Goal: Task Accomplishment & Management: Manage account settings

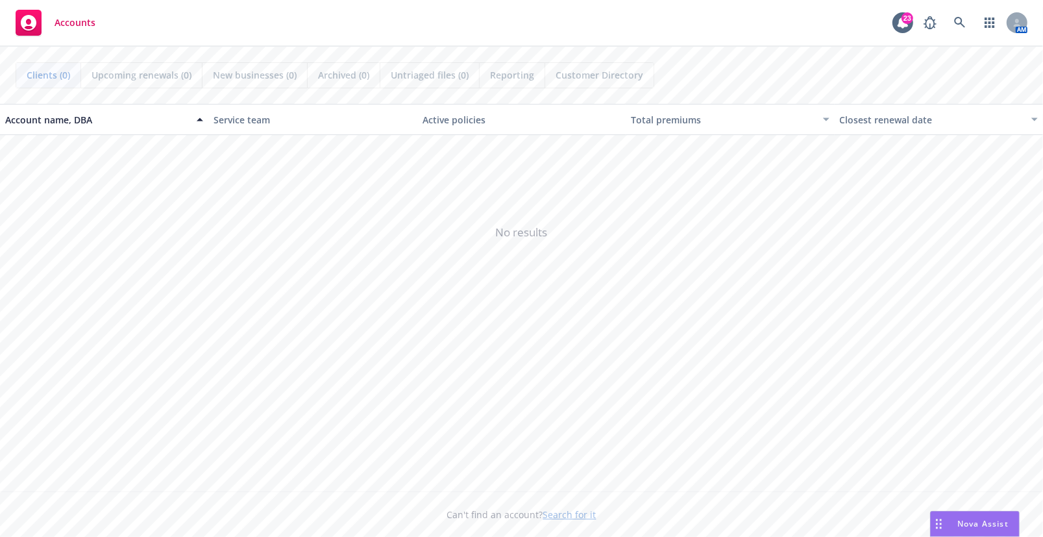
click at [740, 317] on span "No results" at bounding box center [521, 232] width 1043 height 195
click at [956, 22] on icon at bounding box center [960, 23] width 12 height 12
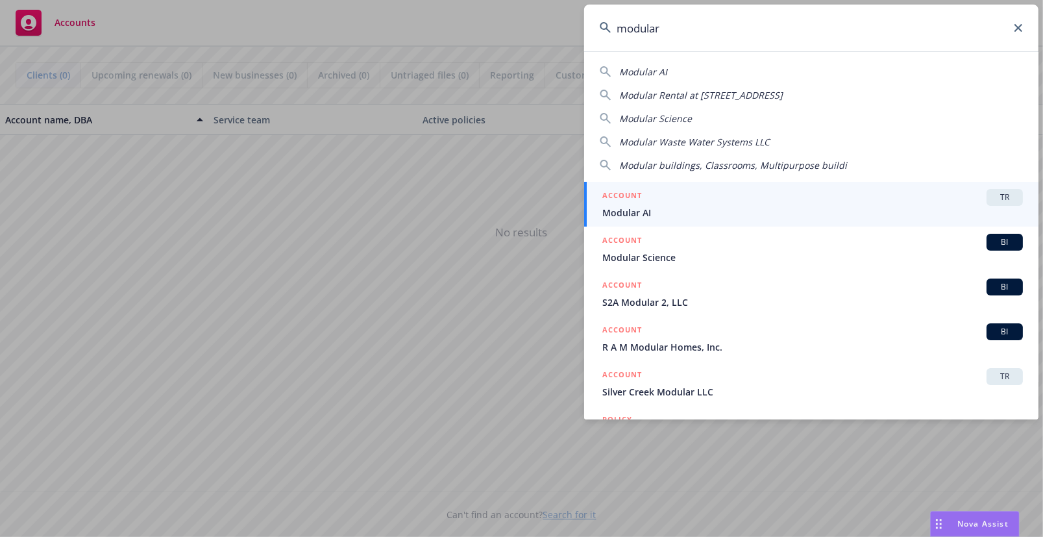
type input "modular"
click at [658, 197] on div "ACCOUNT TR" at bounding box center [812, 197] width 421 height 17
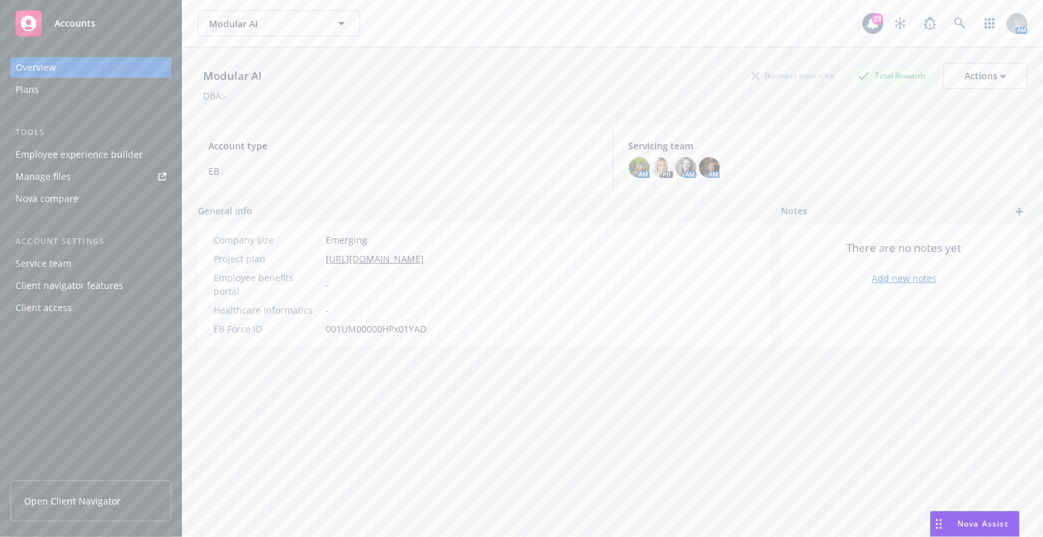
click at [735, 398] on div "Modular AI Business Insurance Total Rewards Actions DBA: - Account type EB Serv…" at bounding box center [612, 307] width 829 height 521
click at [73, 150] on div "Employee experience builder" at bounding box center [79, 154] width 127 height 21
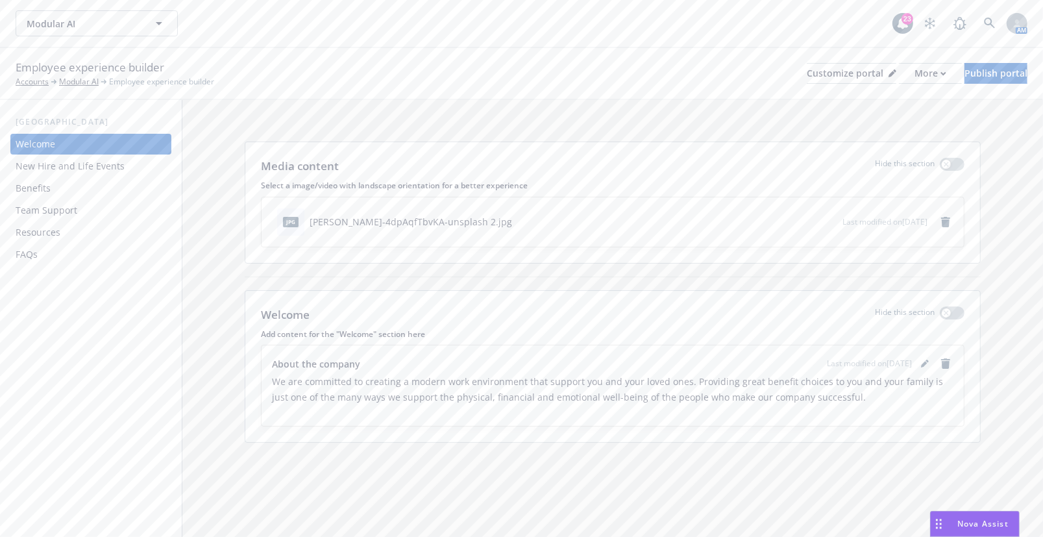
drag, startPoint x: 378, startPoint y: 75, endPoint x: 360, endPoint y: 73, distance: 18.2
click at [378, 75] on div "Employee experience builder Accounts Modular AI Employee experience builder Cus…" at bounding box center [522, 73] width 1012 height 29
click at [967, 128] on div "Media content Hide this section Select a image/video with landscape orientation…" at bounding box center [612, 294] width 861 height 389
drag, startPoint x: 681, startPoint y: 82, endPoint x: 697, endPoint y: 94, distance: 19.5
click at [684, 85] on div "Employee experience builder Accounts Modular AI Employee experience builder Cus…" at bounding box center [522, 73] width 1012 height 29
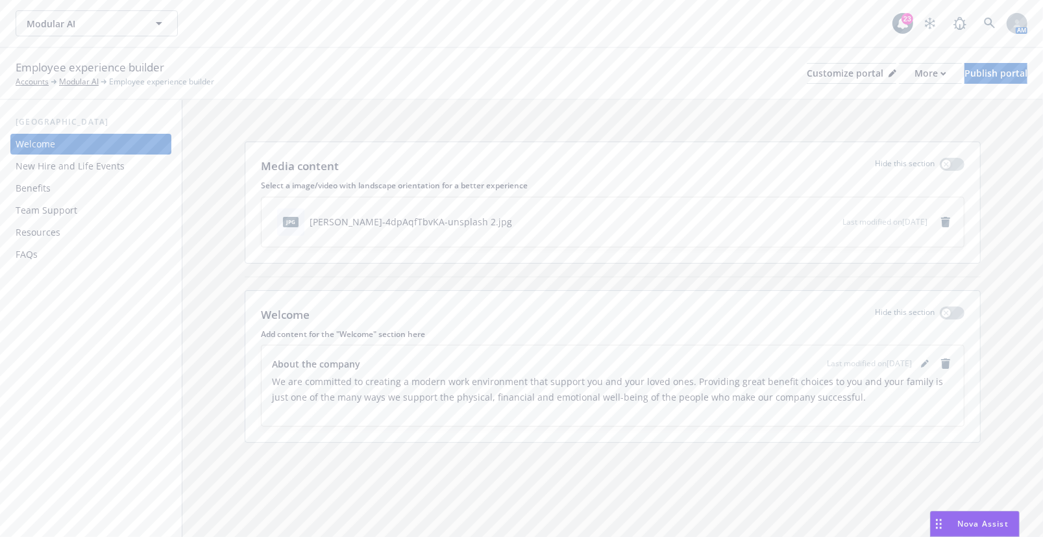
click at [57, 191] on div "Benefits" at bounding box center [91, 188] width 151 height 21
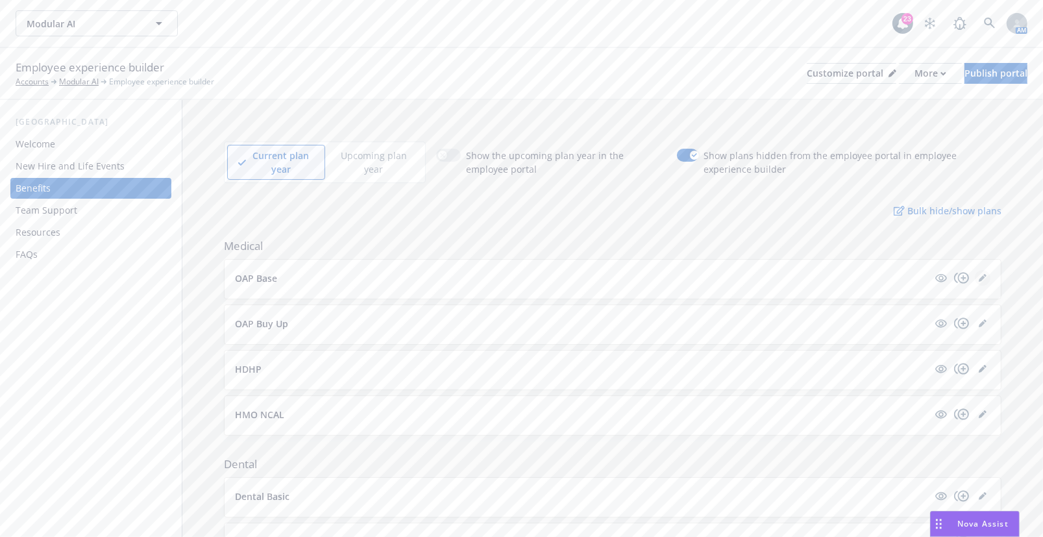
click at [979, 278] on icon "editPencil" at bounding box center [983, 278] width 8 height 8
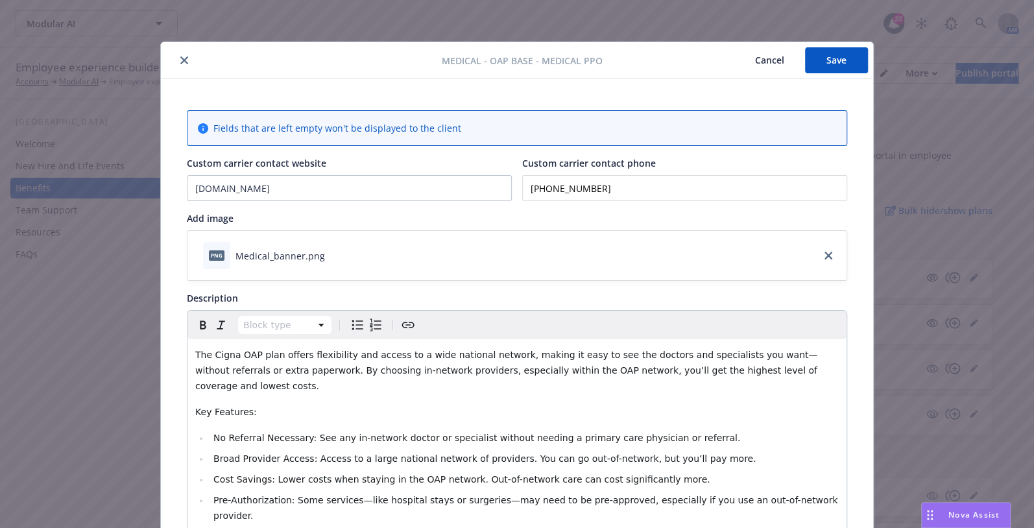
scroll to position [39, 0]
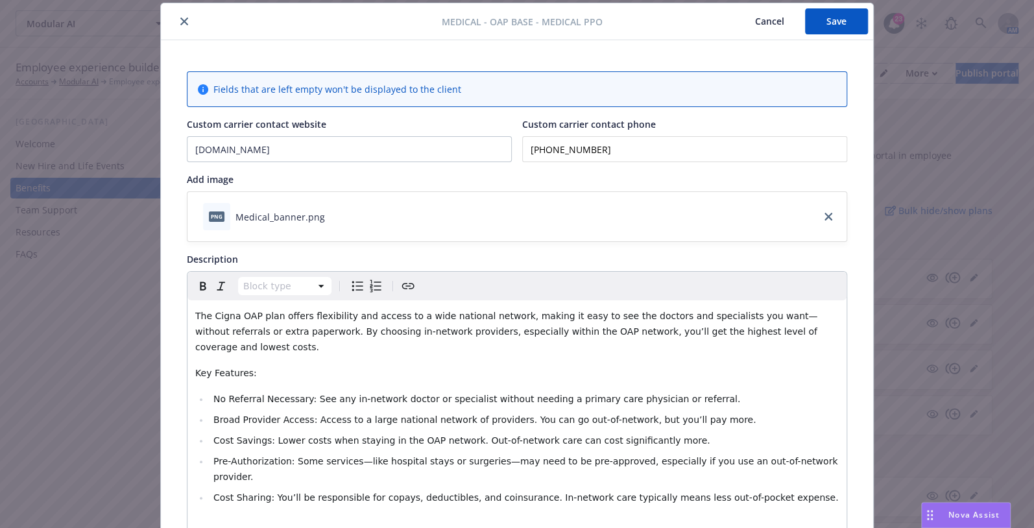
click at [611, 145] on input "[PHONE_NUMBER]" at bounding box center [684, 149] width 325 height 26
drag, startPoint x: 631, startPoint y: 148, endPoint x: 373, endPoint y: 155, distance: 257.7
click at [374, 151] on div "Custom carrier contact website [DOMAIN_NAME] Custom carrier contact phone [PHON…" at bounding box center [517, 139] width 661 height 45
drag, startPoint x: 650, startPoint y: 149, endPoint x: 474, endPoint y: 155, distance: 175.3
click at [474, 155] on div "Custom carrier contact website www.cigna.com Custom carrier contact phone (866)…" at bounding box center [517, 139] width 661 height 45
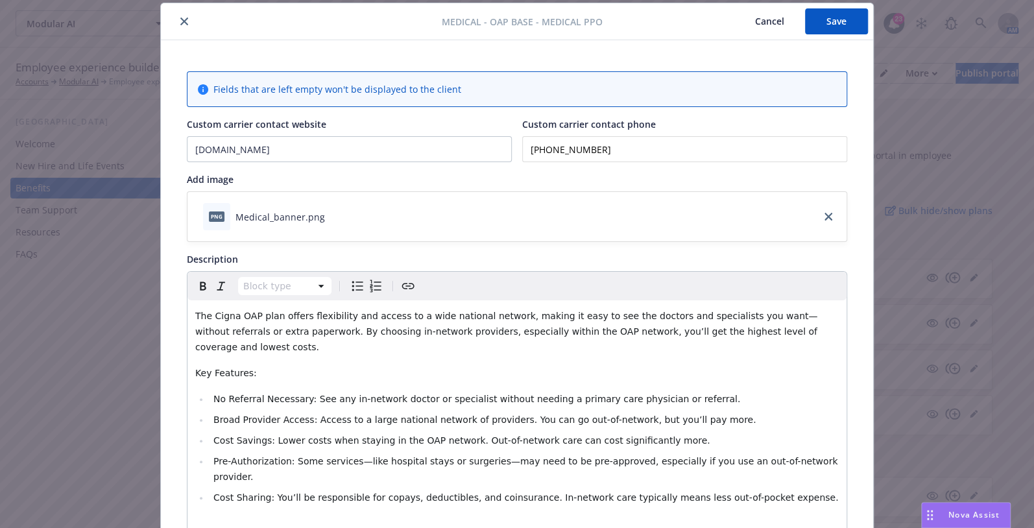
type input "(866) 484-2111"
click at [846, 26] on button "Save" at bounding box center [836, 21] width 63 height 26
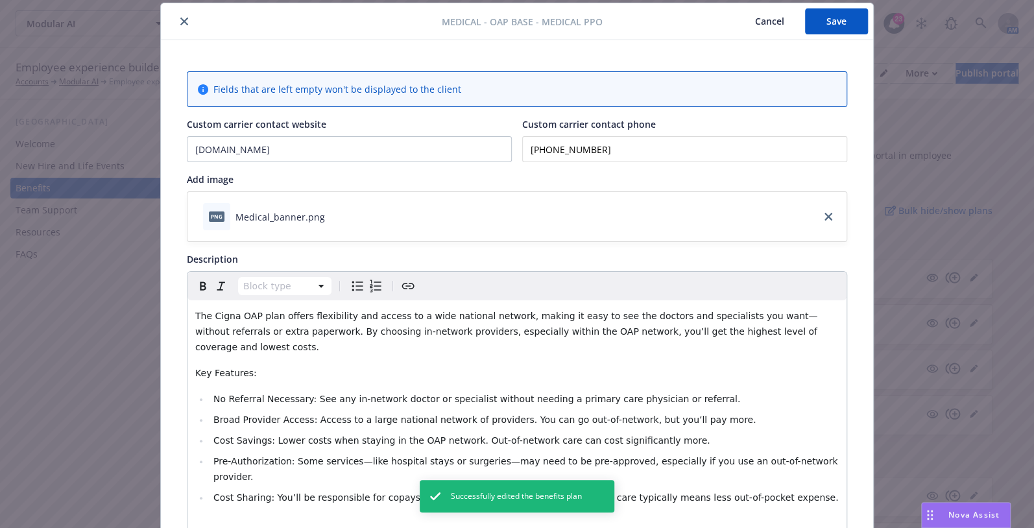
click at [180, 19] on icon "close" at bounding box center [184, 22] width 8 height 8
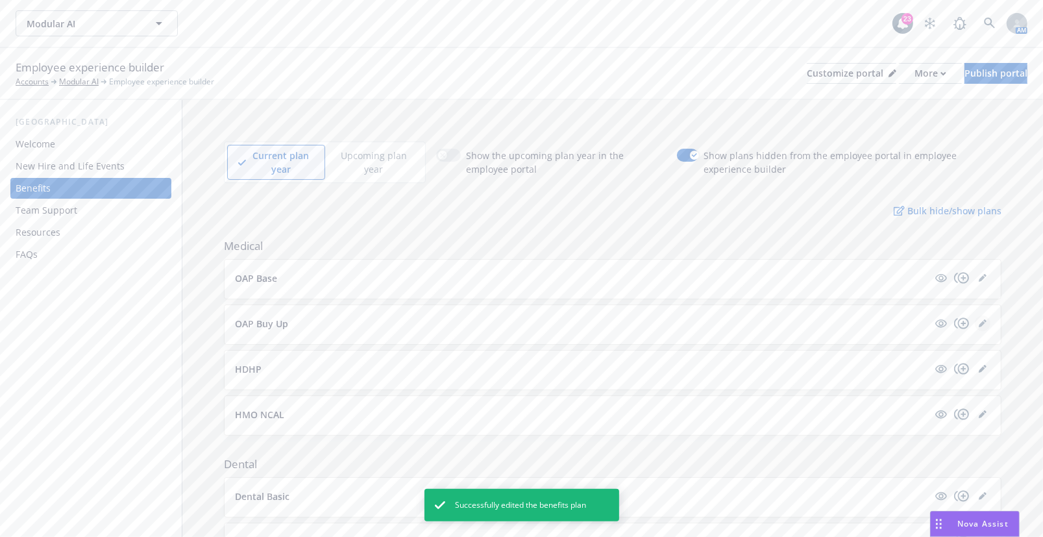
click at [977, 317] on link "editPencil" at bounding box center [983, 323] width 16 height 16
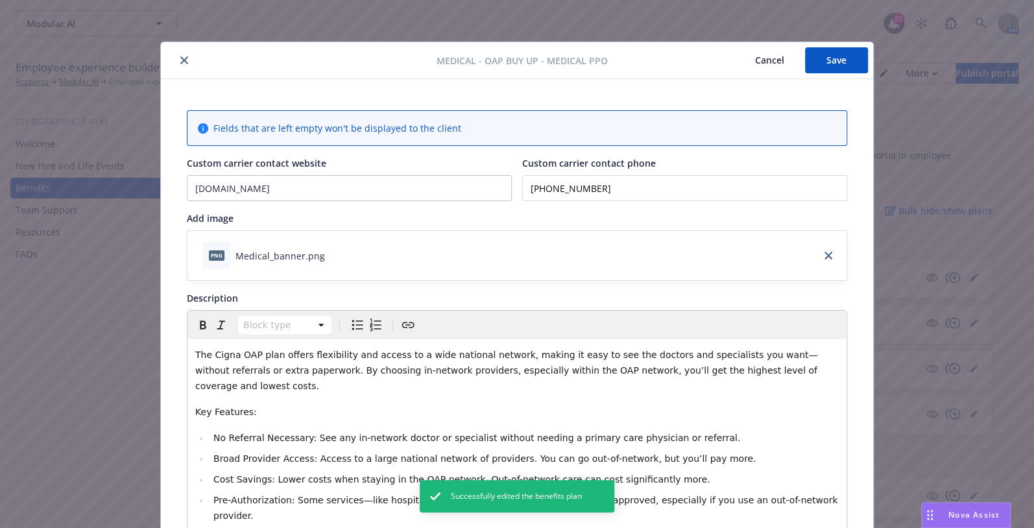
scroll to position [39, 0]
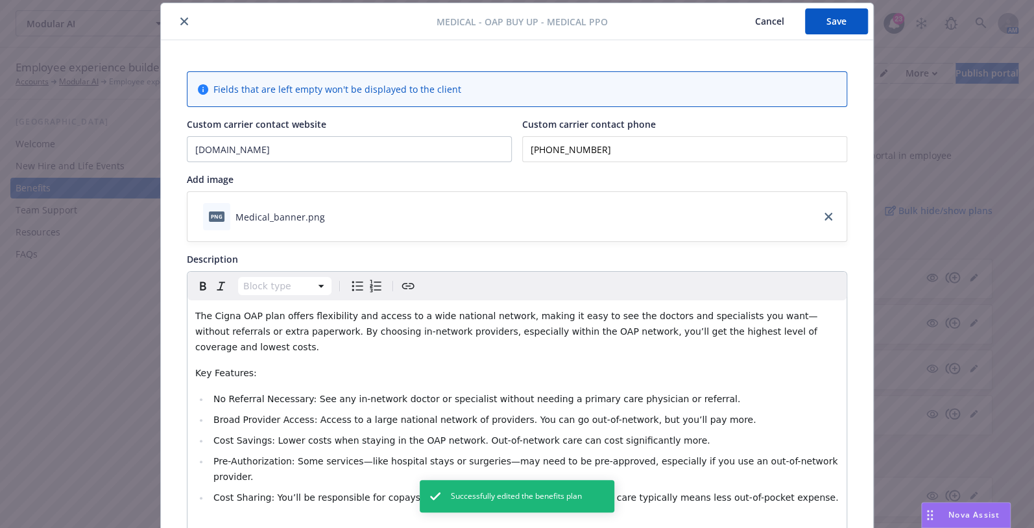
click at [633, 156] on input "(800) 244-6224" at bounding box center [684, 149] width 325 height 26
click at [633, 155] on input "(800) 244-6224" at bounding box center [684, 149] width 325 height 26
paste input "66) 484-2111"
type input "(866) 484-2111"
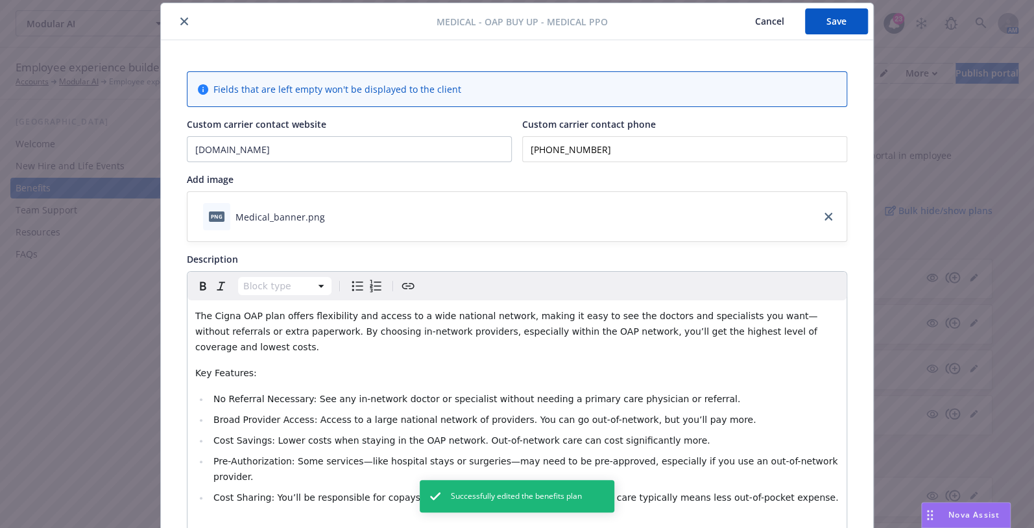
click at [839, 28] on button "Save" at bounding box center [836, 21] width 63 height 26
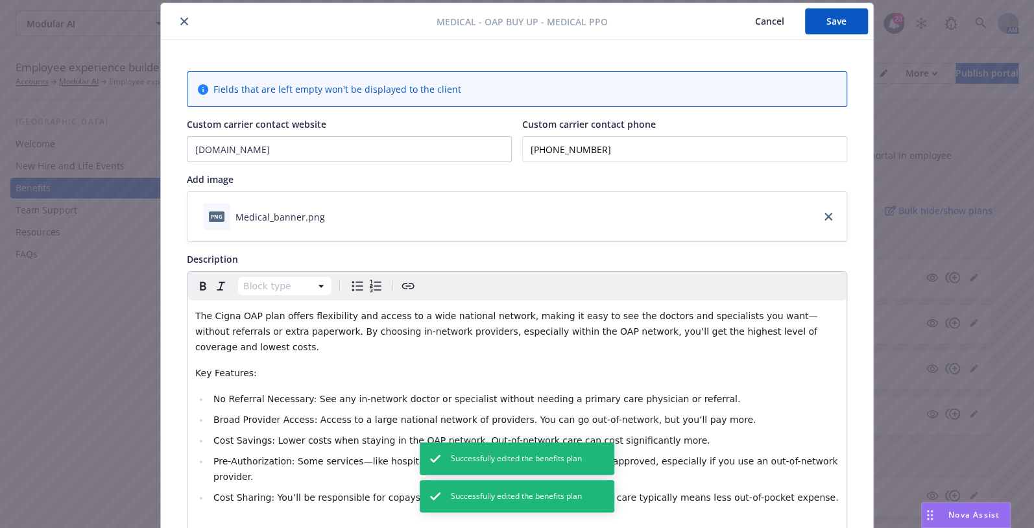
click at [180, 19] on icon "close" at bounding box center [184, 22] width 8 height 8
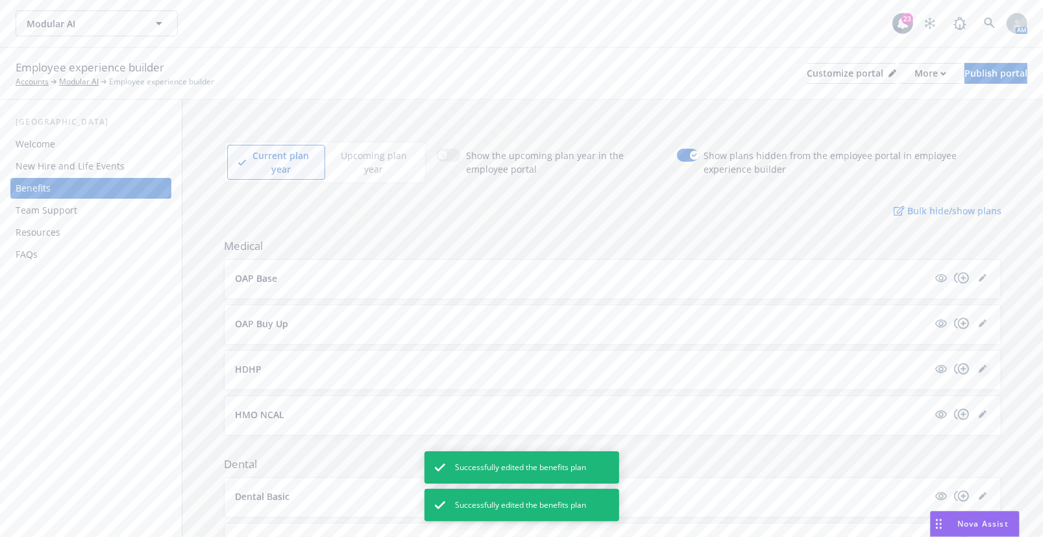
click at [979, 365] on icon "editPencil" at bounding box center [983, 369] width 8 height 8
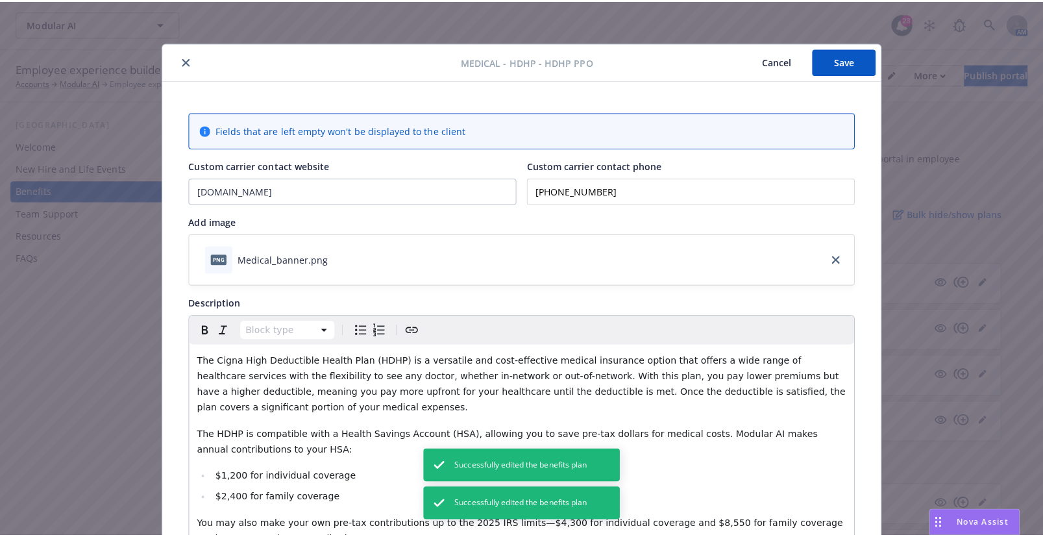
scroll to position [39, 0]
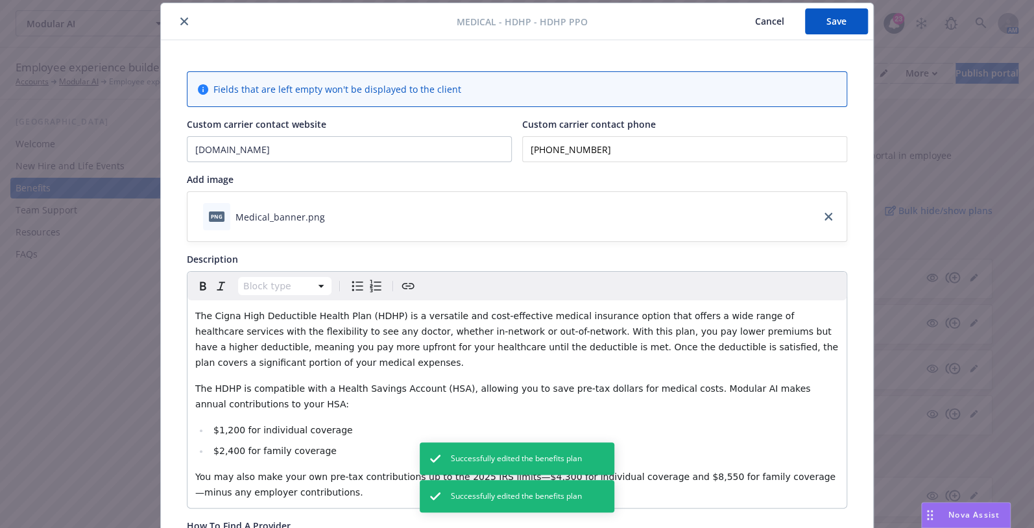
click at [586, 148] on input "(800) 244-6224" at bounding box center [684, 149] width 325 height 26
paste input "66) 484-2111"
type input "(866) 484-2111"
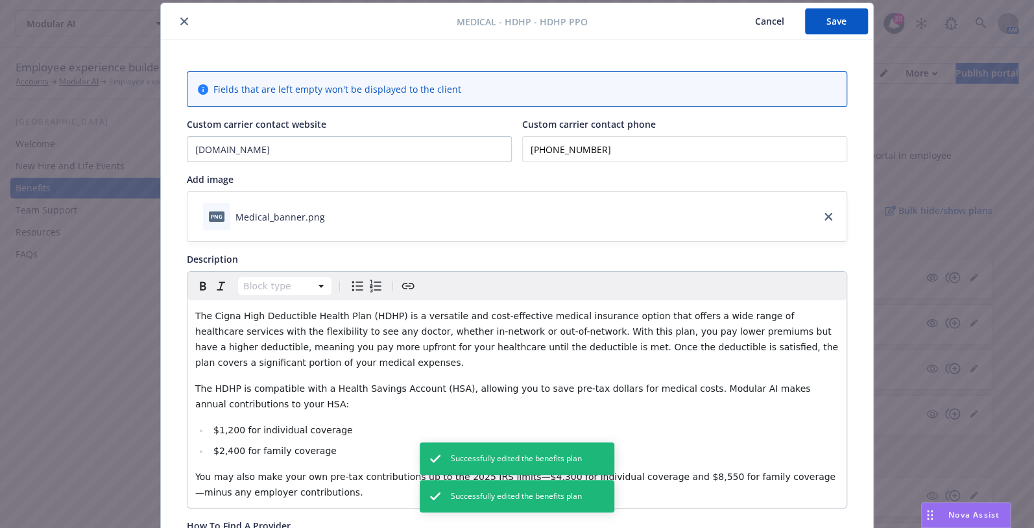
click at [818, 18] on button "Save" at bounding box center [836, 21] width 63 height 26
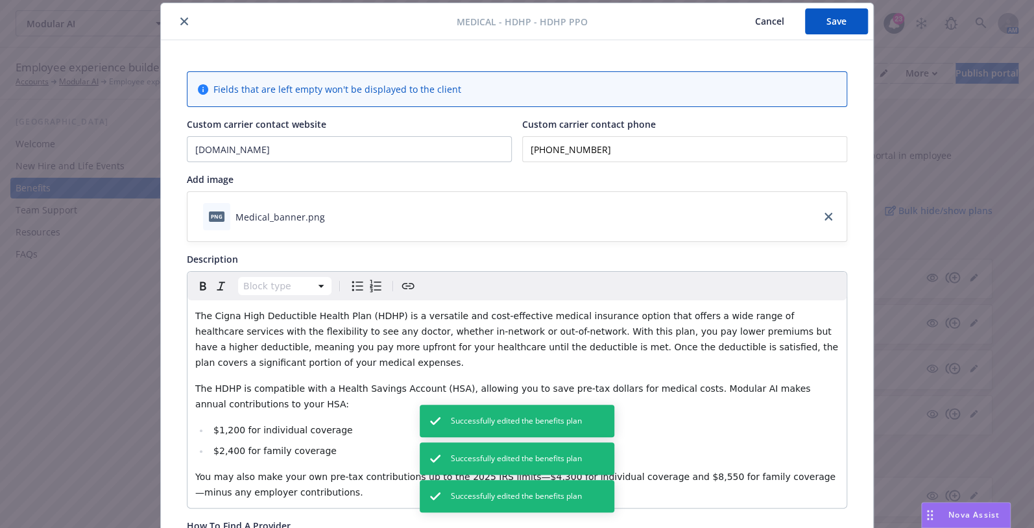
click at [180, 19] on icon "close" at bounding box center [184, 22] width 8 height 8
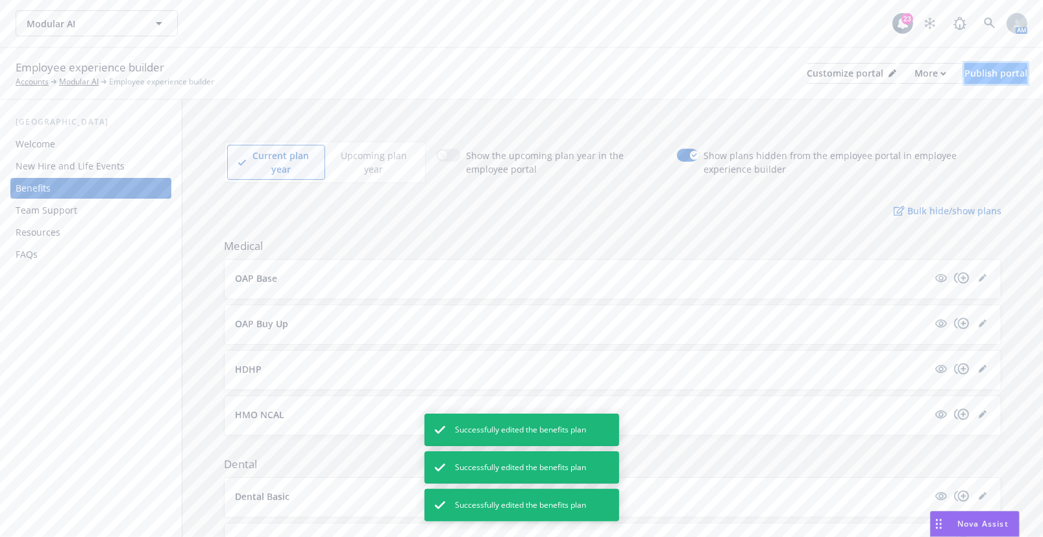
click at [971, 64] on div "Publish portal" at bounding box center [995, 73] width 63 height 19
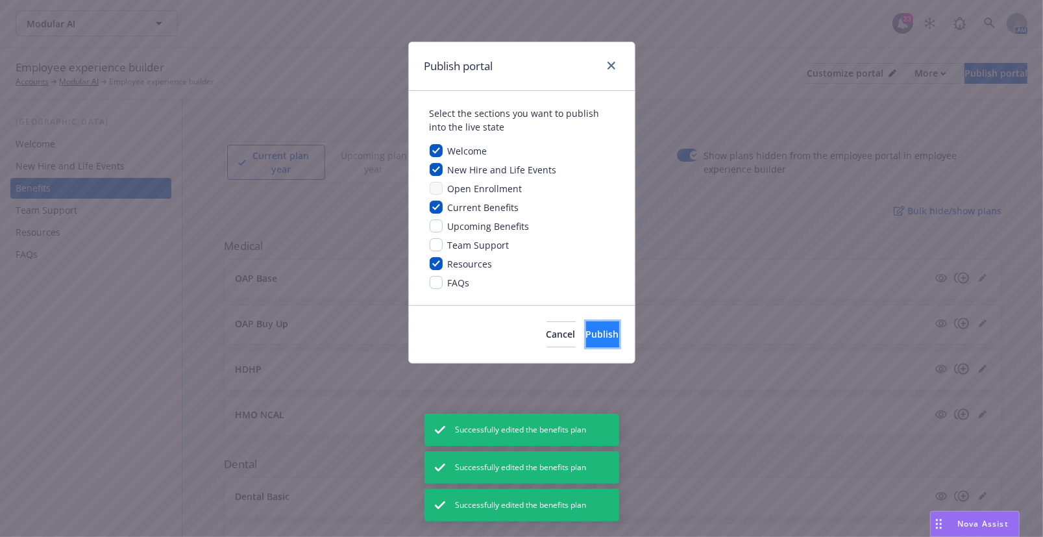
click at [600, 331] on button "Publish" at bounding box center [602, 334] width 33 height 26
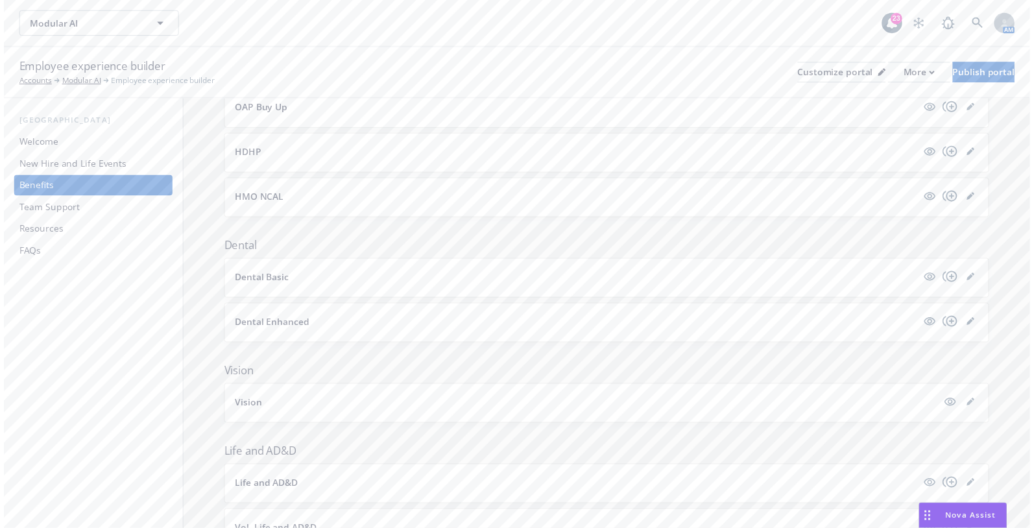
scroll to position [236, 0]
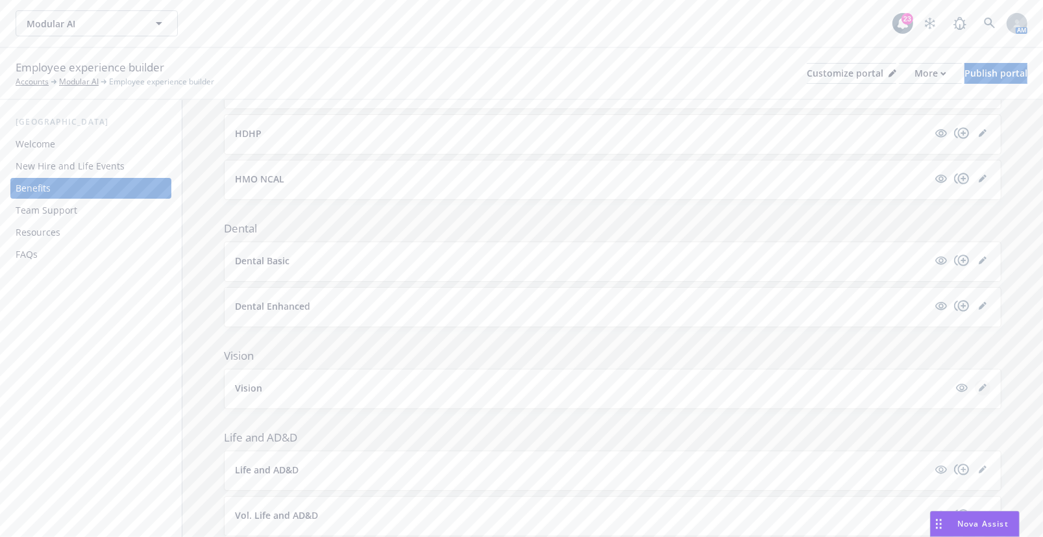
click at [979, 385] on icon "editPencil" at bounding box center [982, 388] width 6 height 6
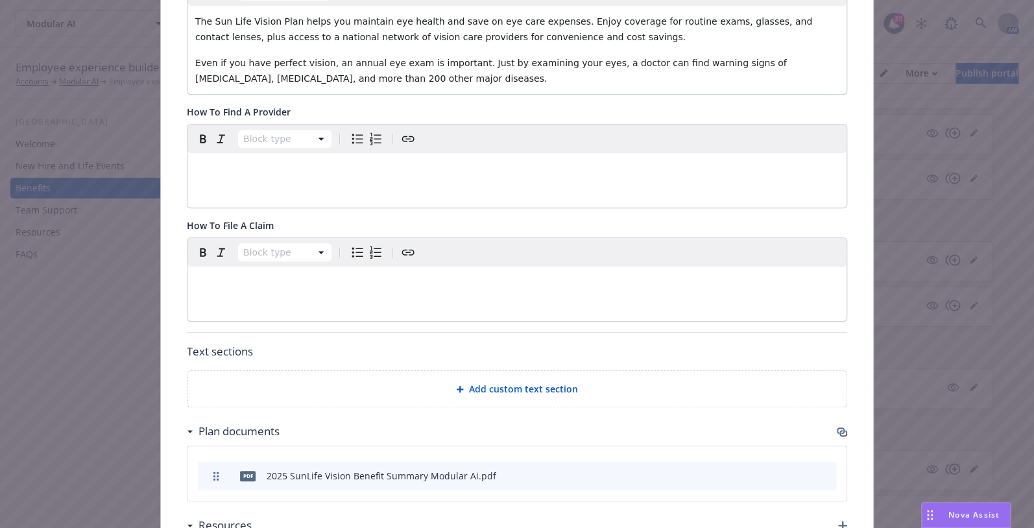
scroll to position [545, 0]
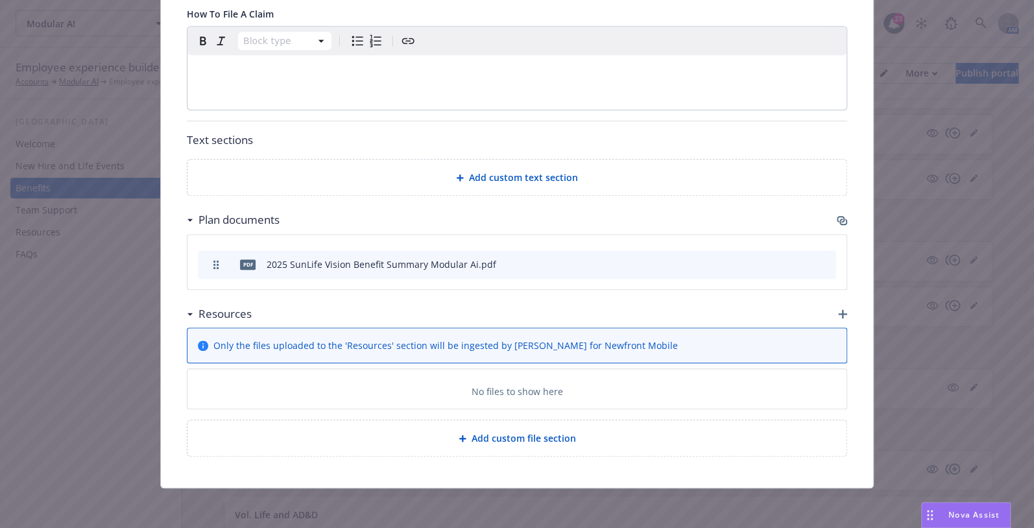
click at [838, 316] on icon "button" at bounding box center [842, 314] width 9 height 9
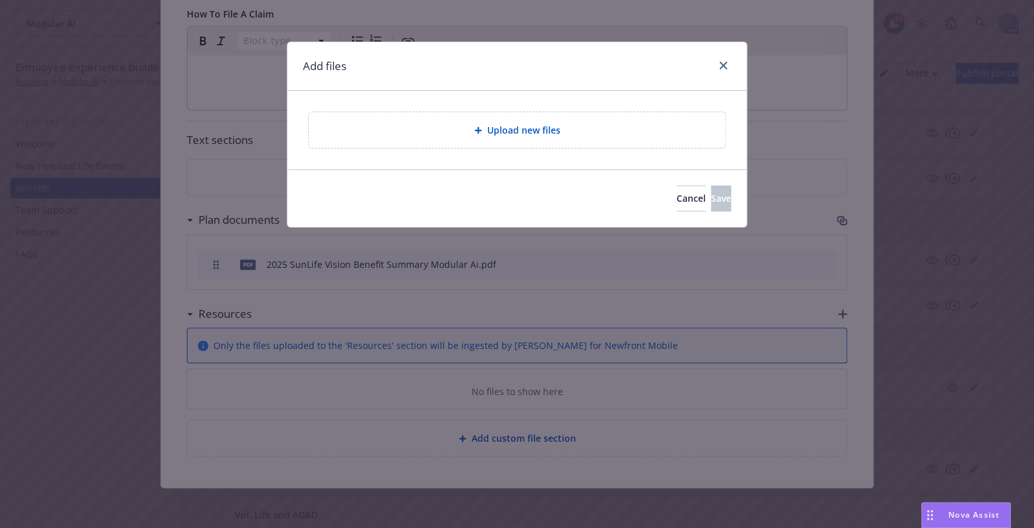
scroll to position [537, 0]
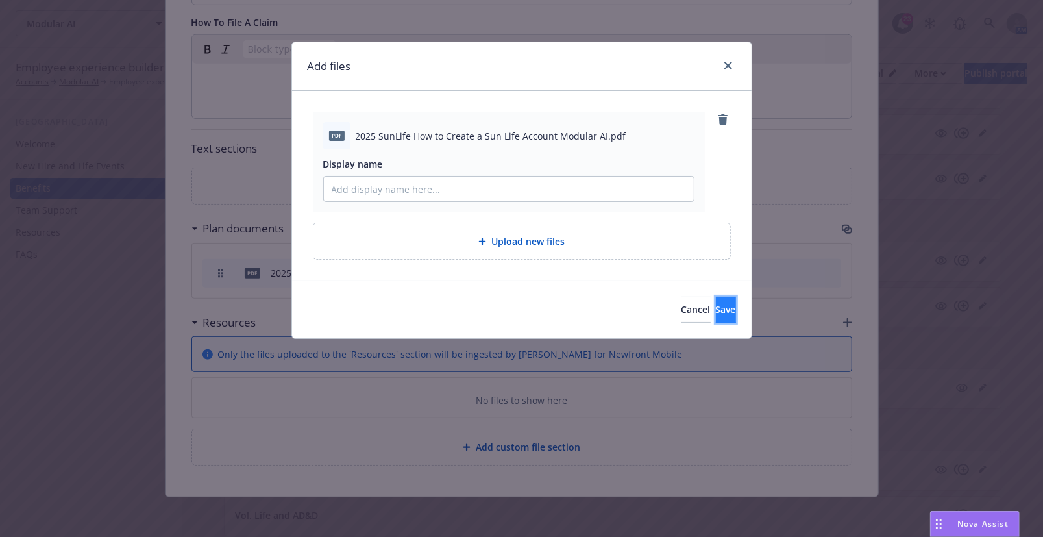
click at [716, 310] on span "Save" at bounding box center [726, 309] width 20 height 12
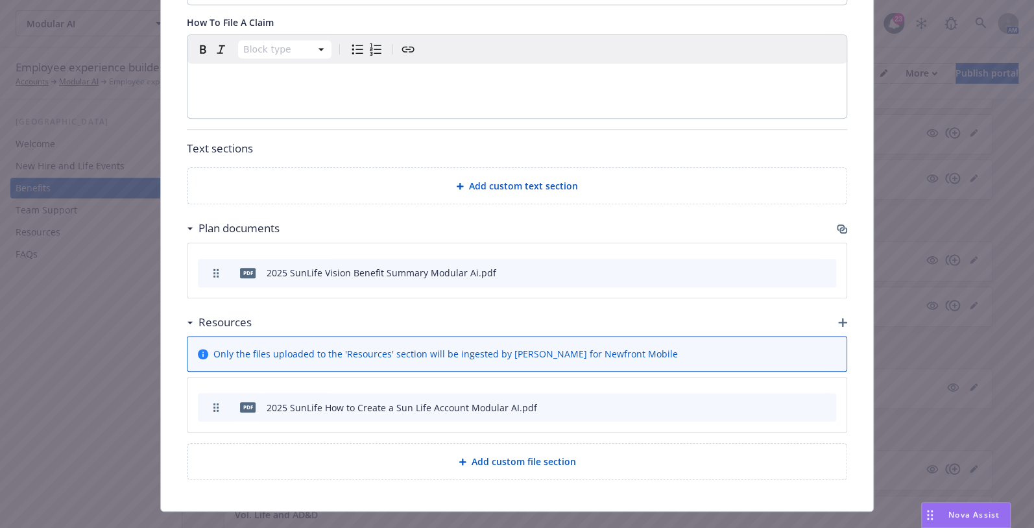
click at [838, 321] on icon "button" at bounding box center [842, 322] width 9 height 9
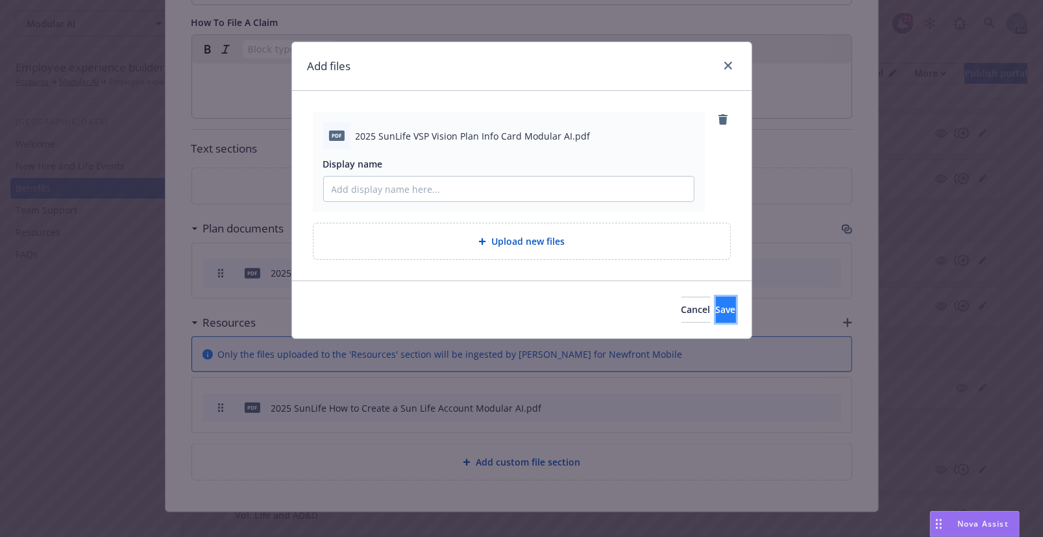
click at [716, 305] on button "Save" at bounding box center [726, 310] width 20 height 26
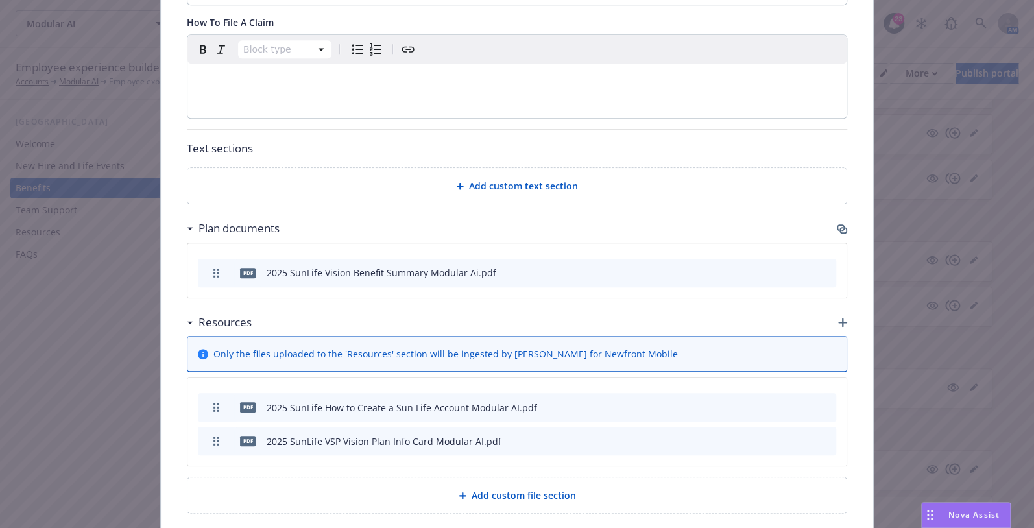
drag, startPoint x: 583, startPoint y: 40, endPoint x: 597, endPoint y: 54, distance: 19.3
click at [583, 40] on div "Block type" at bounding box center [517, 49] width 659 height 29
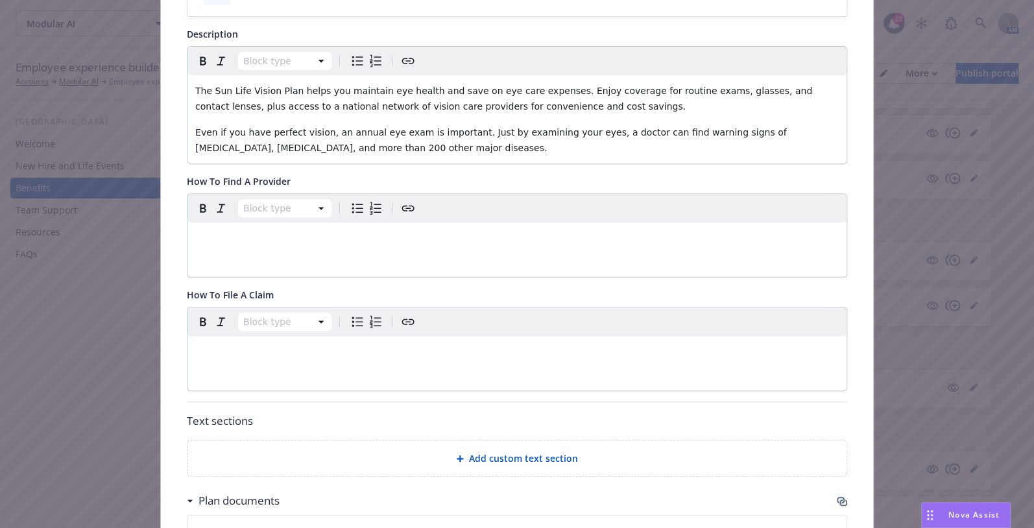
scroll to position [241, 0]
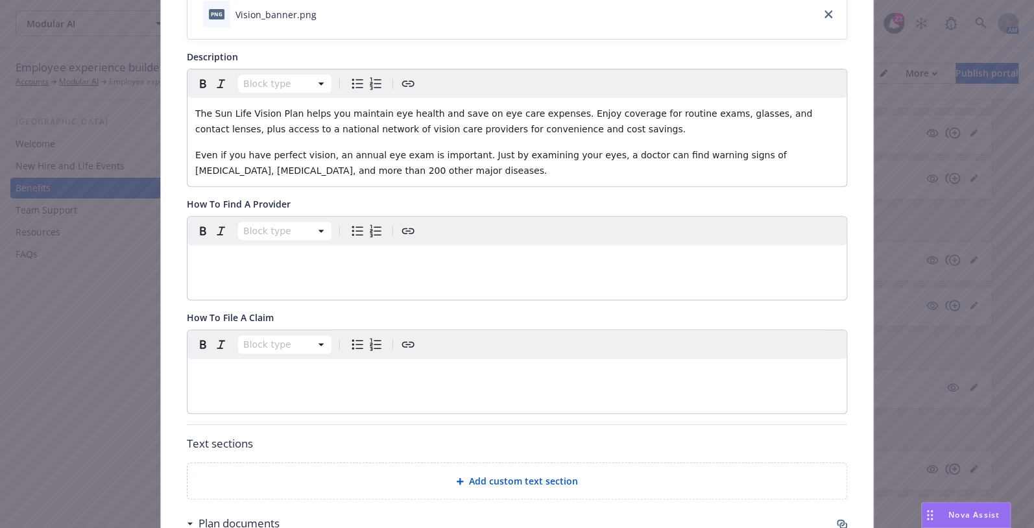
click at [266, 261] on p "editable markdown" at bounding box center [517, 261] width 644 height 16
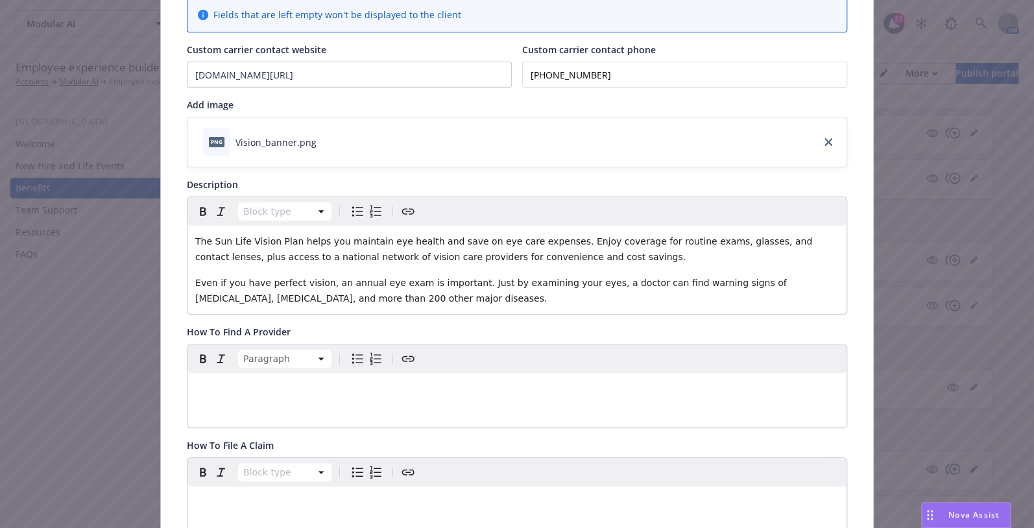
scroll to position [0, 0]
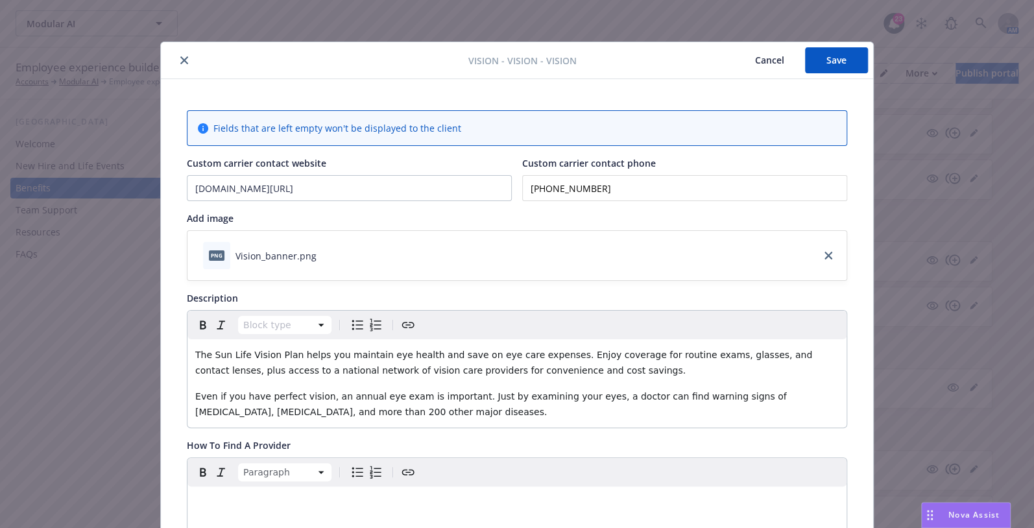
click at [825, 66] on button "Save" at bounding box center [836, 60] width 63 height 26
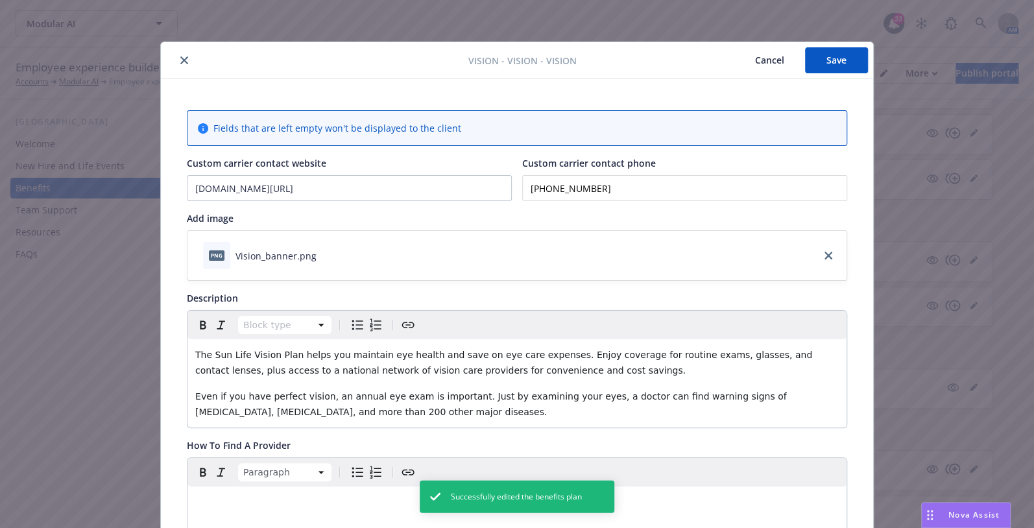
click at [180, 60] on icon "close" at bounding box center [184, 60] width 8 height 8
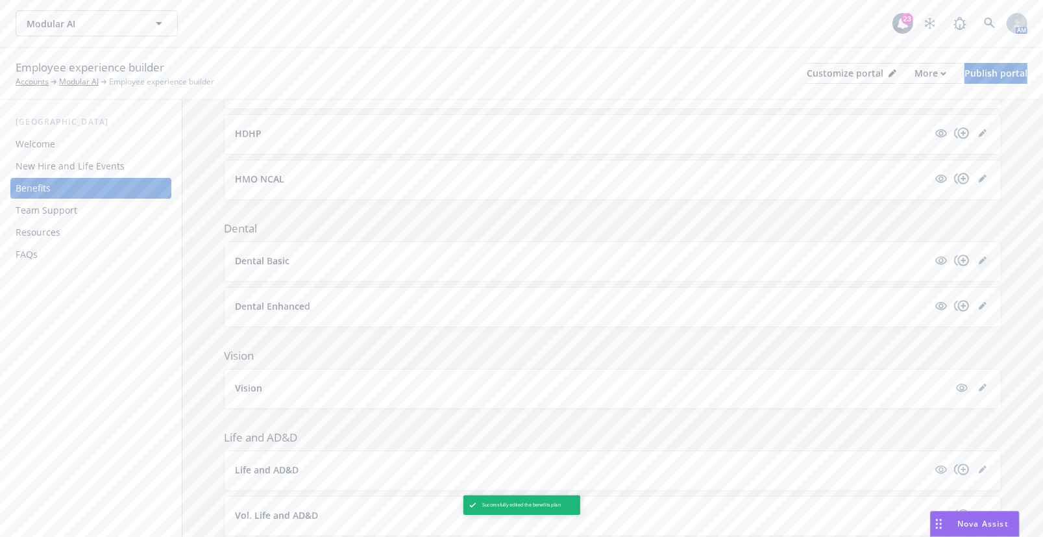
click at [979, 260] on icon "editPencil" at bounding box center [983, 260] width 8 height 8
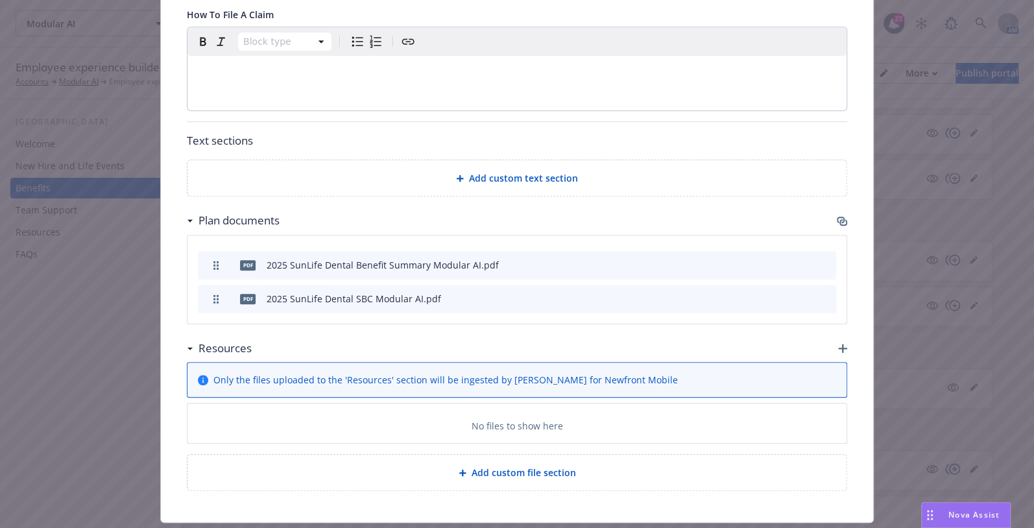
scroll to position [580, 0]
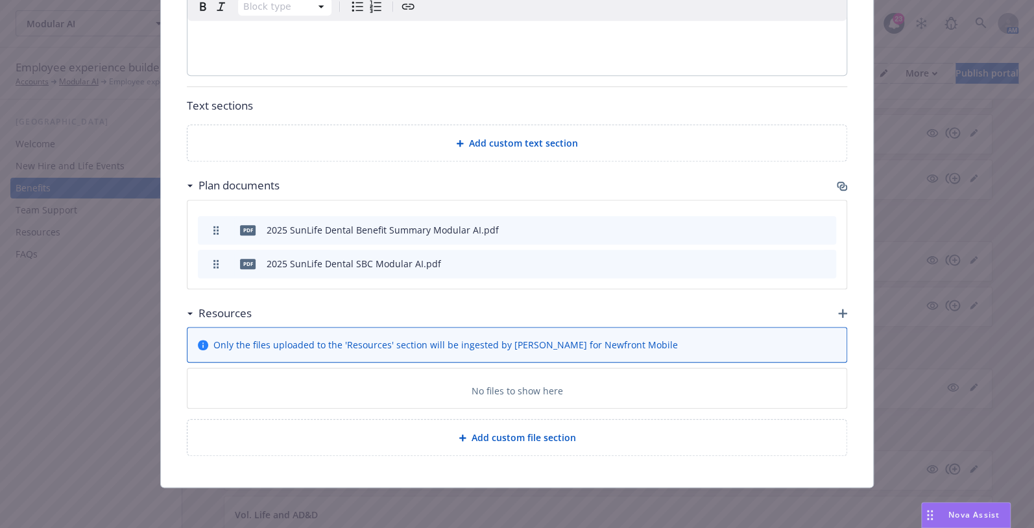
click at [832, 308] on div "Resources" at bounding box center [517, 313] width 661 height 27
click at [841, 310] on icon "button" at bounding box center [842, 313] width 9 height 9
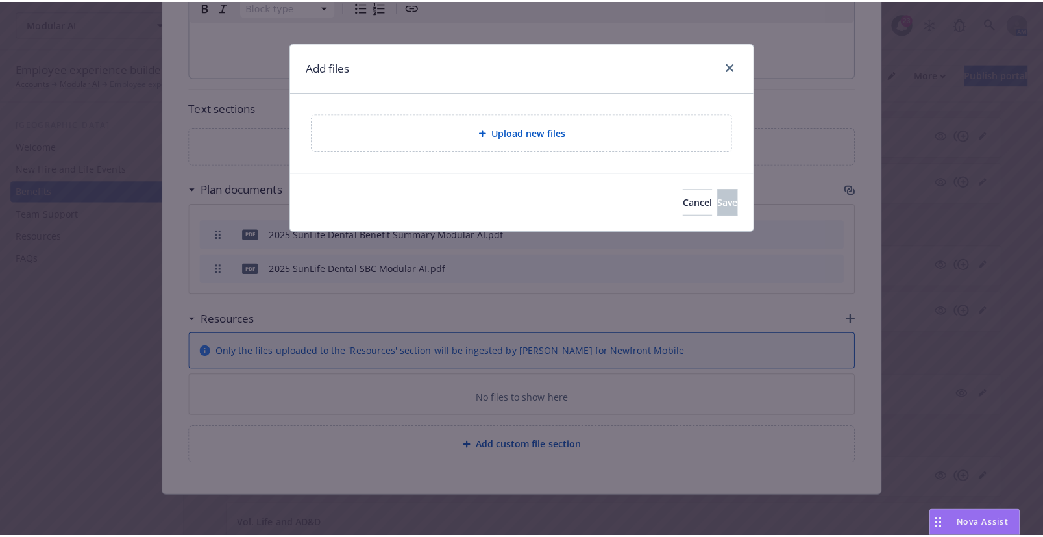
scroll to position [571, 0]
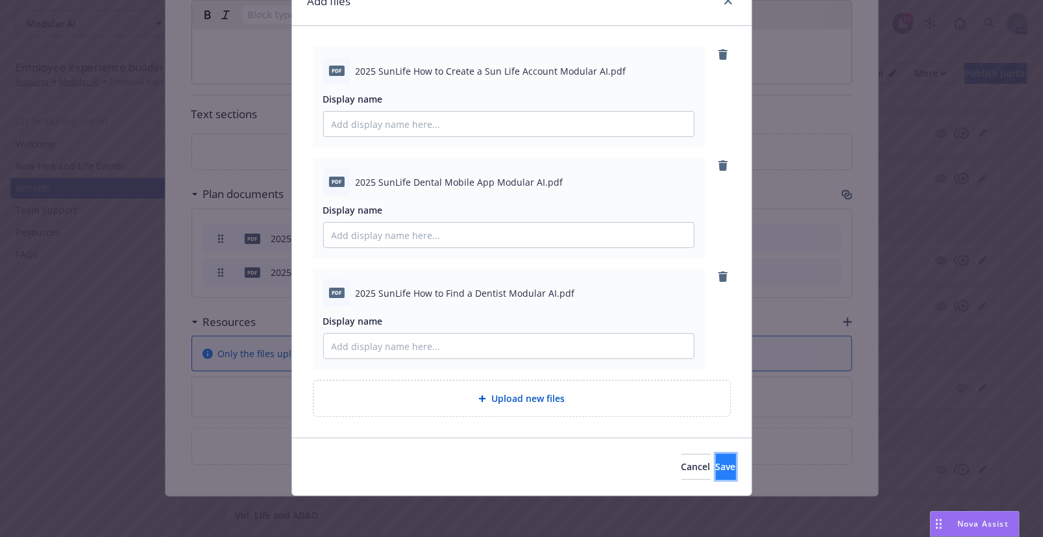
click at [716, 465] on span "Save" at bounding box center [726, 466] width 20 height 12
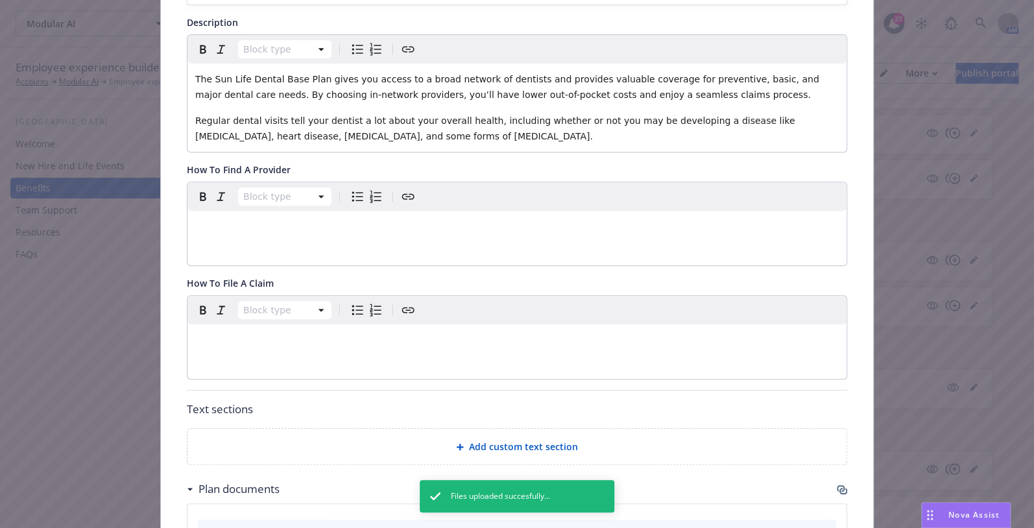
scroll to position [0, 0]
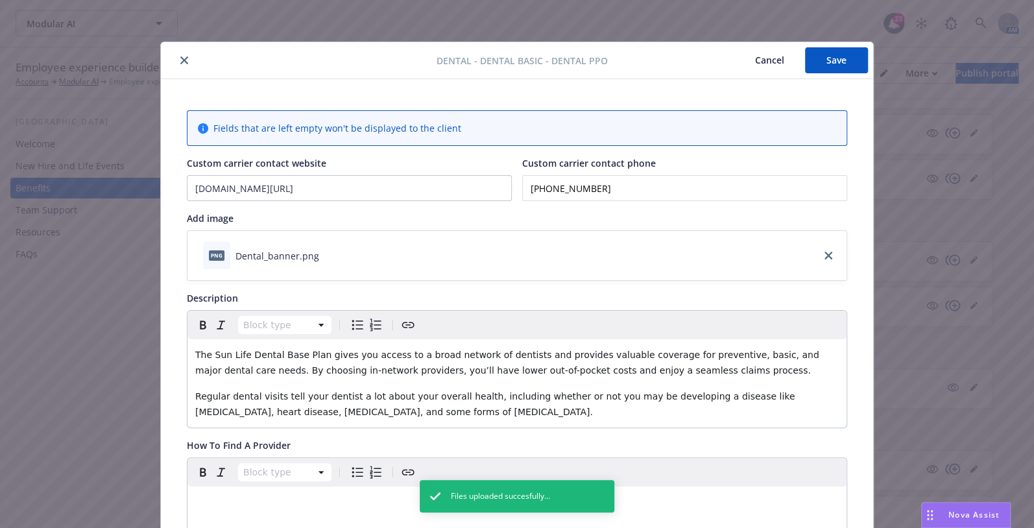
click at [833, 64] on button "Save" at bounding box center [836, 60] width 63 height 26
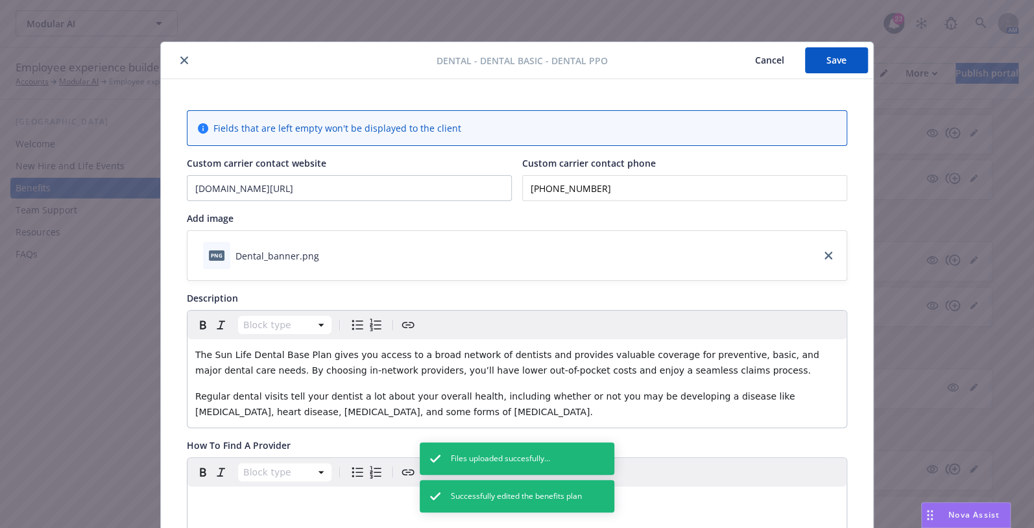
click at [180, 58] on icon "close" at bounding box center [184, 60] width 8 height 8
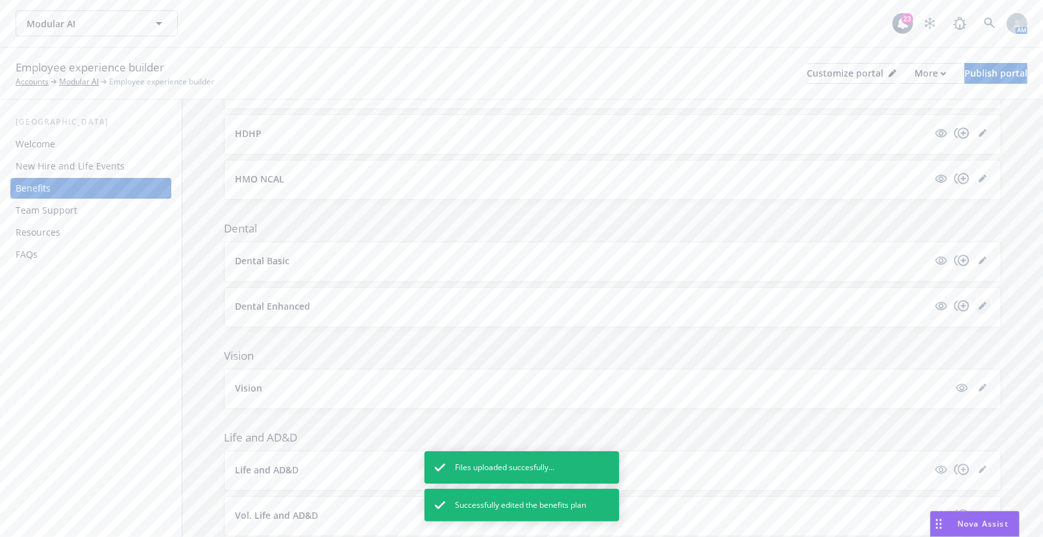
click at [979, 308] on icon "editPencil" at bounding box center [983, 306] width 8 height 8
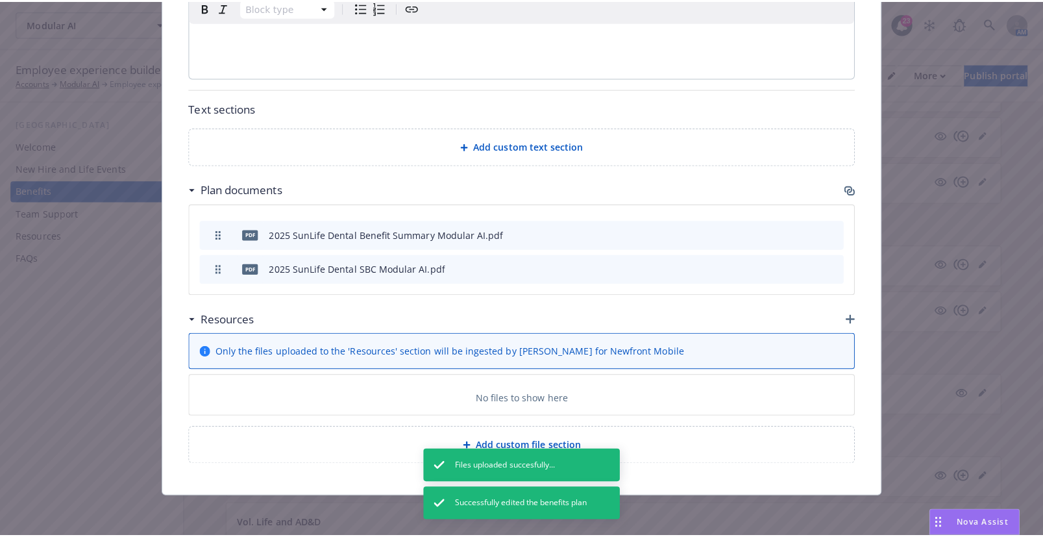
scroll to position [580, 0]
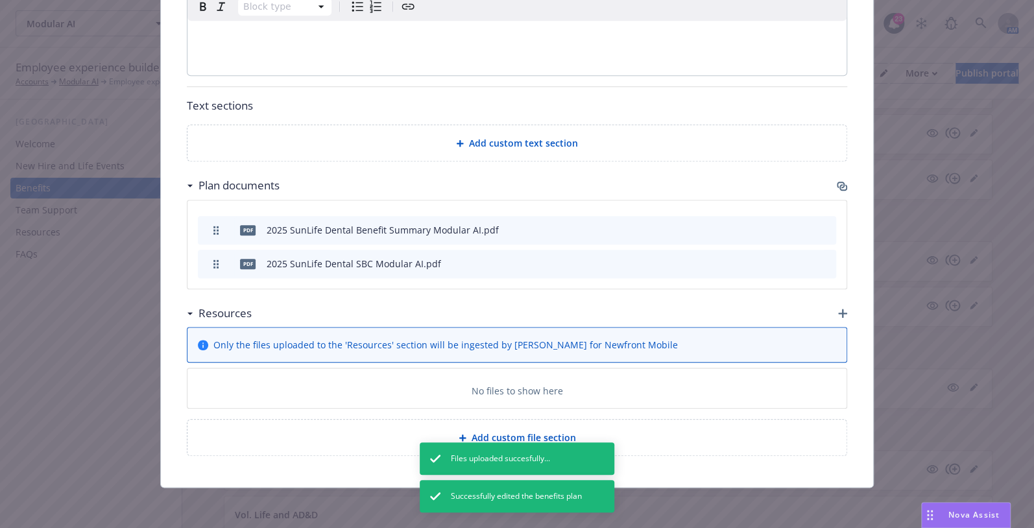
click at [838, 314] on icon "button" at bounding box center [842, 313] width 9 height 9
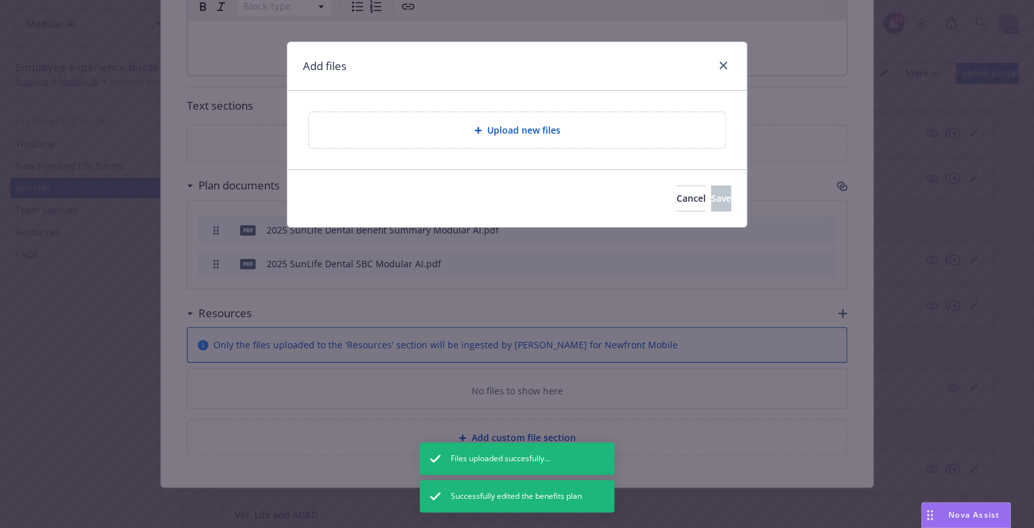
scroll to position [571, 0]
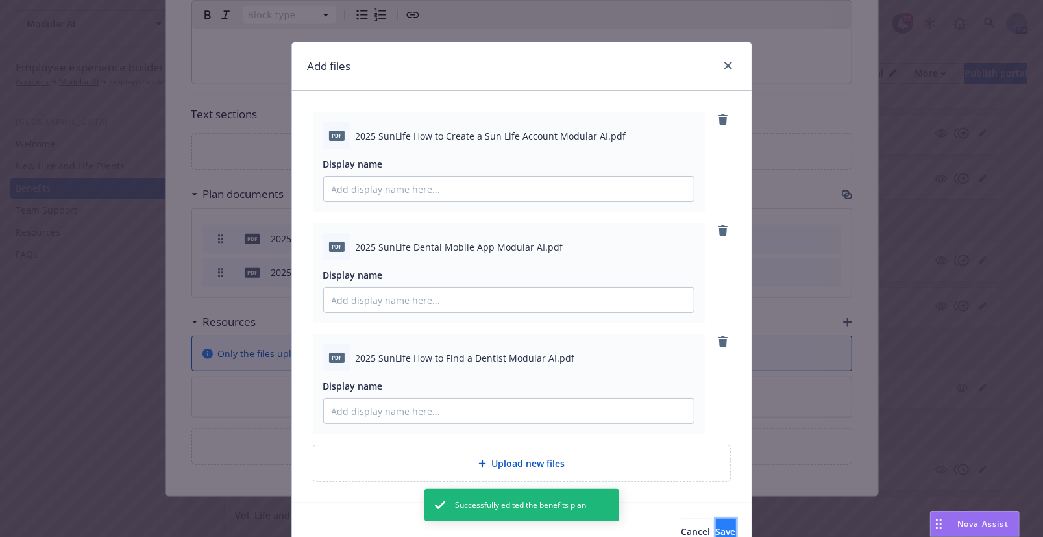
click at [716, 528] on button "Save" at bounding box center [726, 532] width 20 height 26
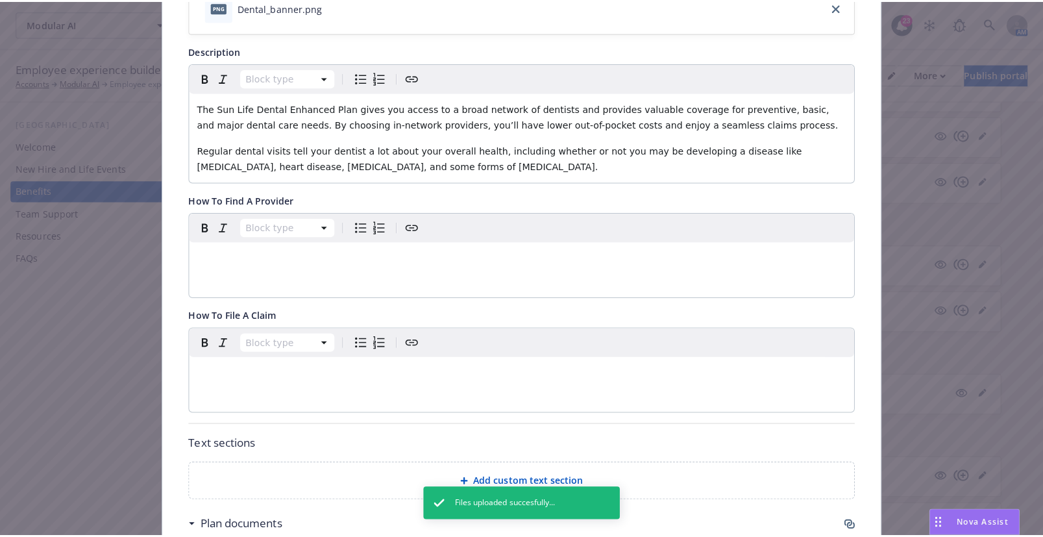
scroll to position [0, 0]
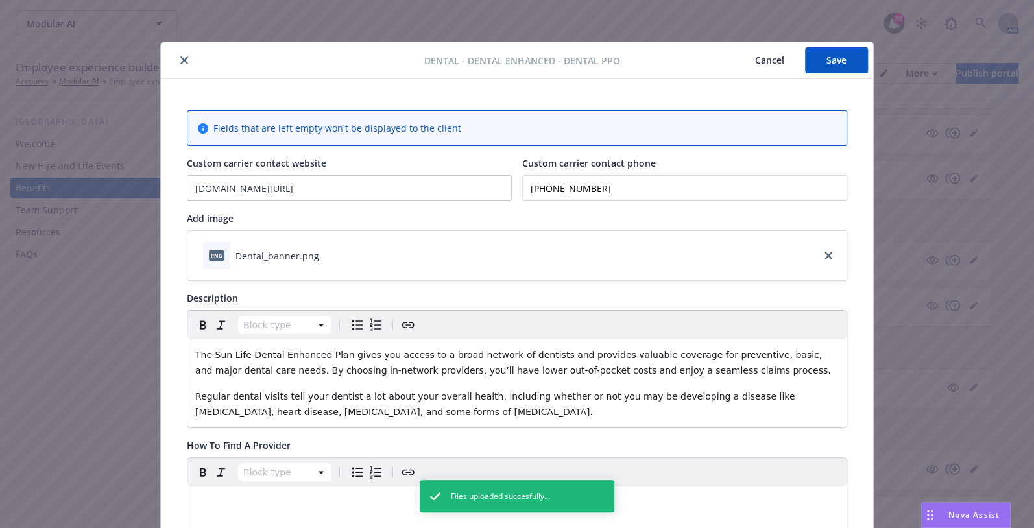
click at [826, 58] on button "Save" at bounding box center [836, 60] width 63 height 26
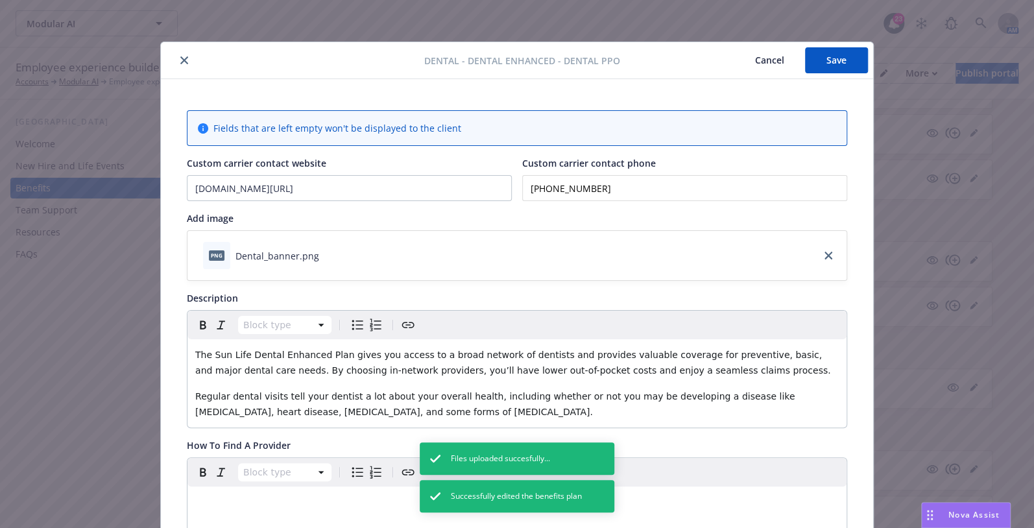
click at [180, 60] on icon "close" at bounding box center [184, 60] width 8 height 8
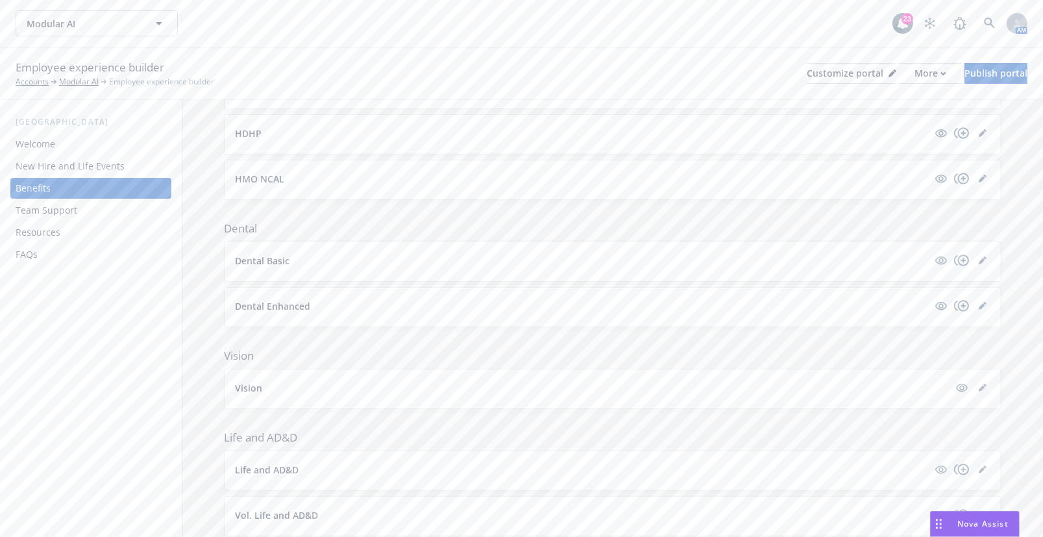
click at [463, 62] on div "Employee experience builder Accounts Modular AI Employee experience builder Cus…" at bounding box center [522, 73] width 1012 height 29
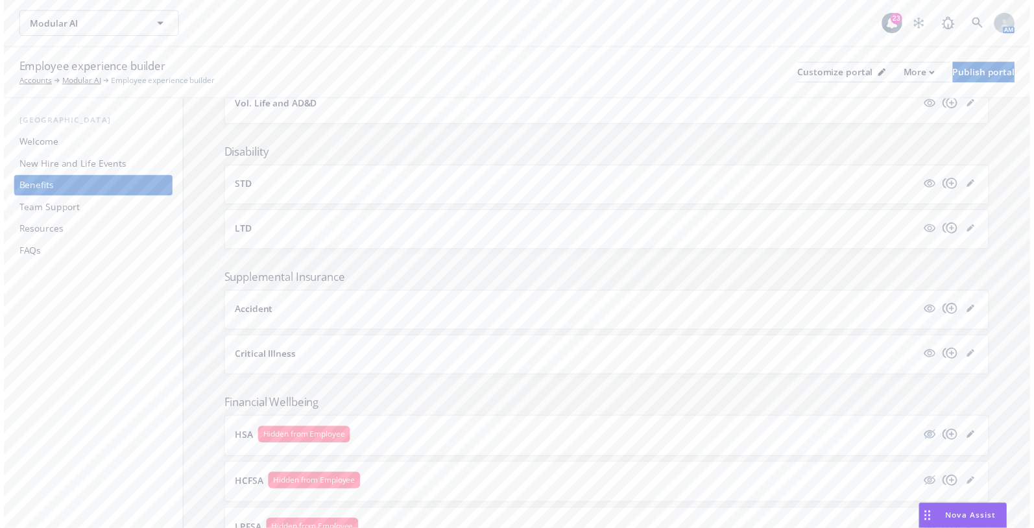
scroll to position [649, 0]
click at [983, 306] on icon "editPencil" at bounding box center [984, 307] width 3 height 3
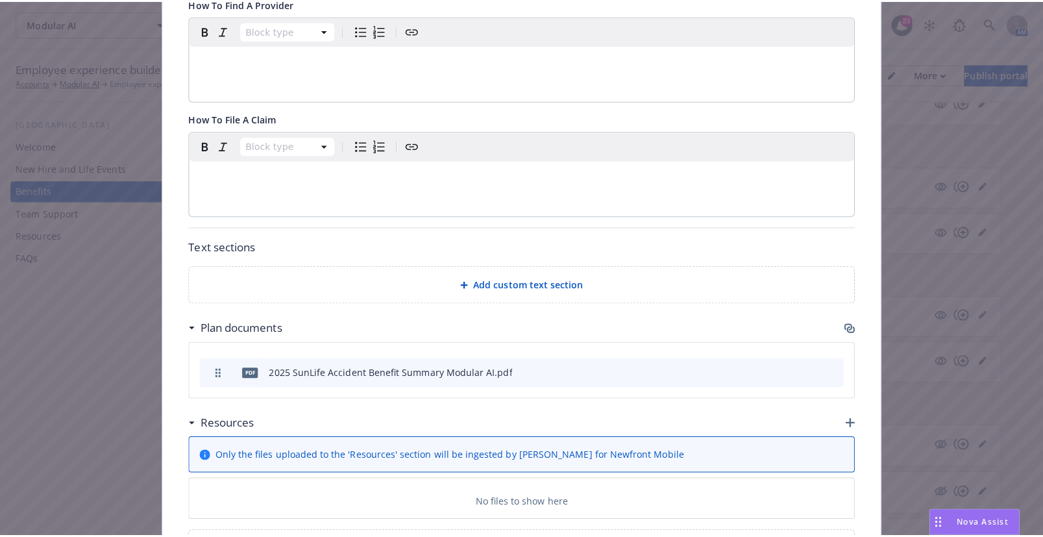
scroll to position [805, 0]
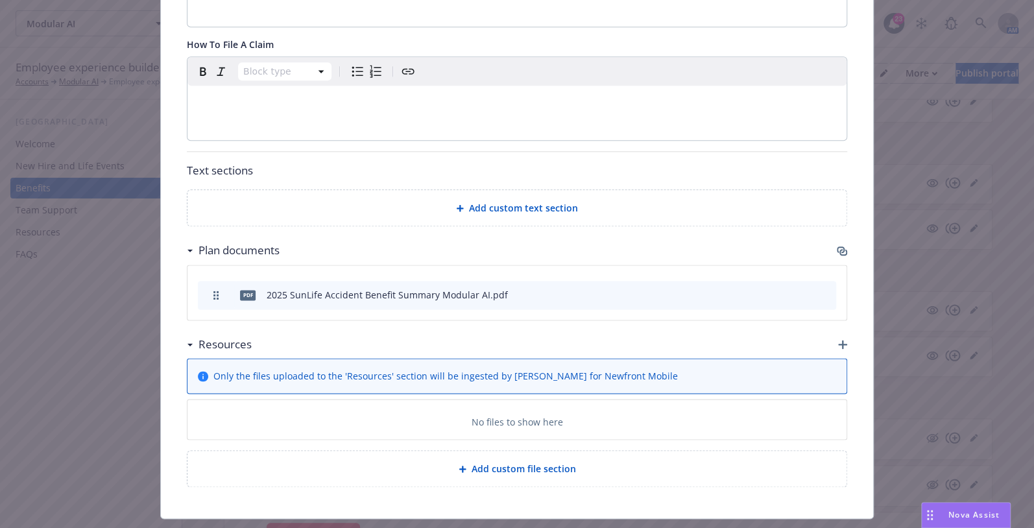
click at [838, 340] on icon "button" at bounding box center [842, 344] width 9 height 9
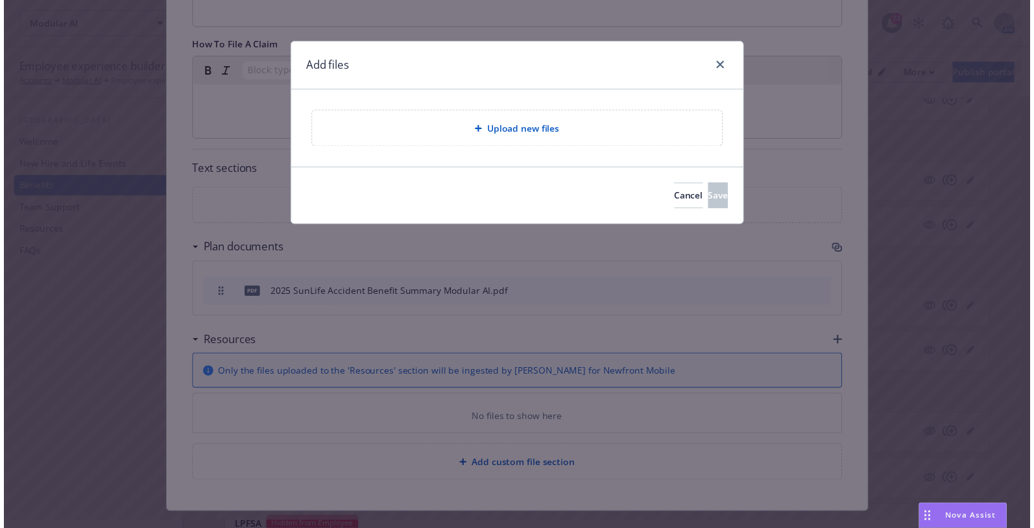
scroll to position [797, 0]
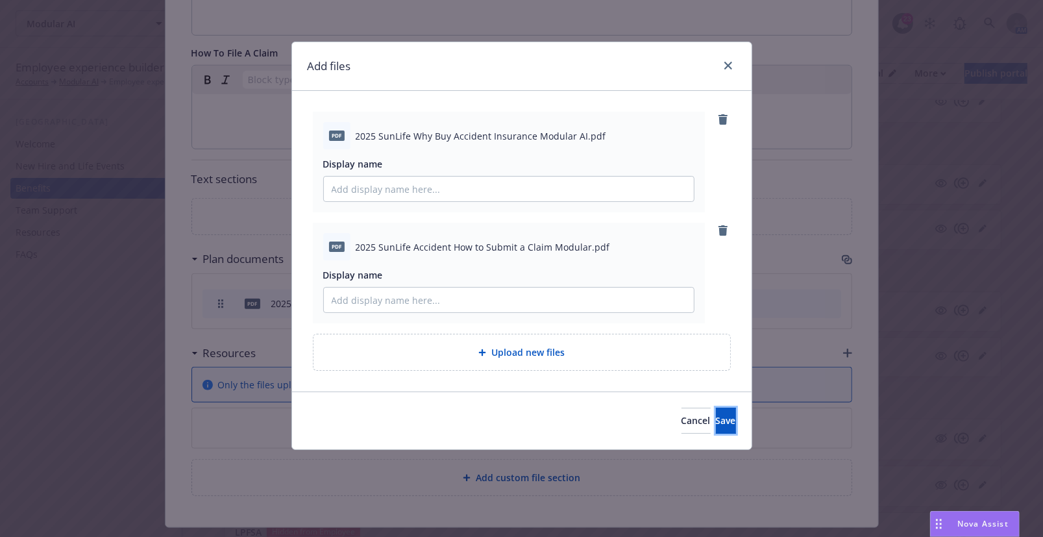
click at [722, 414] on button "Save" at bounding box center [726, 421] width 20 height 26
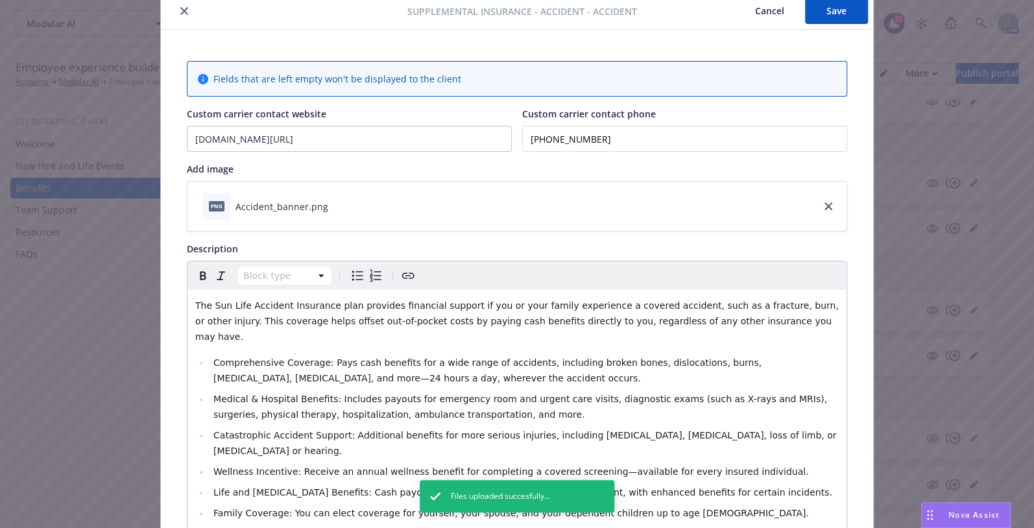
scroll to position [0, 0]
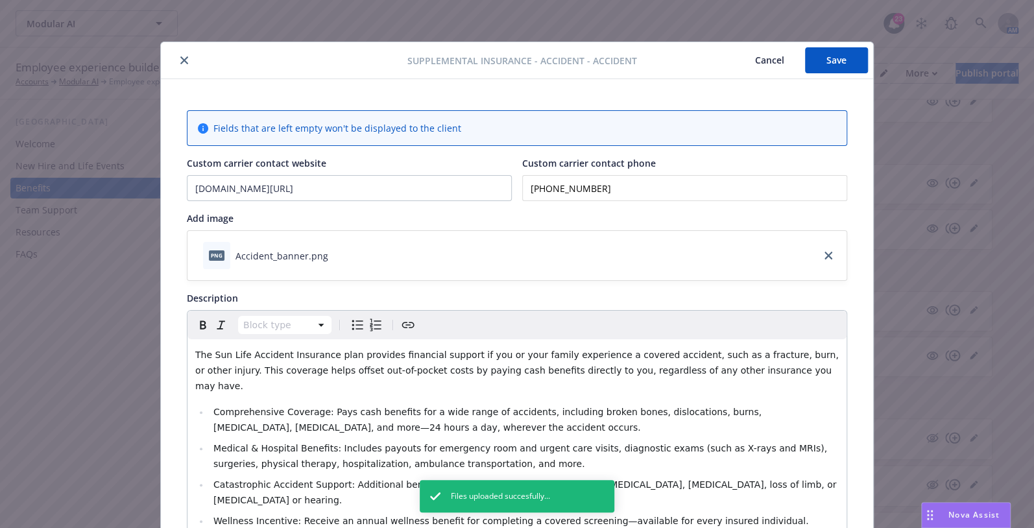
click at [837, 62] on button "Save" at bounding box center [836, 60] width 63 height 26
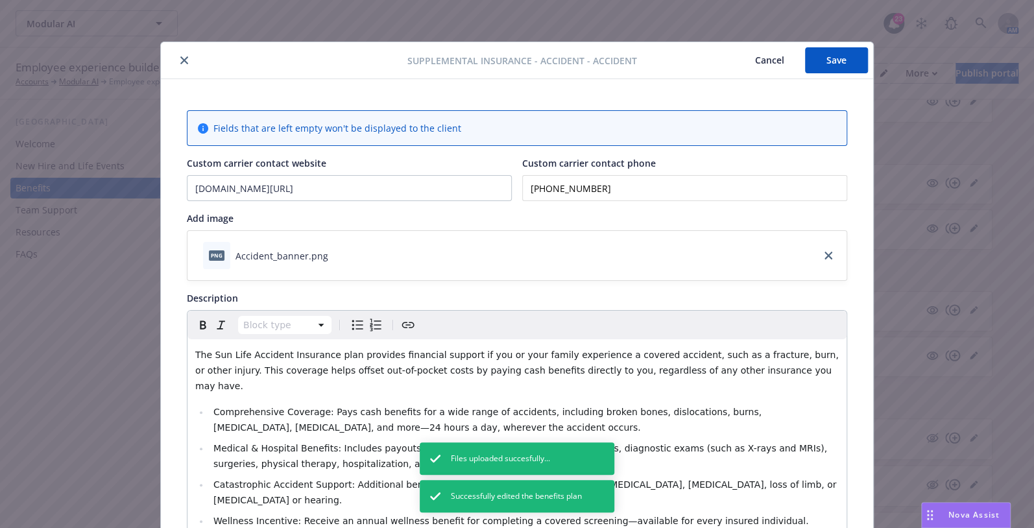
click at [180, 62] on icon "close" at bounding box center [184, 60] width 8 height 8
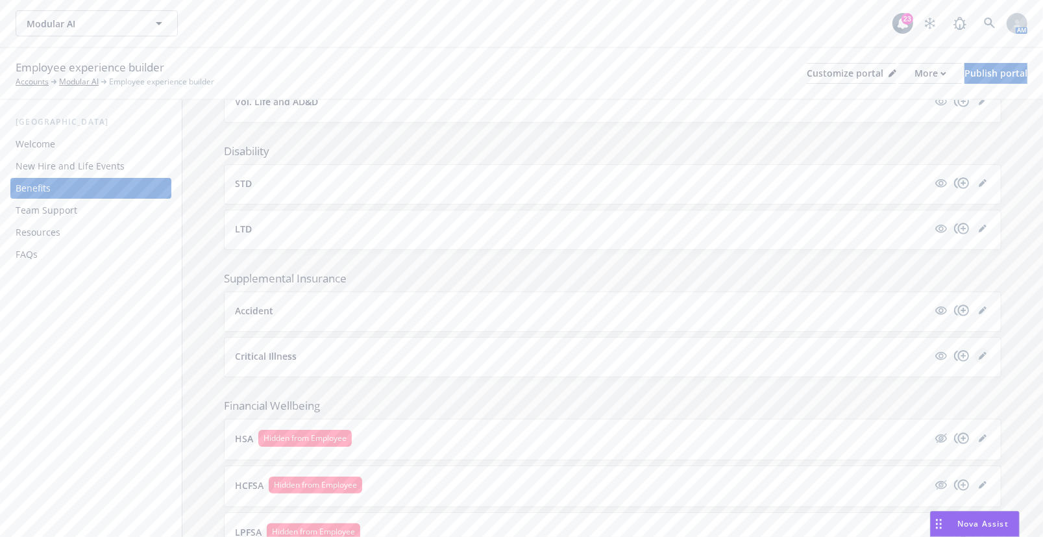
click at [979, 354] on icon "editPencil" at bounding box center [983, 356] width 8 height 8
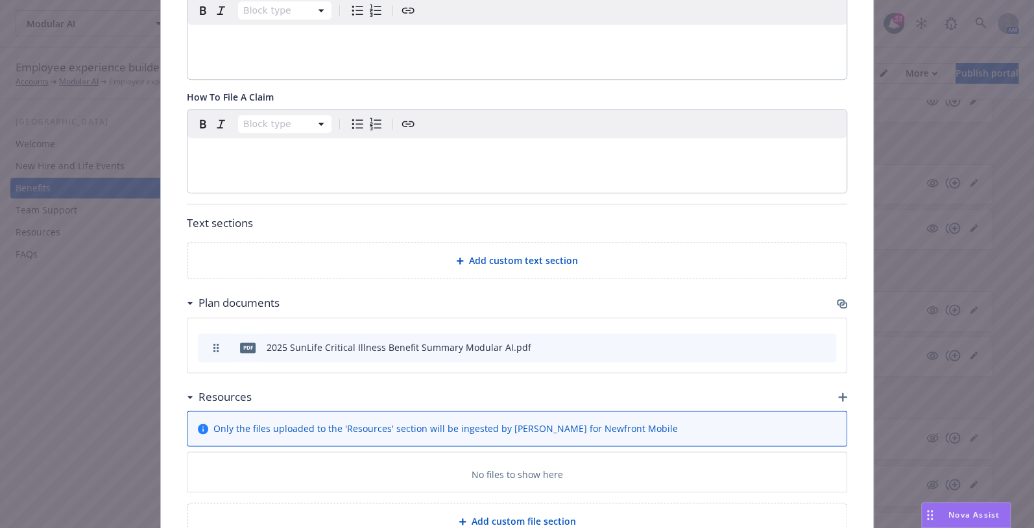
scroll to position [864, 0]
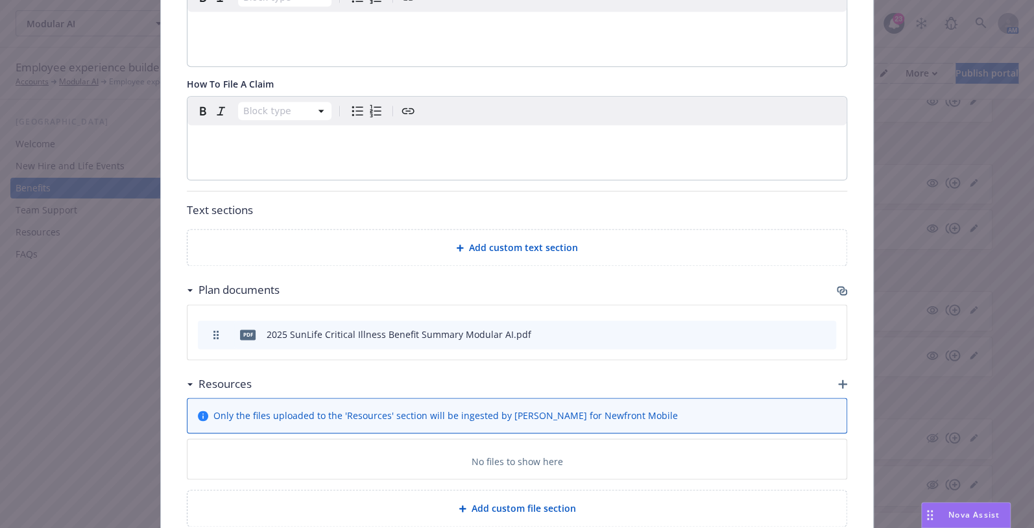
click at [838, 380] on icon "button" at bounding box center [842, 384] width 9 height 9
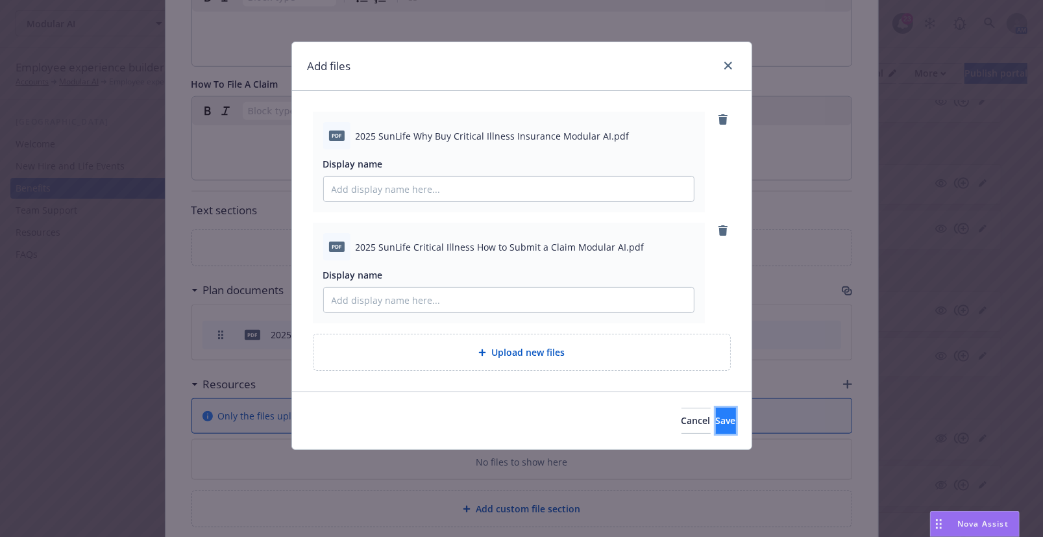
click at [716, 427] on button "Save" at bounding box center [726, 421] width 20 height 26
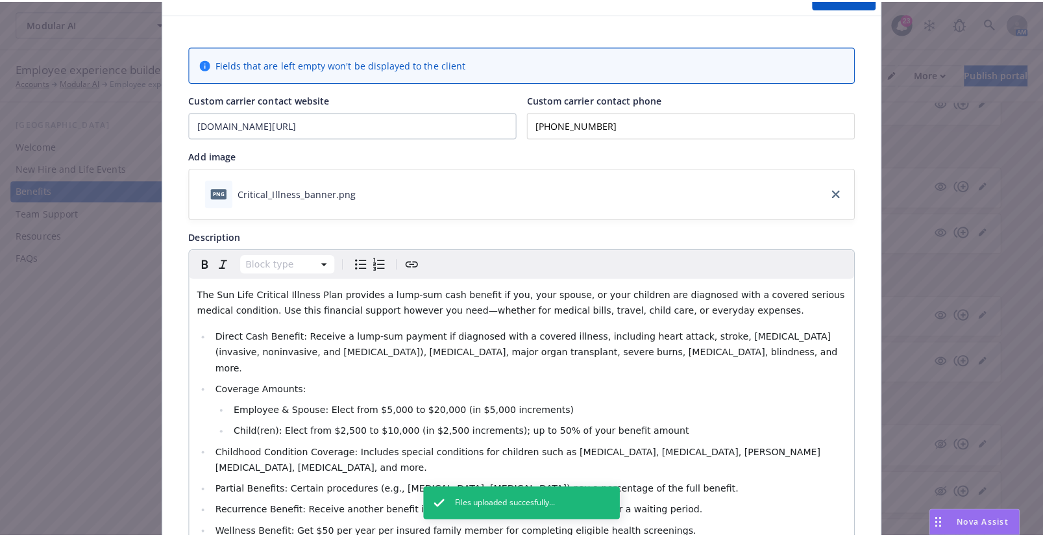
scroll to position [0, 0]
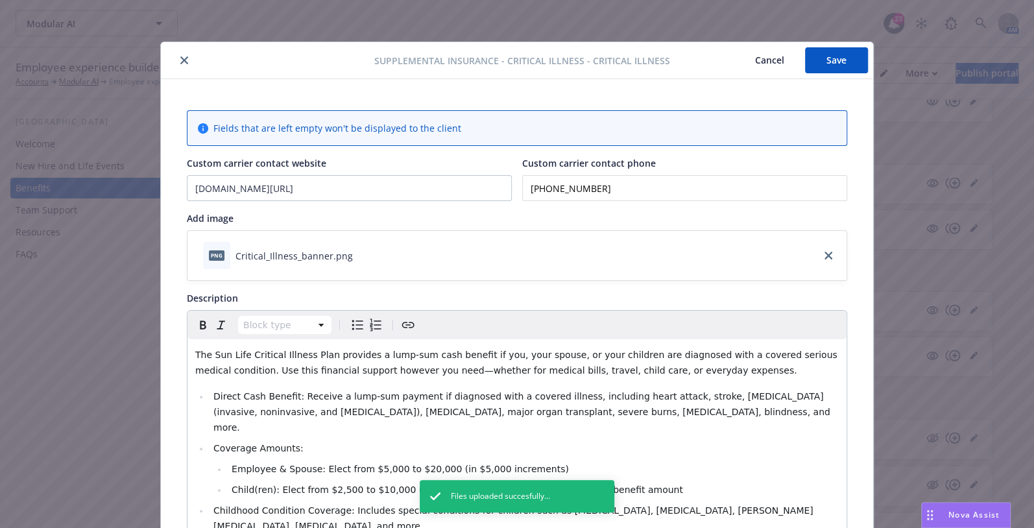
click at [831, 59] on button "Save" at bounding box center [836, 60] width 63 height 26
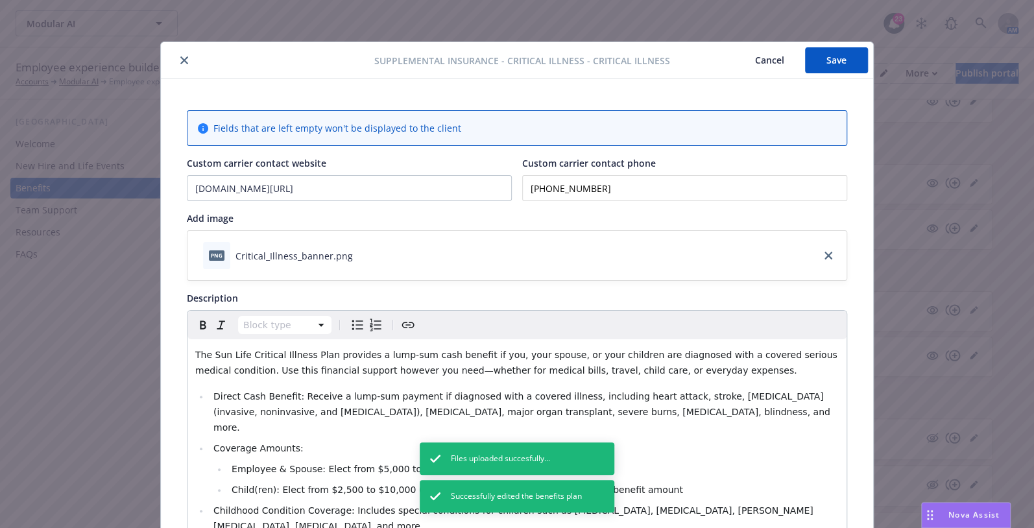
click at [180, 58] on icon "close" at bounding box center [184, 60] width 8 height 8
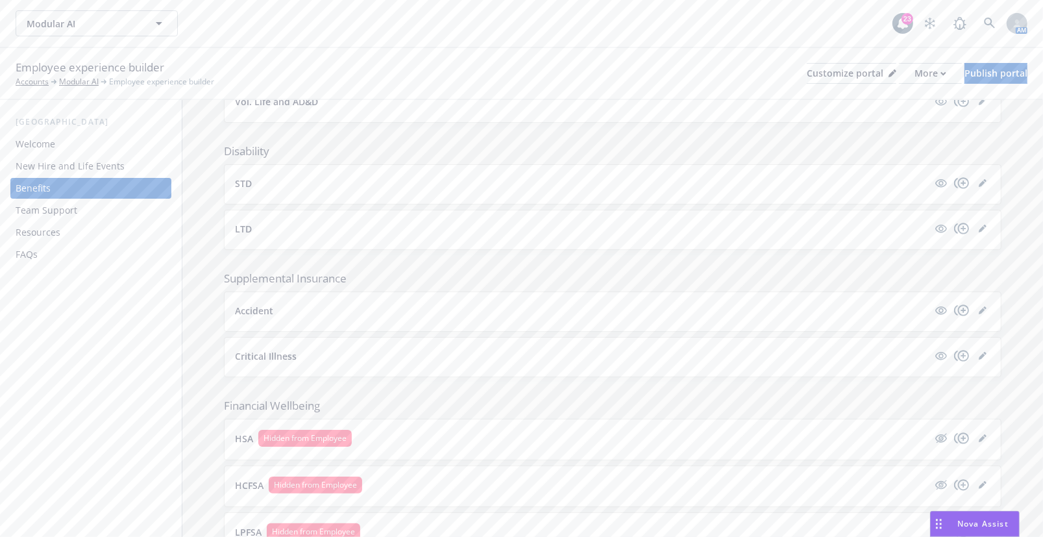
drag, startPoint x: 705, startPoint y: 136, endPoint x: 697, endPoint y: 149, distance: 15.1
click at [705, 136] on div "Medical OAP Base OAP Buy Up HDHP HMO NCAL Dental Dental Basic Dental Enhanced V…" at bounding box center [612, 94] width 777 height 1011
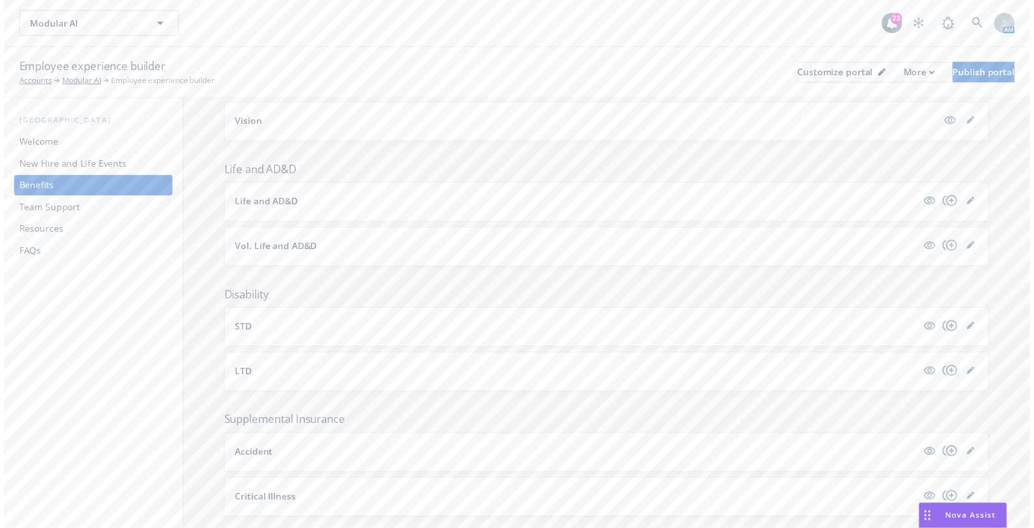
scroll to position [472, 0]
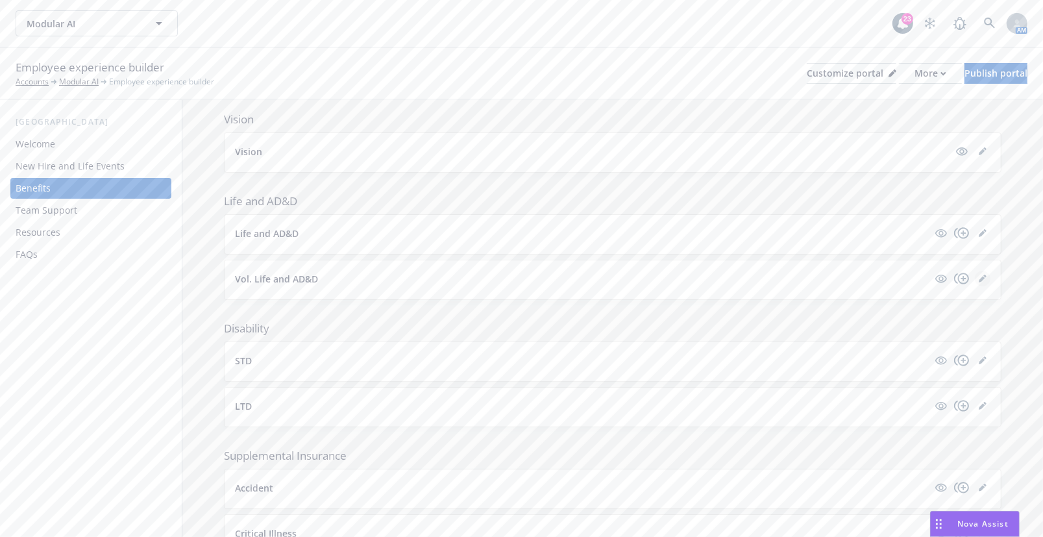
click at [975, 275] on link "editPencil" at bounding box center [983, 279] width 16 height 16
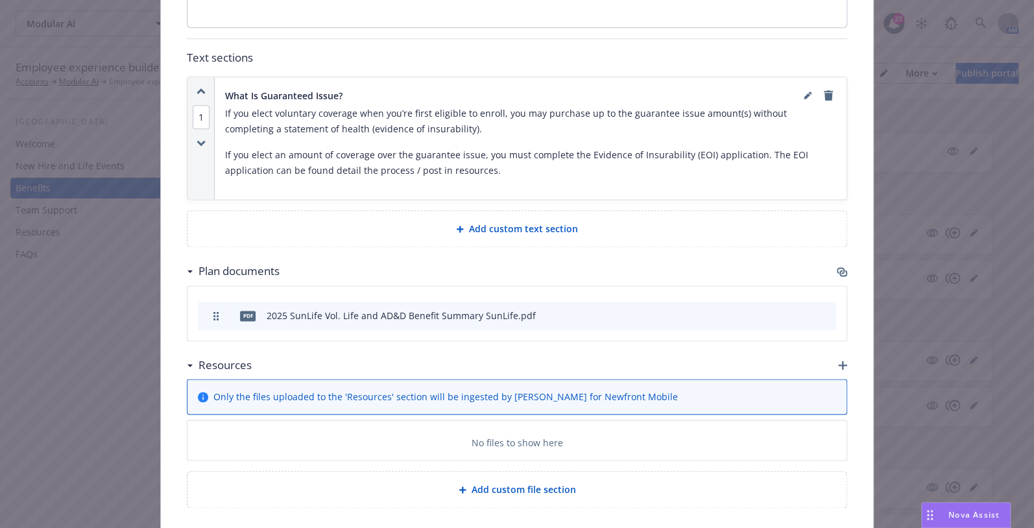
scroll to position [923, 0]
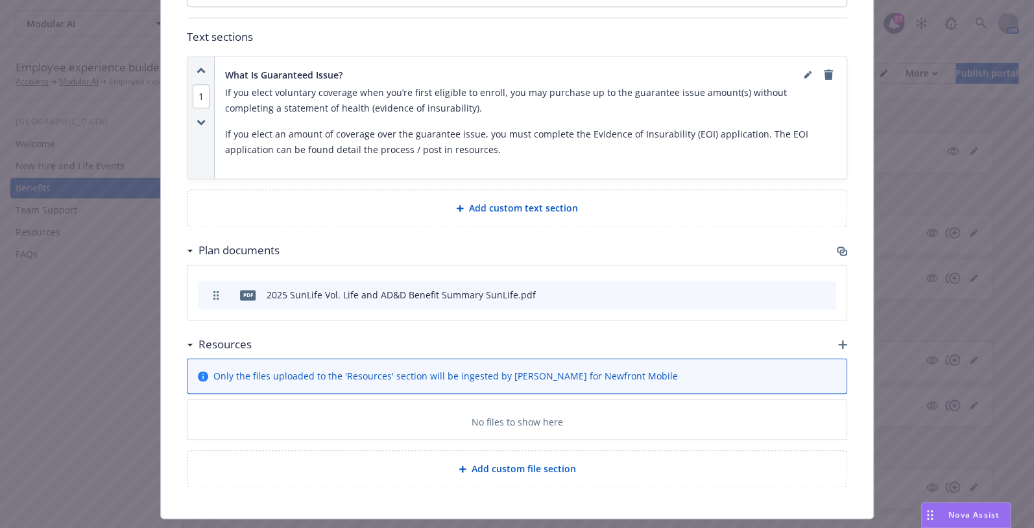
click at [838, 340] on icon "button" at bounding box center [842, 344] width 9 height 9
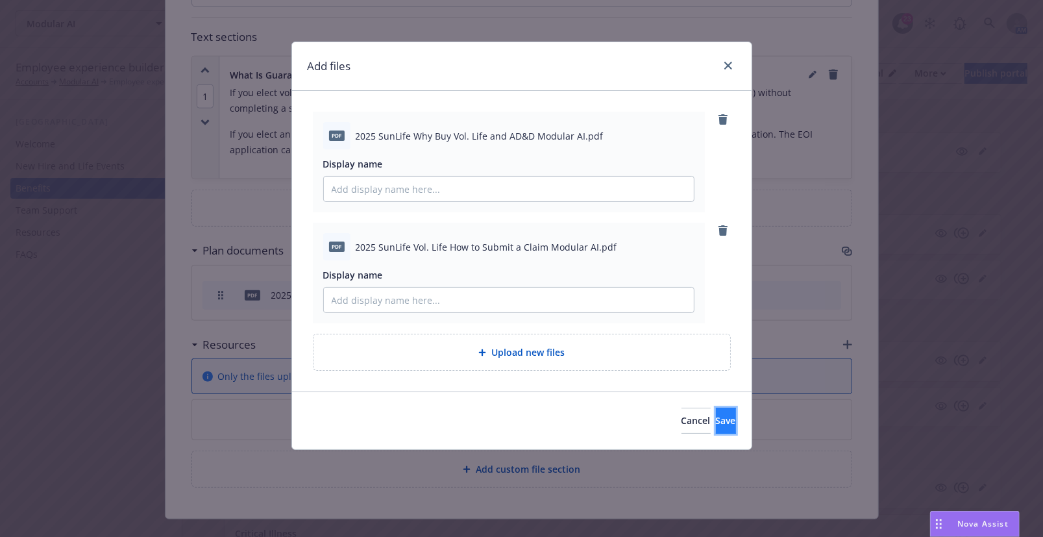
click at [716, 416] on button "Save" at bounding box center [726, 421] width 20 height 26
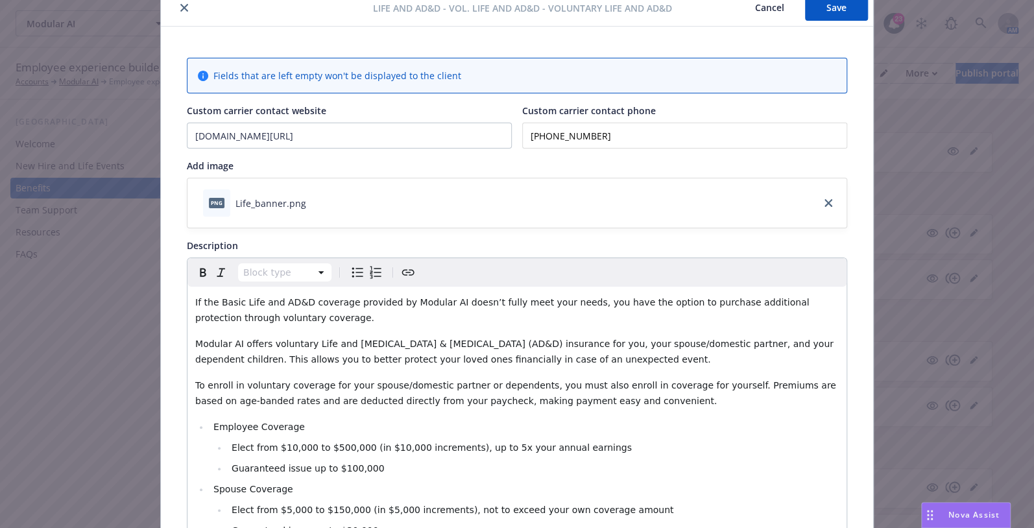
scroll to position [0, 0]
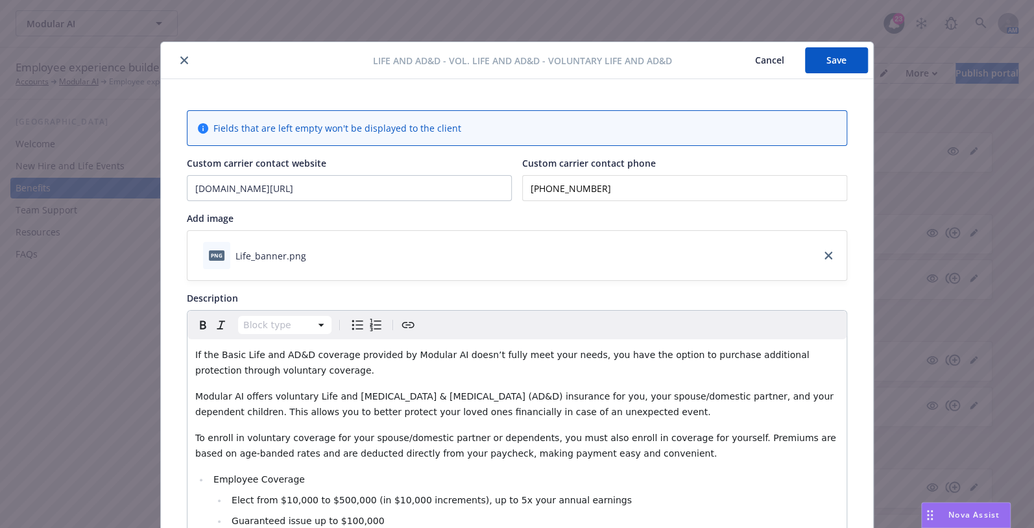
click at [824, 63] on button "Save" at bounding box center [836, 60] width 63 height 26
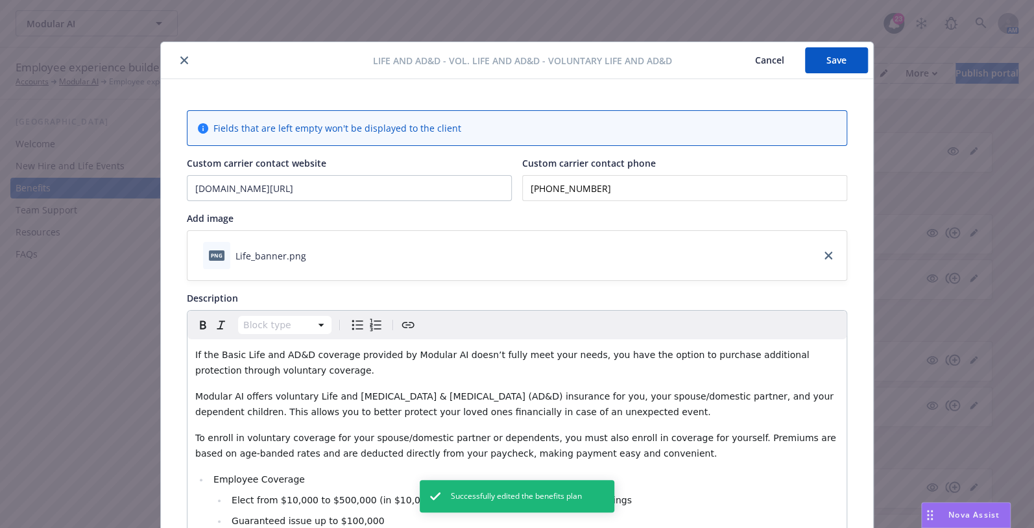
click at [182, 63] on icon "close" at bounding box center [184, 60] width 8 height 8
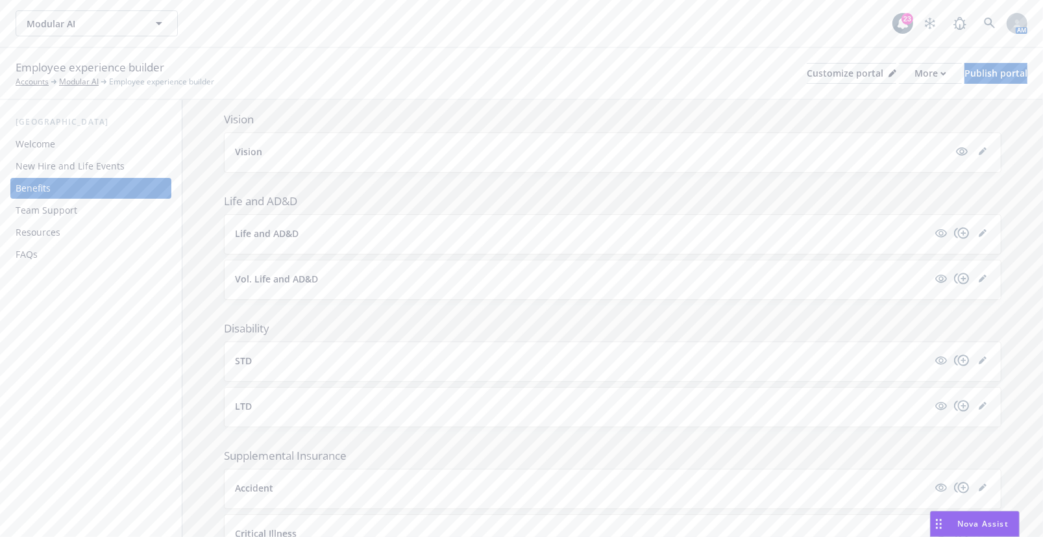
drag, startPoint x: 321, startPoint y: 24, endPoint x: 284, endPoint y: 25, distance: 37.6
click at [321, 24] on div "Modular AI Modular AI" at bounding box center [454, 23] width 877 height 26
click at [979, 355] on link "editPencil" at bounding box center [983, 360] width 16 height 16
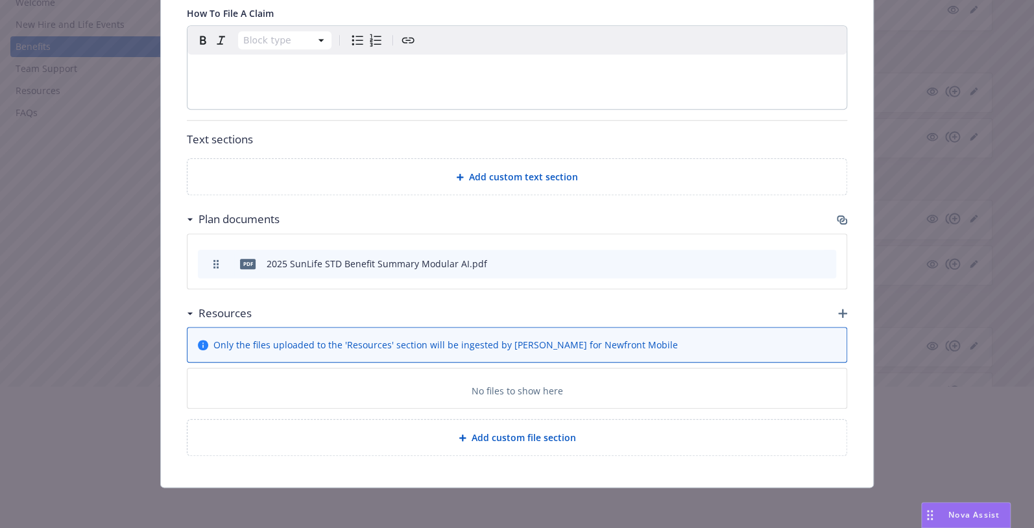
scroll to position [258, 0]
click at [528, 438] on div at bounding box center [517, 403] width 1034 height 83
drag, startPoint x: 831, startPoint y: 316, endPoint x: 838, endPoint y: 317, distance: 7.3
click at [832, 317] on div at bounding box center [517, 320] width 1034 height 83
click at [838, 317] on div at bounding box center [517, 320] width 1034 height 83
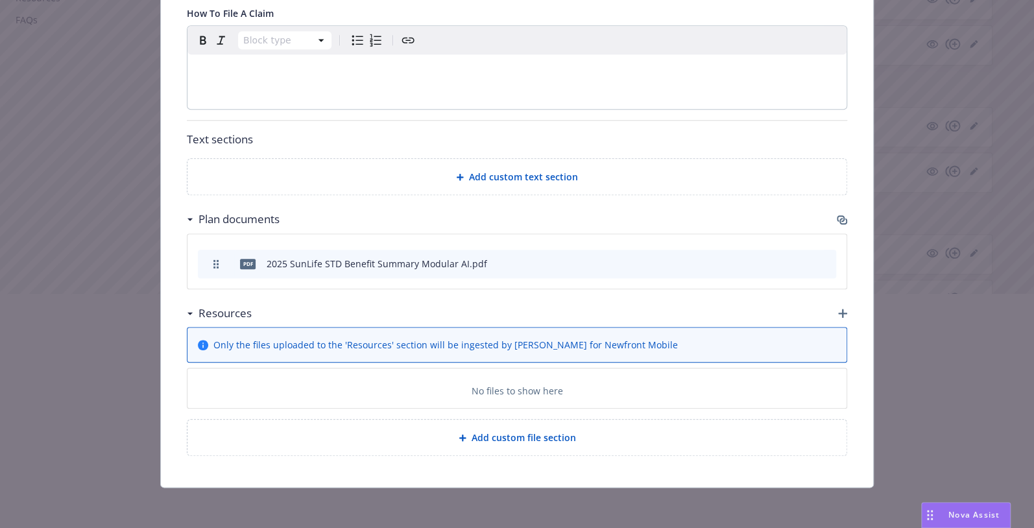
scroll to position [236, 0]
click at [841, 306] on div at bounding box center [517, 334] width 1034 height 83
click at [838, 312] on div at bounding box center [517, 334] width 1034 height 83
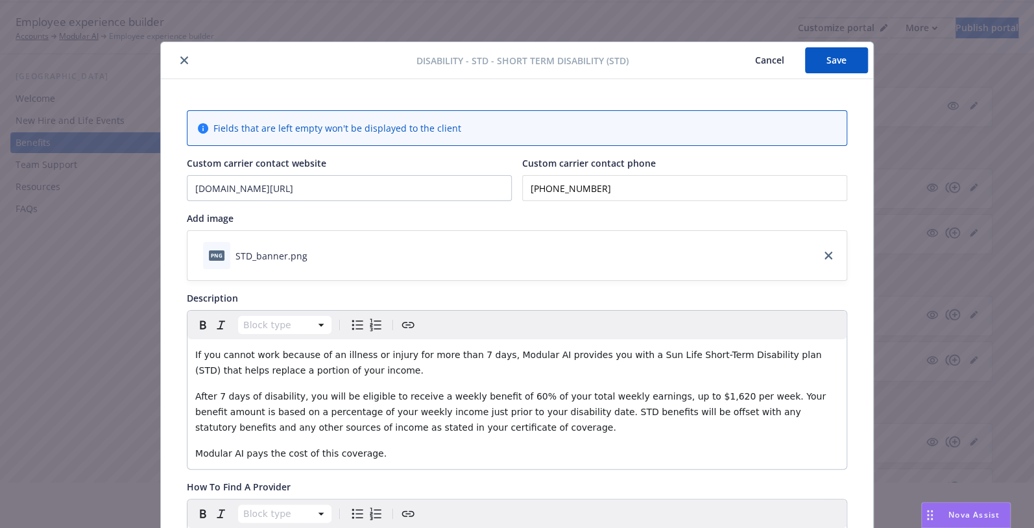
scroll to position [0, 0]
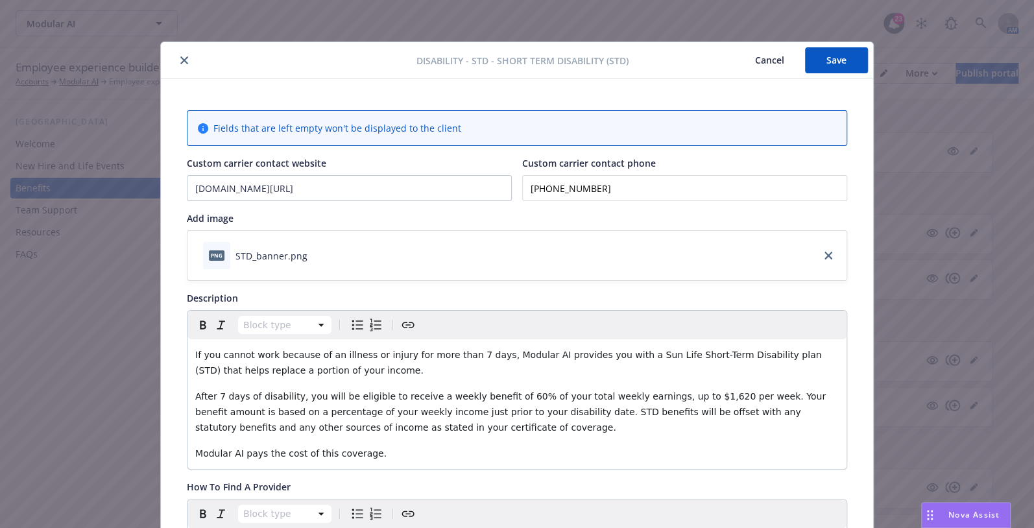
click at [765, 57] on button "Cancel" at bounding box center [770, 60] width 71 height 26
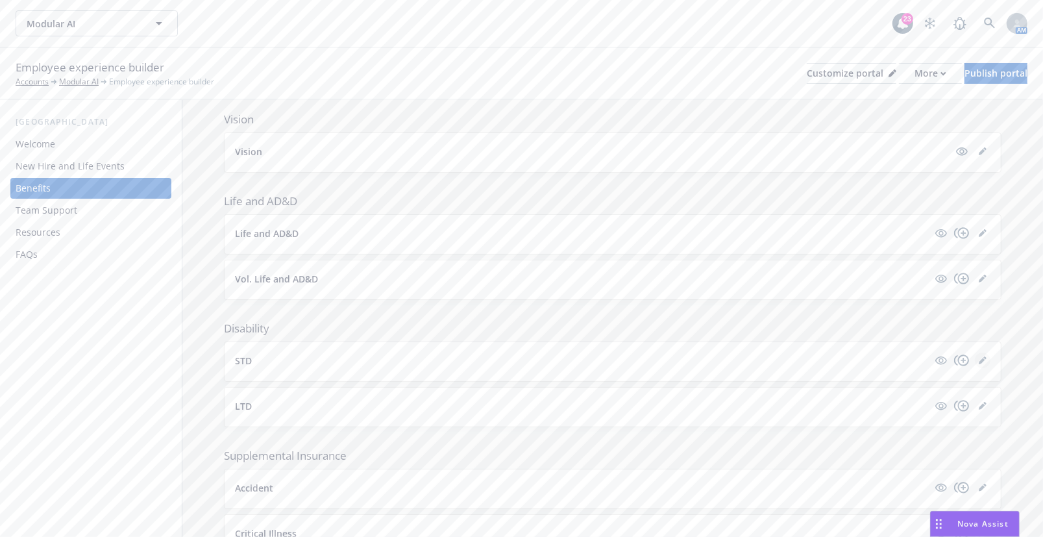
click at [979, 360] on icon "editPencil" at bounding box center [983, 360] width 8 height 8
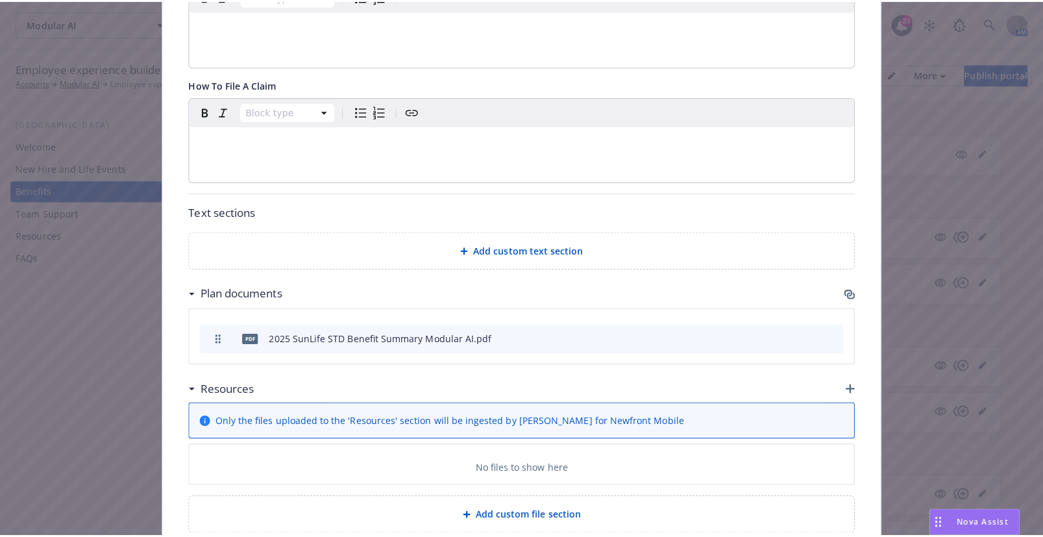
scroll to position [587, 0]
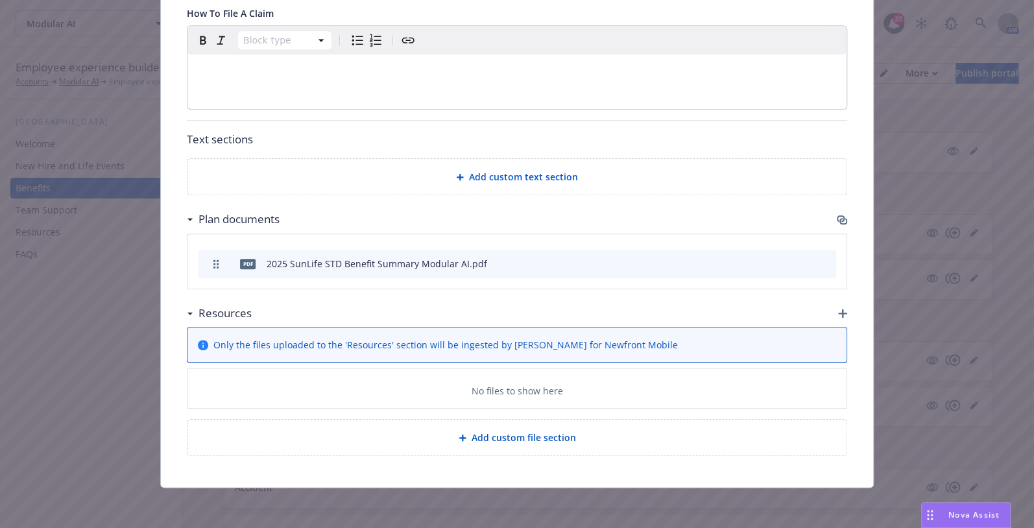
click at [838, 313] on icon "button" at bounding box center [842, 313] width 9 height 9
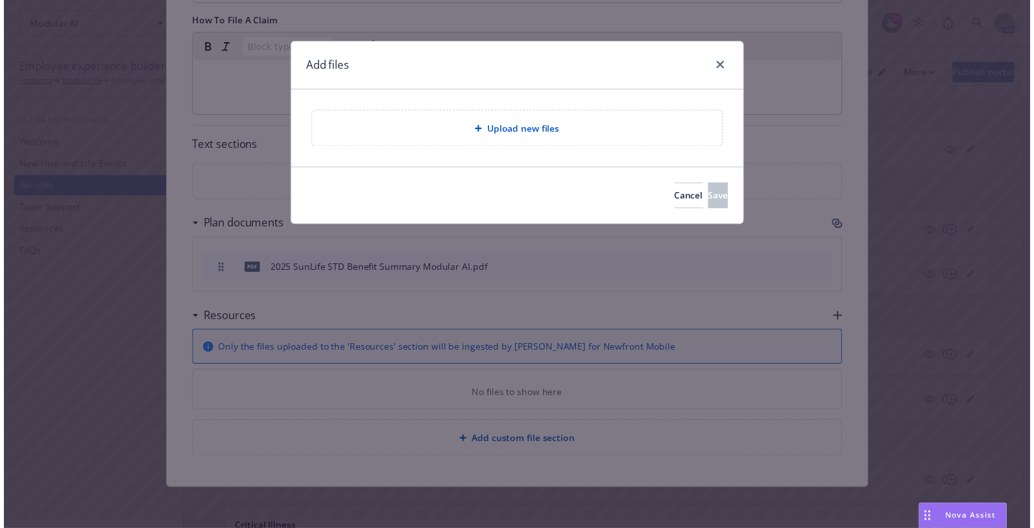
scroll to position [578, 0]
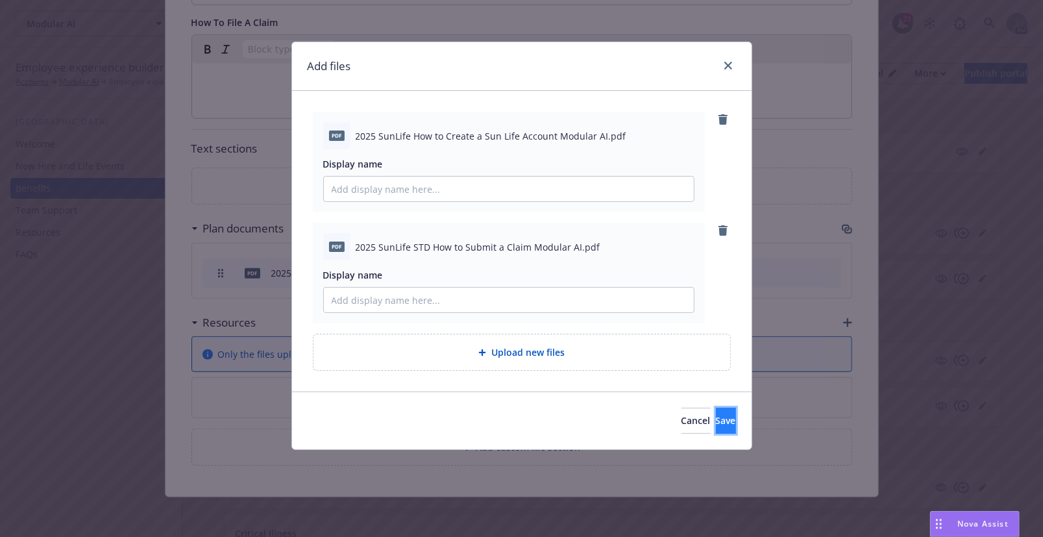
click at [716, 422] on span "Save" at bounding box center [726, 420] width 20 height 12
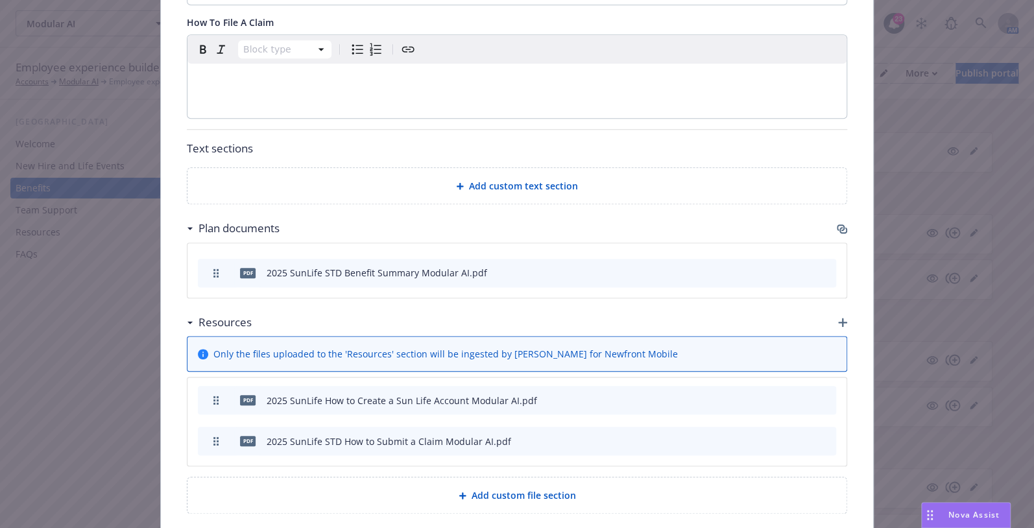
drag, startPoint x: 212, startPoint y: 438, endPoint x: 213, endPoint y: 397, distance: 40.9
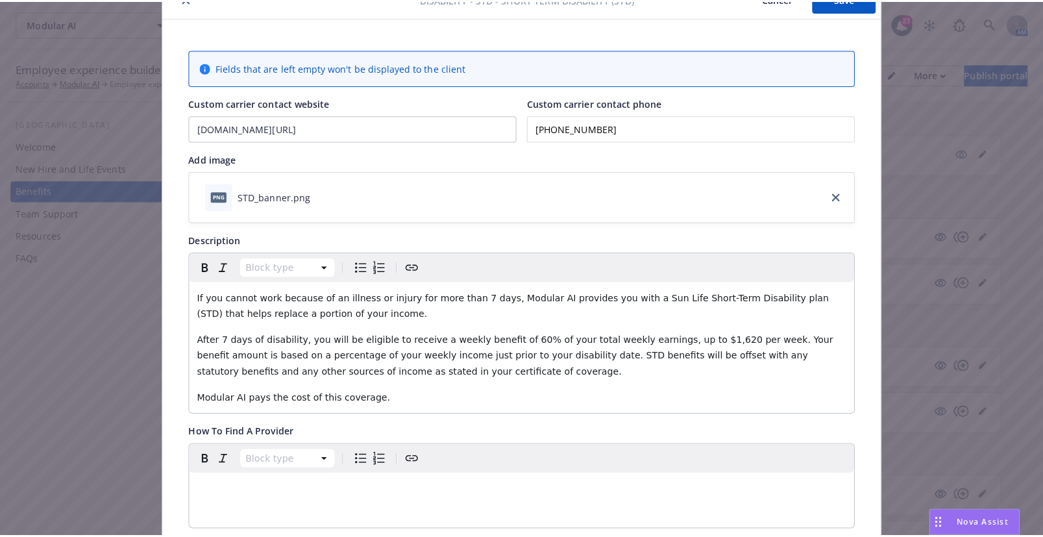
scroll to position [0, 0]
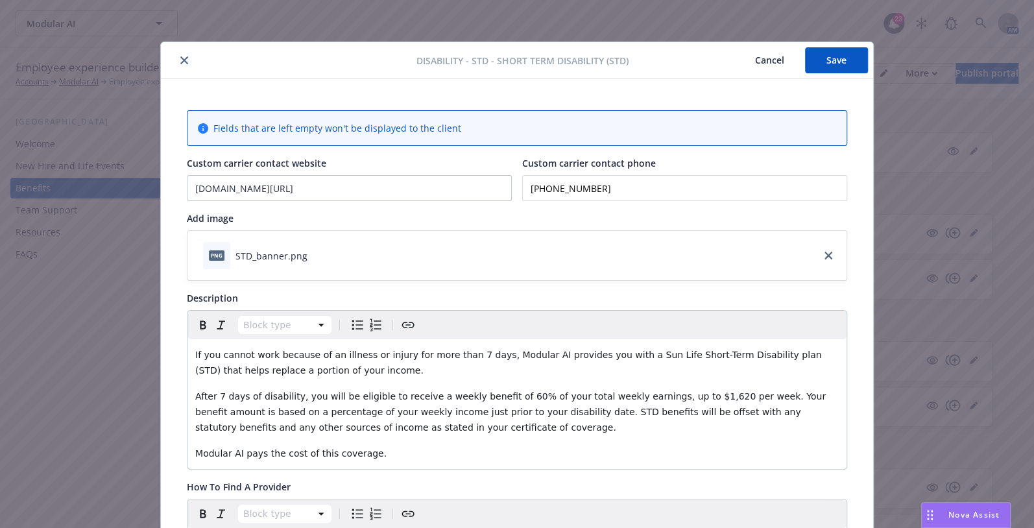
click at [844, 66] on button "Save" at bounding box center [836, 60] width 63 height 26
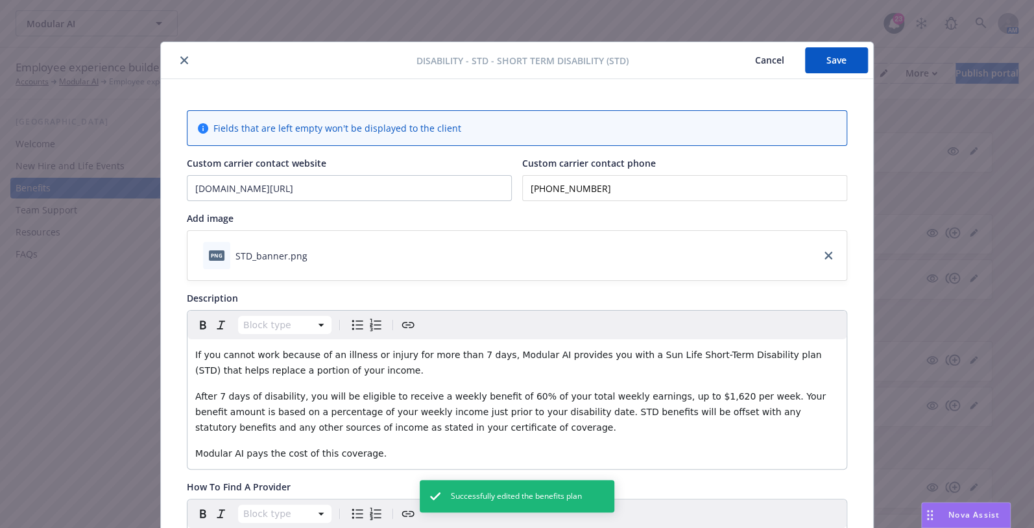
click at [180, 56] on icon "close" at bounding box center [184, 60] width 8 height 8
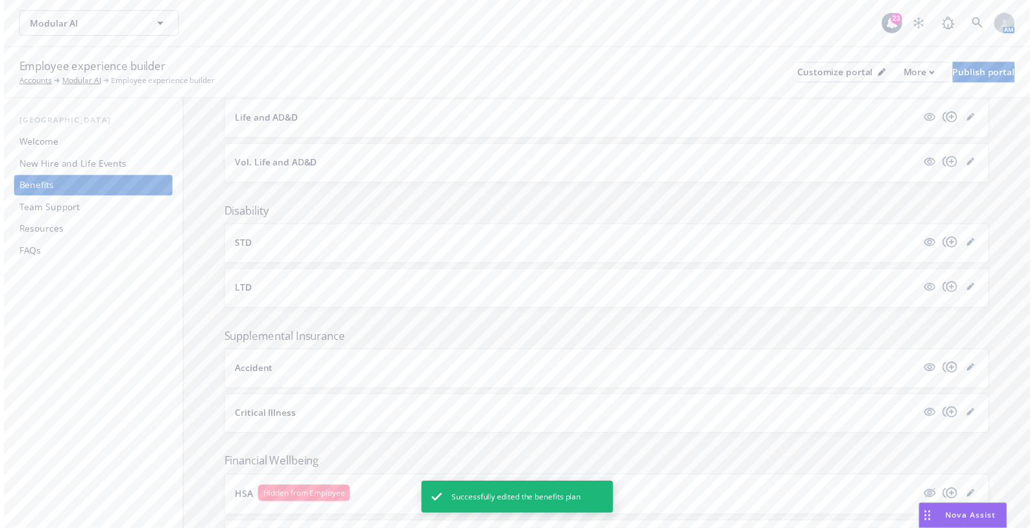
scroll to position [590, 0]
click at [979, 412] on icon "editPencil" at bounding box center [983, 415] width 8 height 8
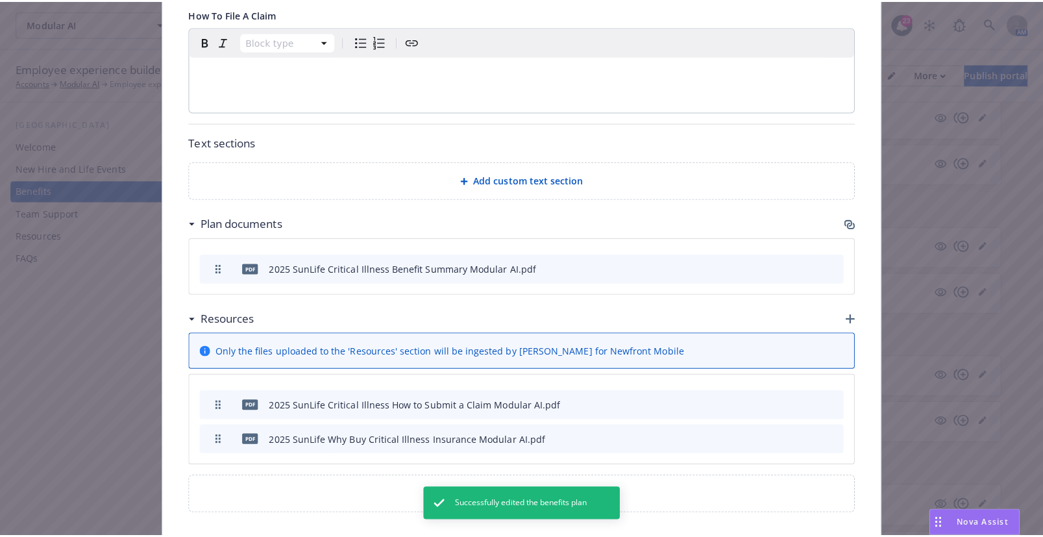
scroll to position [937, 0]
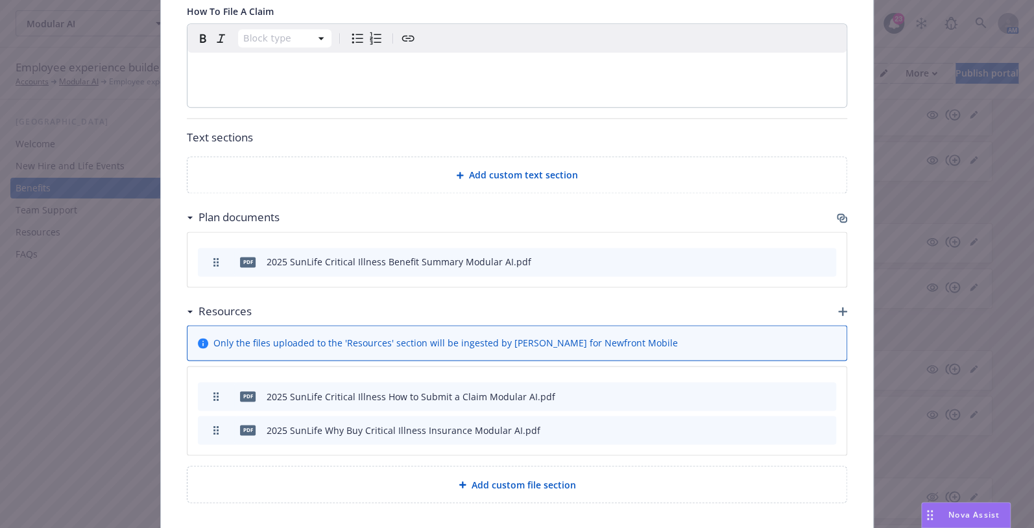
click at [832, 298] on div "Resources" at bounding box center [517, 311] width 661 height 27
click at [833, 298] on div "Resources" at bounding box center [517, 311] width 661 height 27
click at [840, 307] on icon "button" at bounding box center [842, 311] width 9 height 9
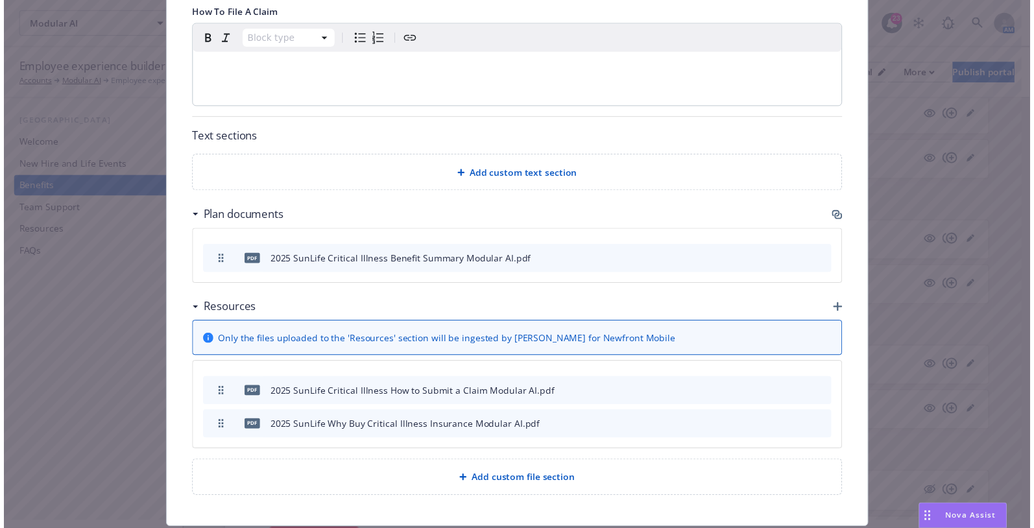
scroll to position [928, 0]
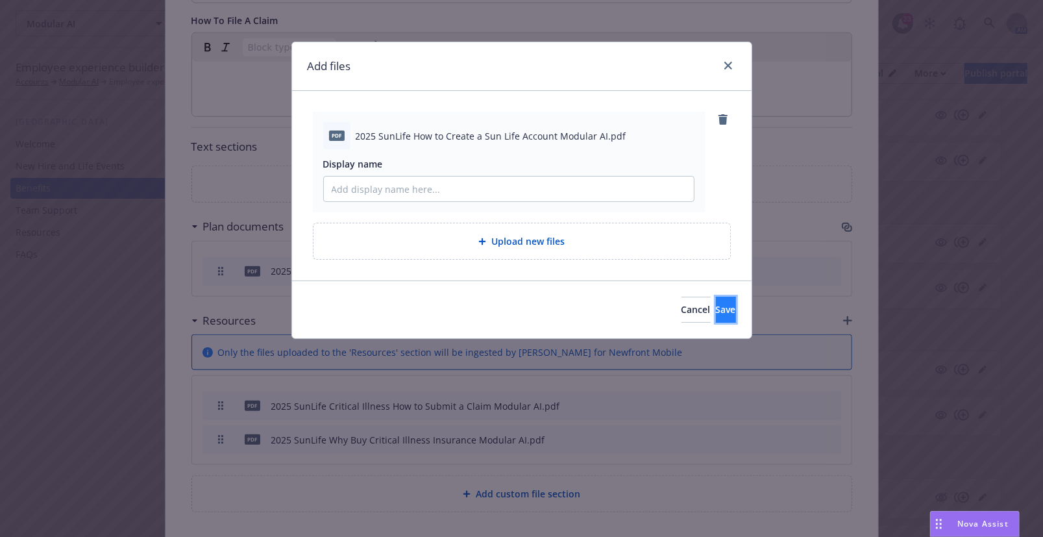
click at [716, 303] on span "Save" at bounding box center [726, 309] width 20 height 12
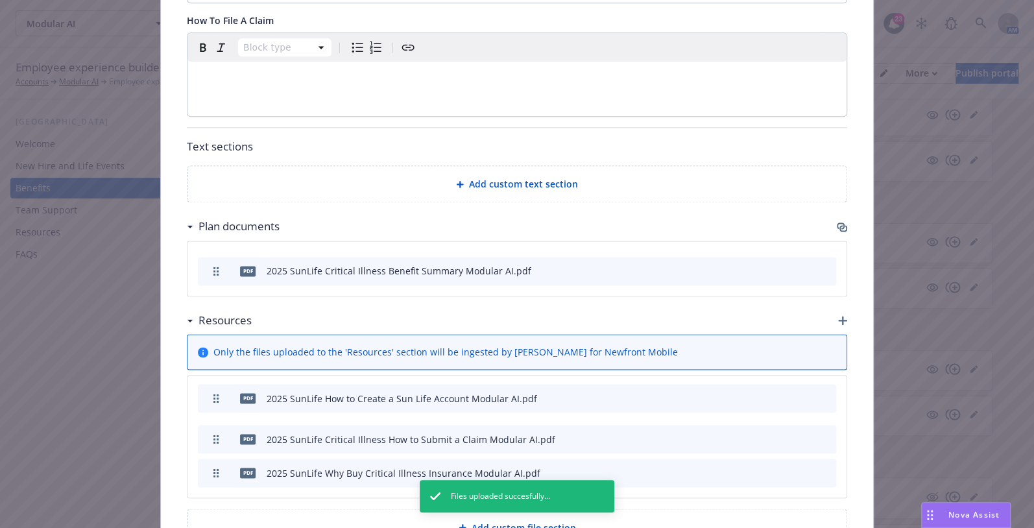
drag, startPoint x: 214, startPoint y: 424, endPoint x: 214, endPoint y: 350, distance: 74.0
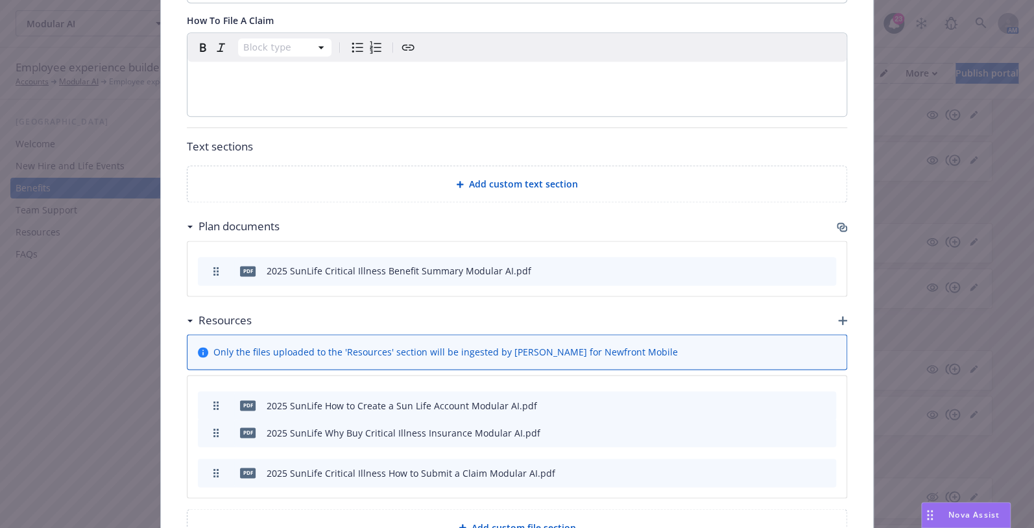
drag, startPoint x: 210, startPoint y: 425, endPoint x: 210, endPoint y: 385, distance: 40.2
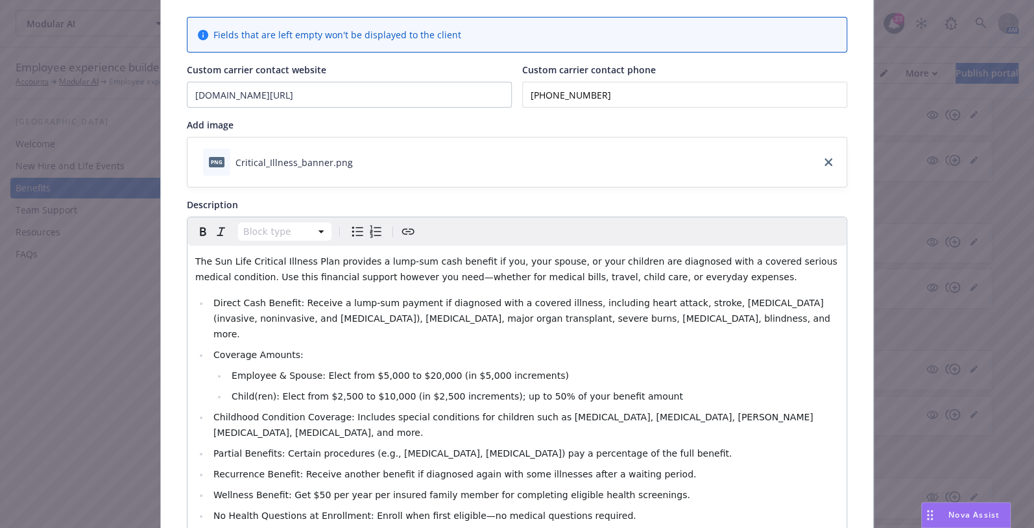
scroll to position [0, 0]
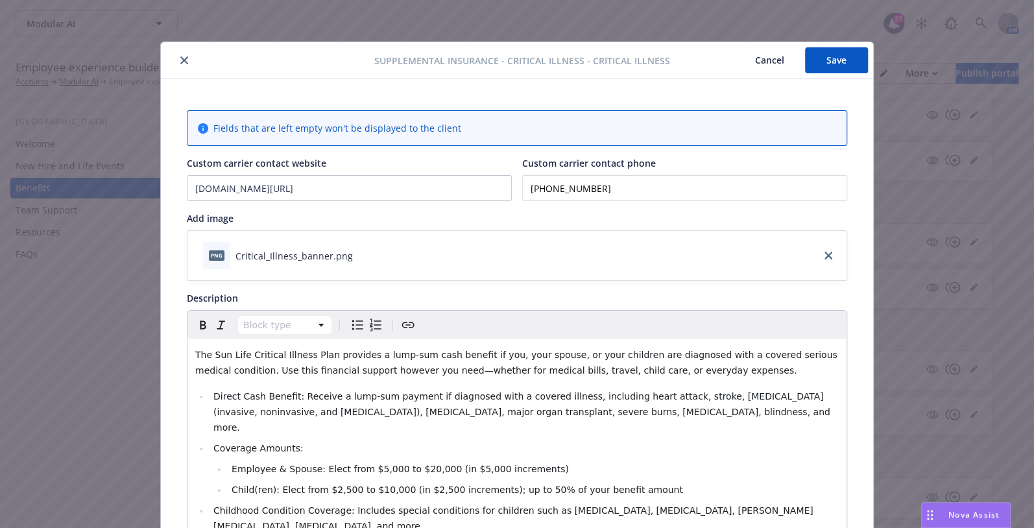
click at [823, 64] on button "Save" at bounding box center [836, 60] width 63 height 26
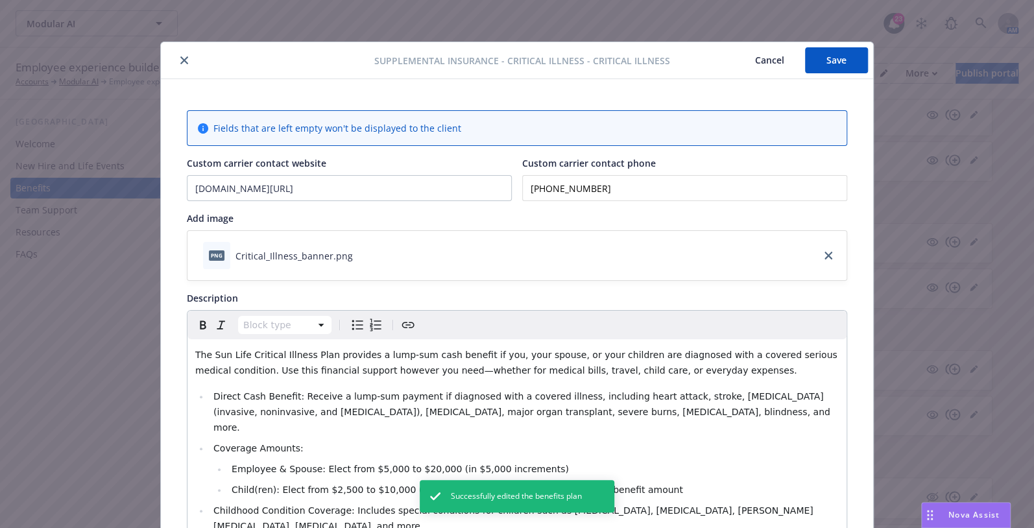
click at [180, 62] on icon "close" at bounding box center [184, 60] width 8 height 8
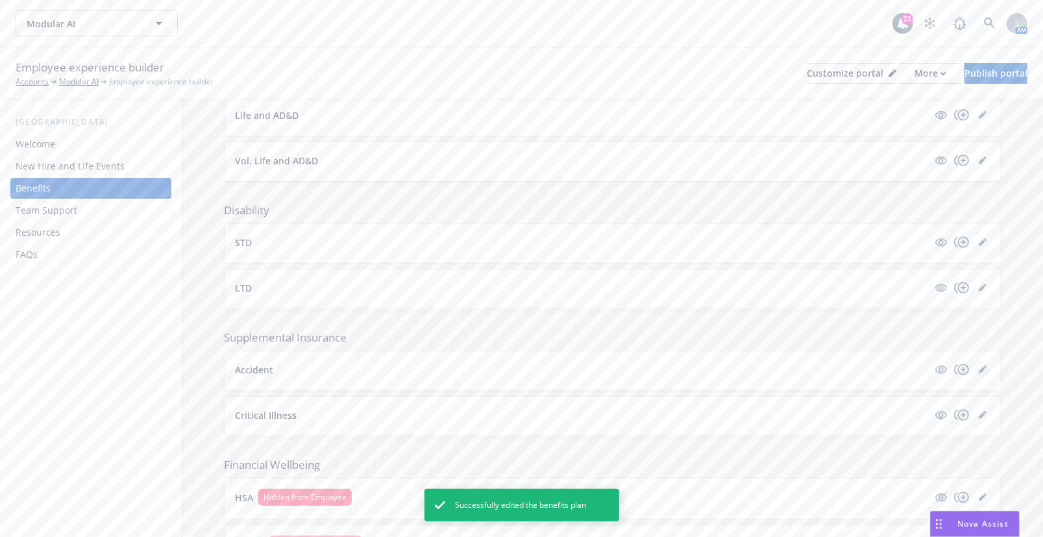
click at [979, 369] on icon "editPencil" at bounding box center [983, 369] width 8 height 8
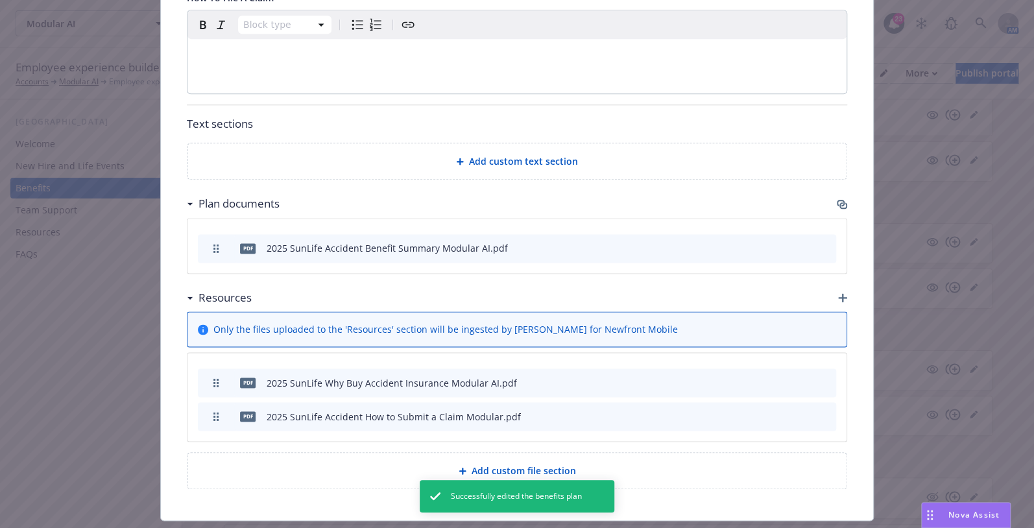
scroll to position [854, 0]
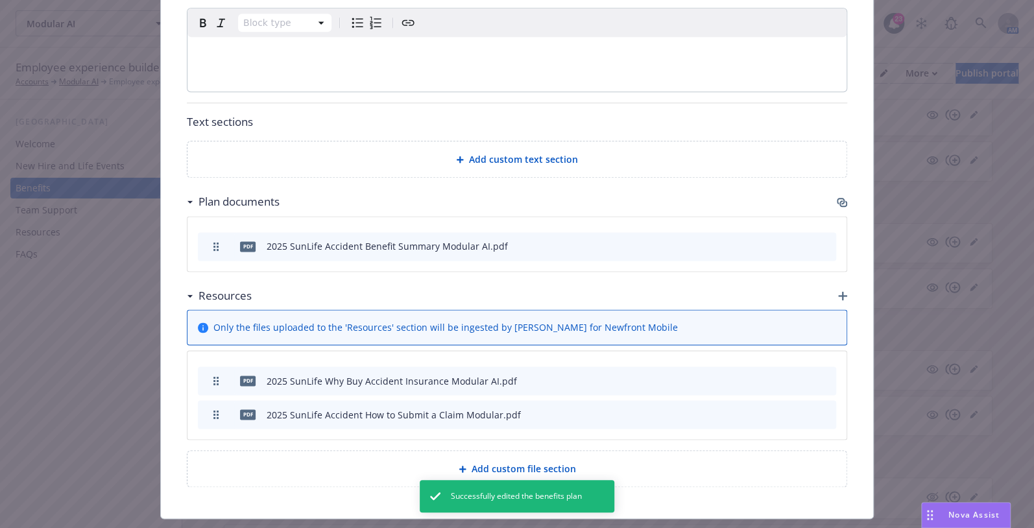
click at [842, 291] on icon "button" at bounding box center [842, 295] width 9 height 9
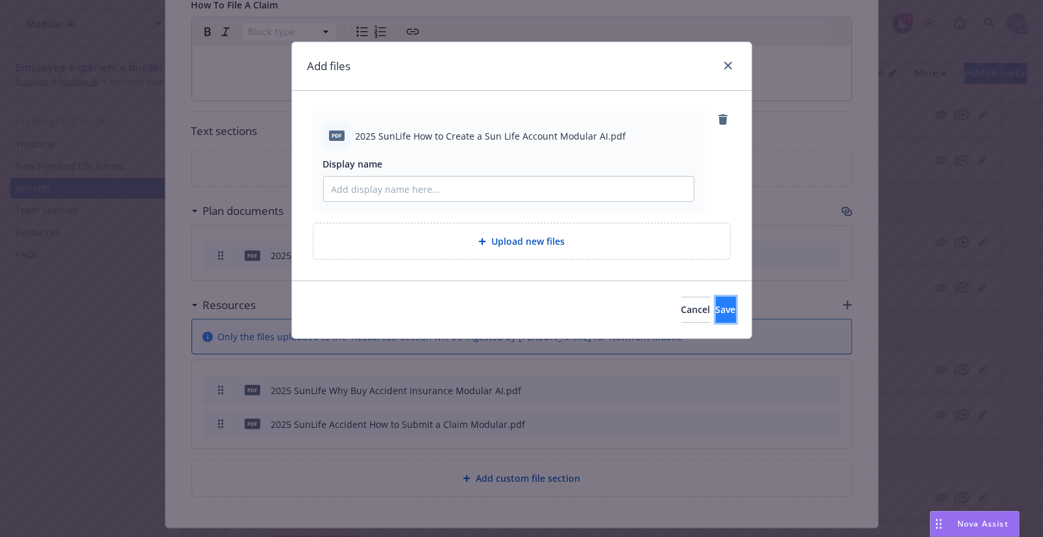
click at [716, 303] on span "Save" at bounding box center [726, 309] width 20 height 12
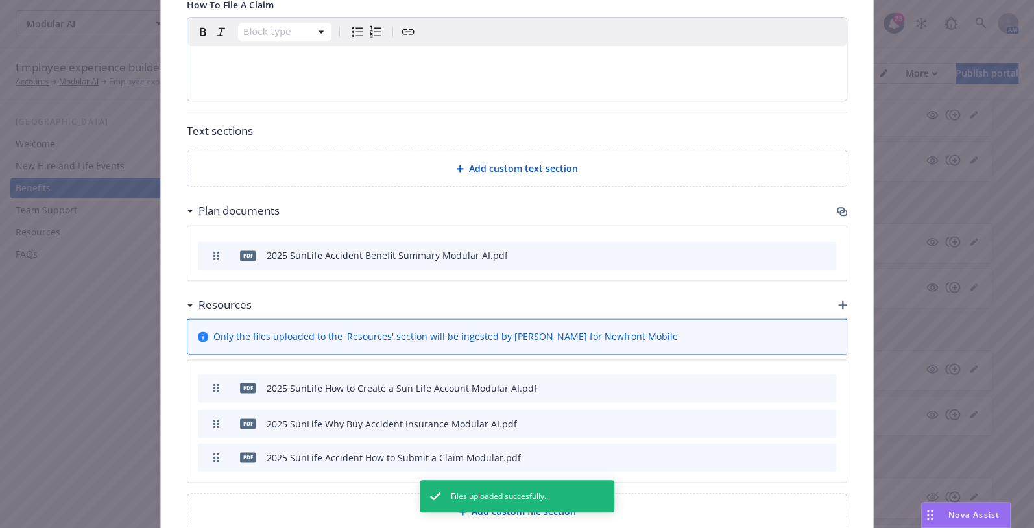
drag, startPoint x: 214, startPoint y: 428, endPoint x: 209, endPoint y: 360, distance: 68.3
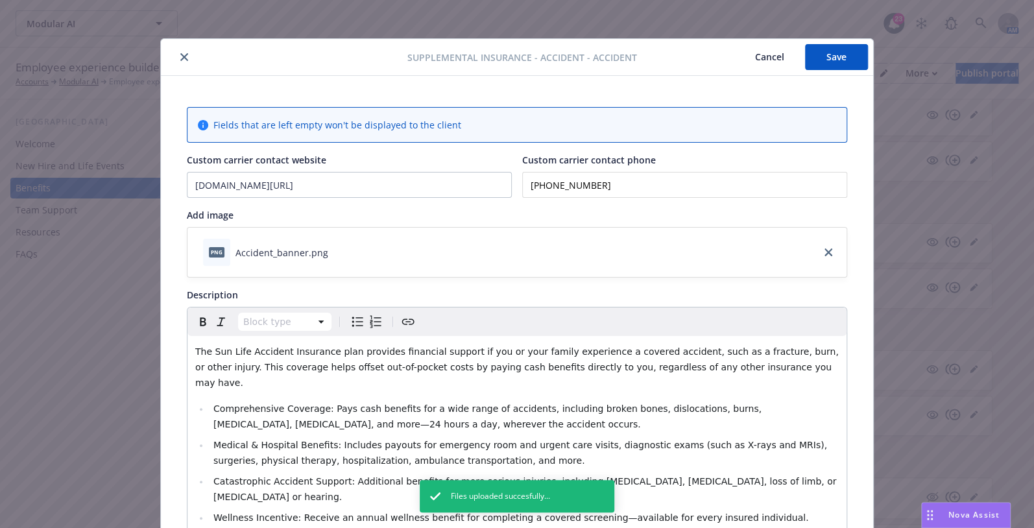
scroll to position [0, 0]
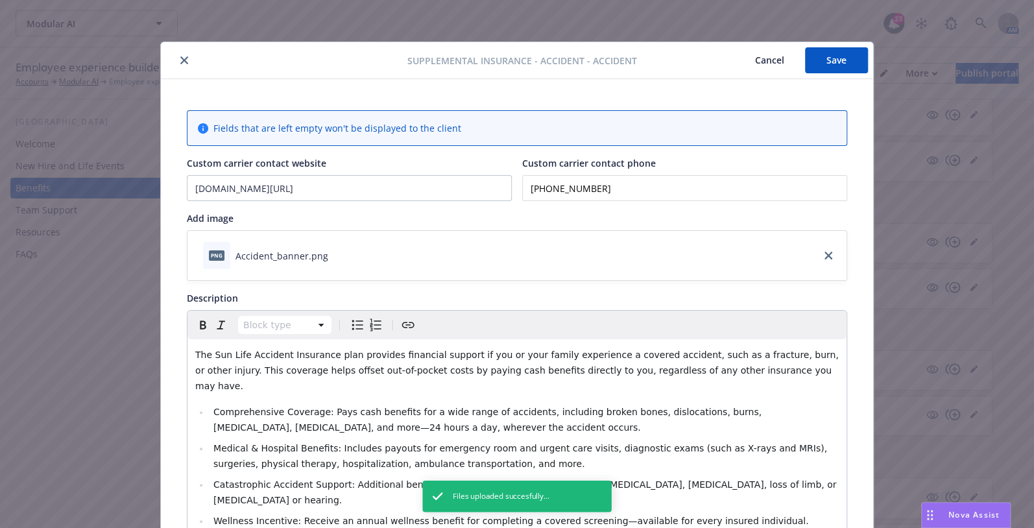
click at [827, 62] on button "Save" at bounding box center [836, 60] width 63 height 26
click at [180, 57] on icon "close" at bounding box center [184, 60] width 8 height 8
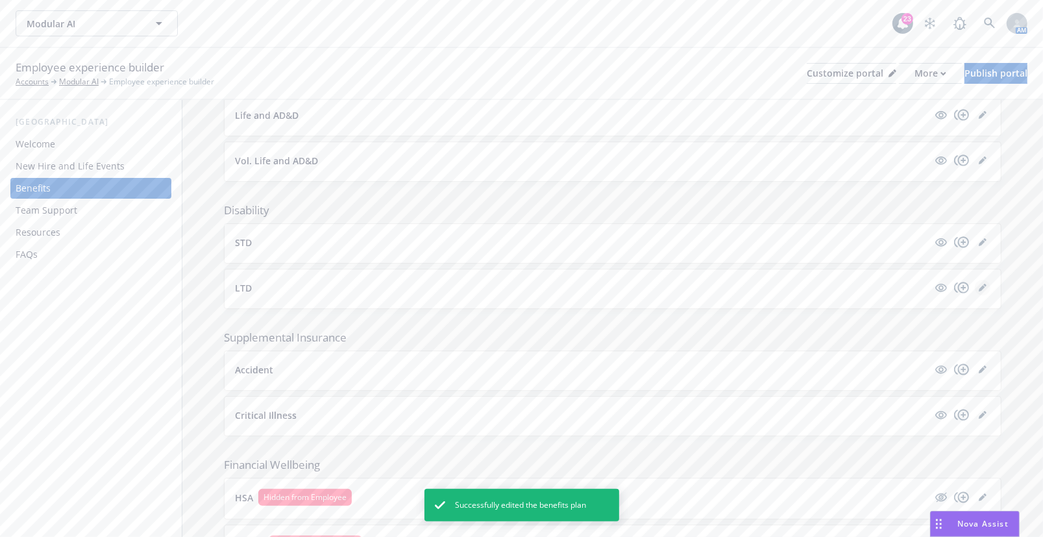
click at [979, 284] on icon "editPencil" at bounding box center [983, 288] width 8 height 8
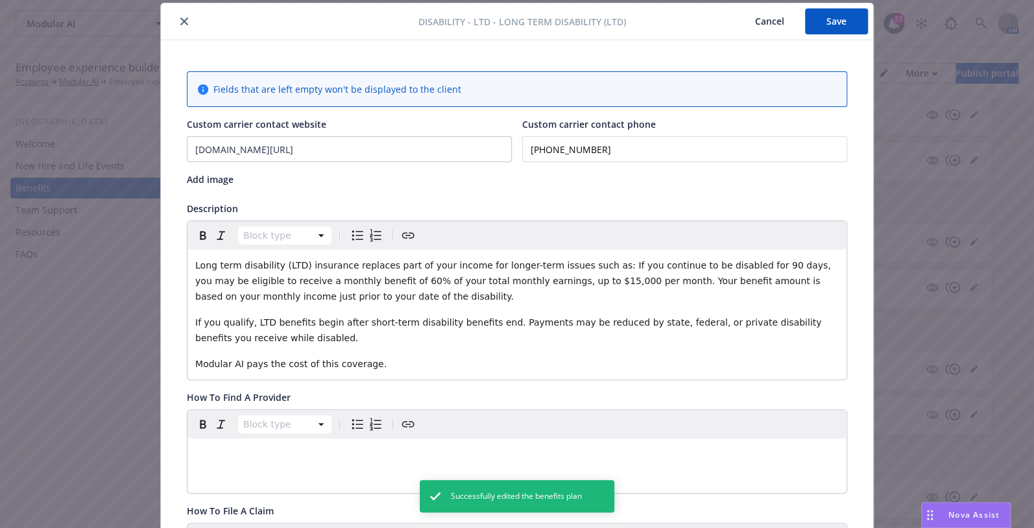
click at [975, 282] on div "Disability - LTD - Long Term Disability (LTD) Cancel Save Fields that are left …" at bounding box center [517, 264] width 1034 height 528
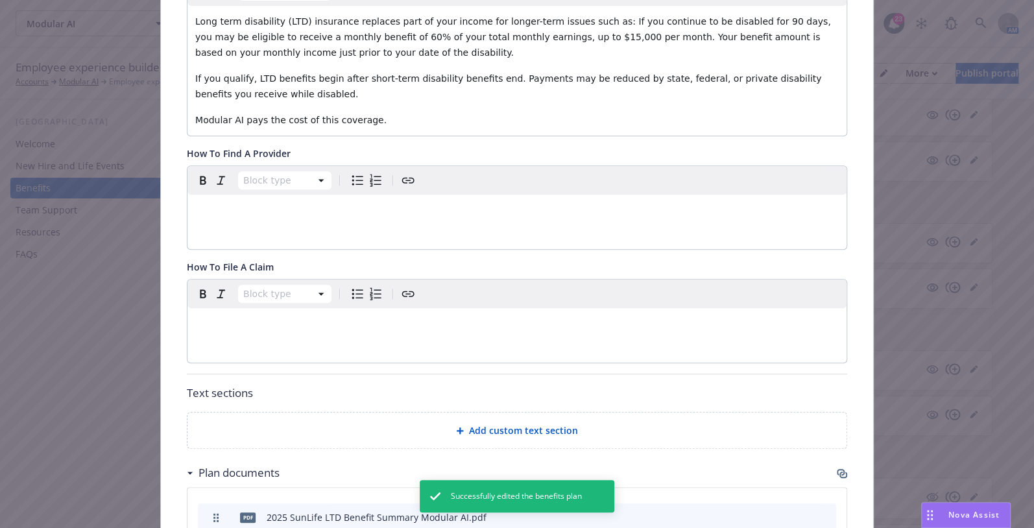
scroll to position [587, 0]
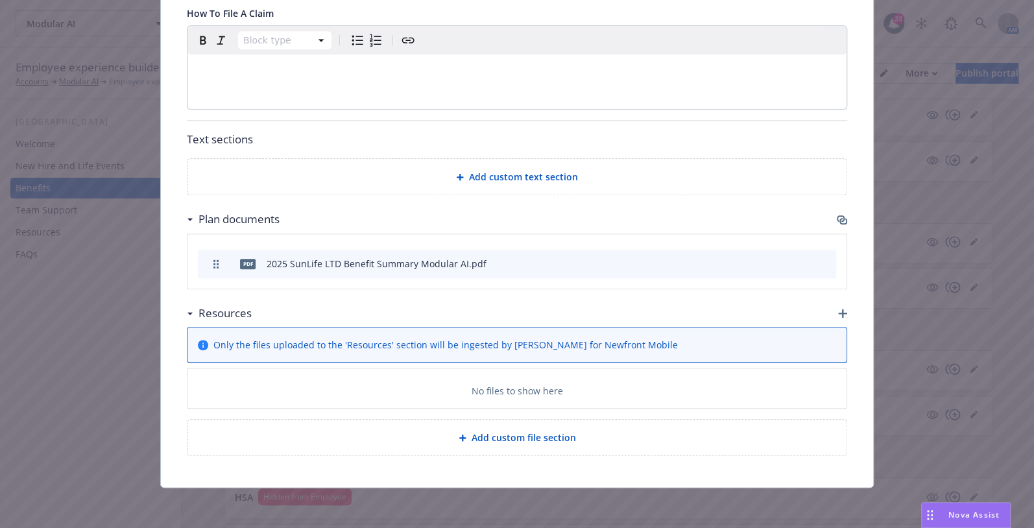
click at [839, 311] on icon "button" at bounding box center [842, 313] width 9 height 9
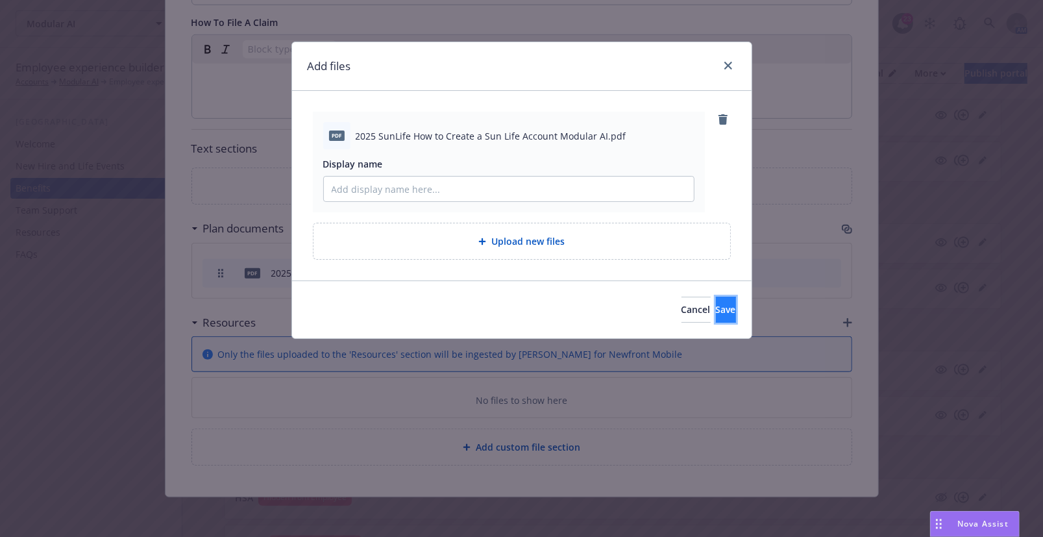
click at [716, 308] on span "Save" at bounding box center [726, 309] width 20 height 12
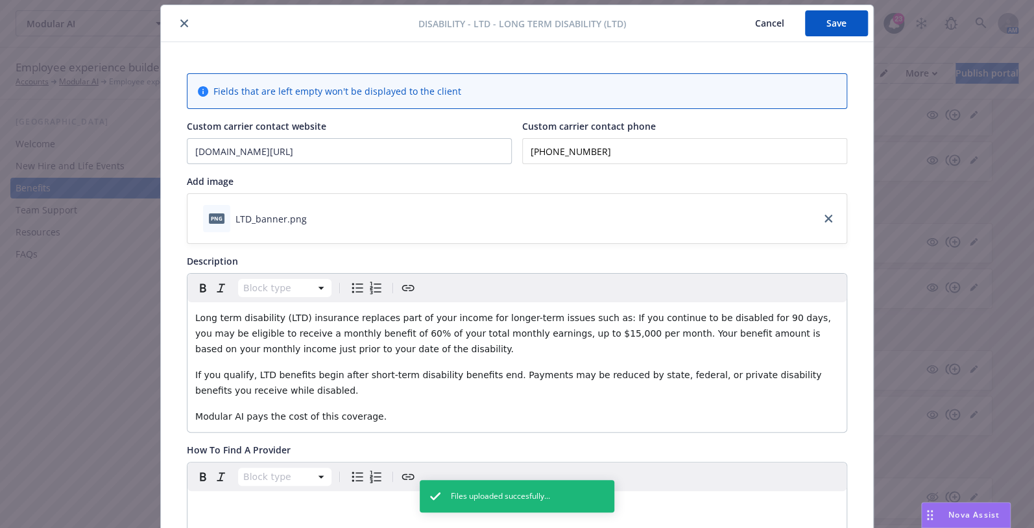
scroll to position [0, 0]
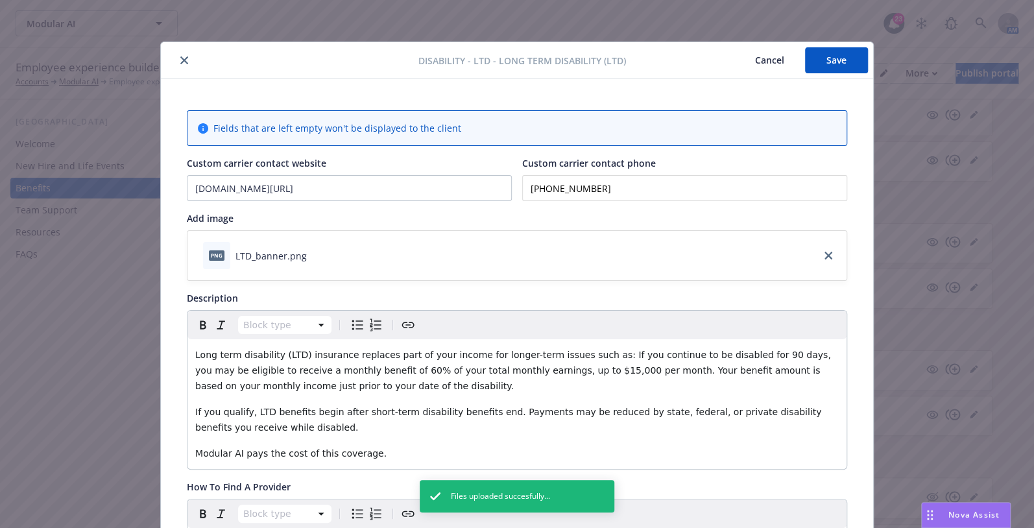
click at [814, 52] on button "Save" at bounding box center [836, 60] width 63 height 26
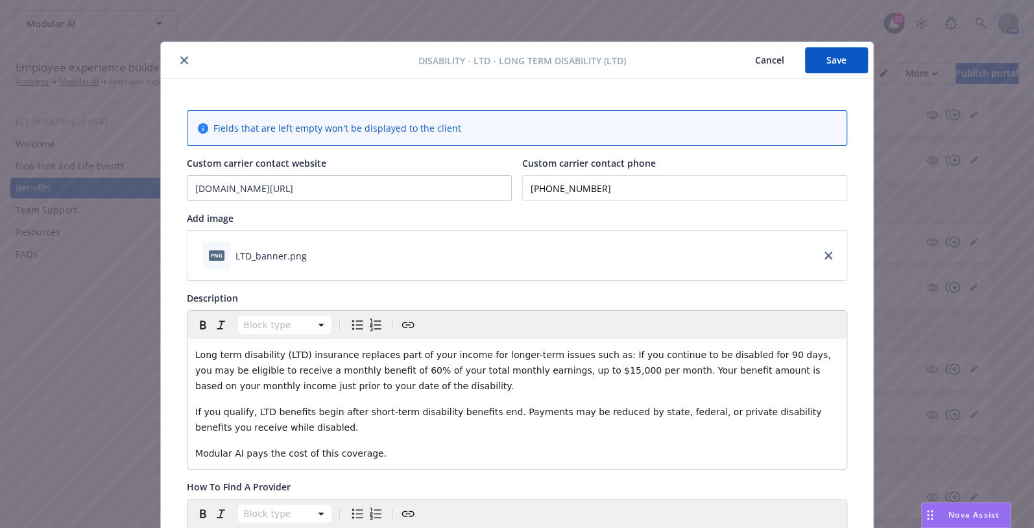
click at [824, 58] on button "Save" at bounding box center [836, 60] width 63 height 26
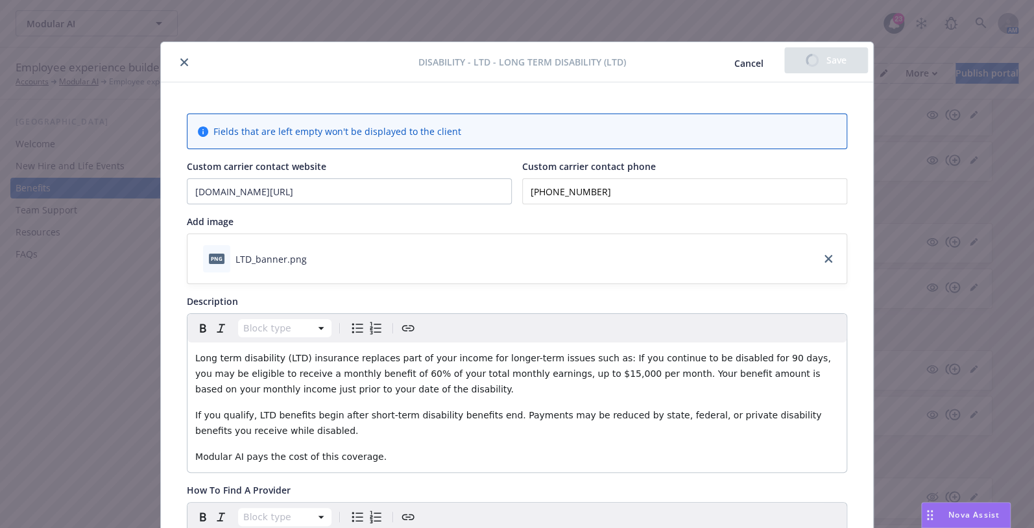
click at [180, 63] on icon "close" at bounding box center [184, 62] width 8 height 8
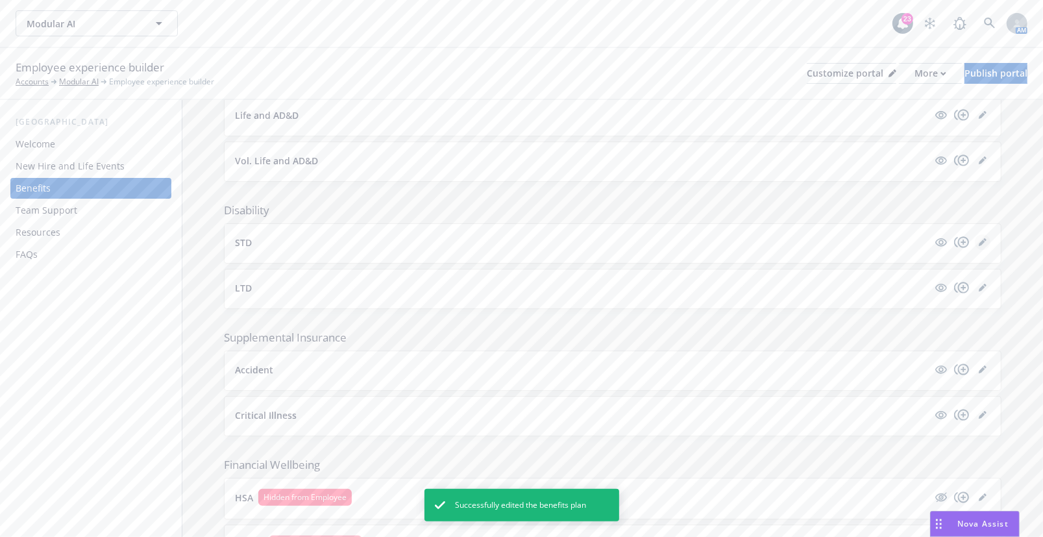
click at [979, 240] on icon "editPencil" at bounding box center [982, 242] width 6 height 6
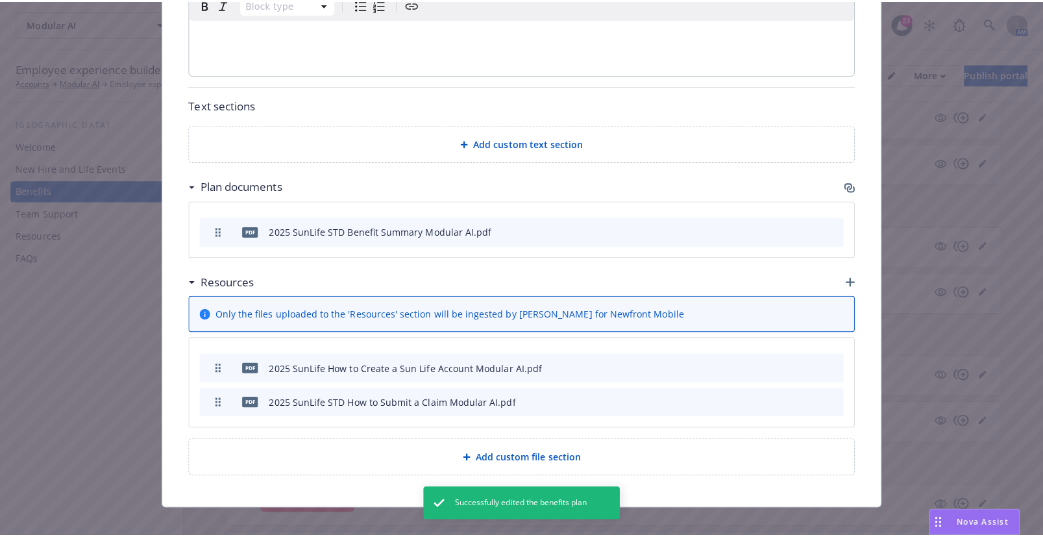
scroll to position [629, 0]
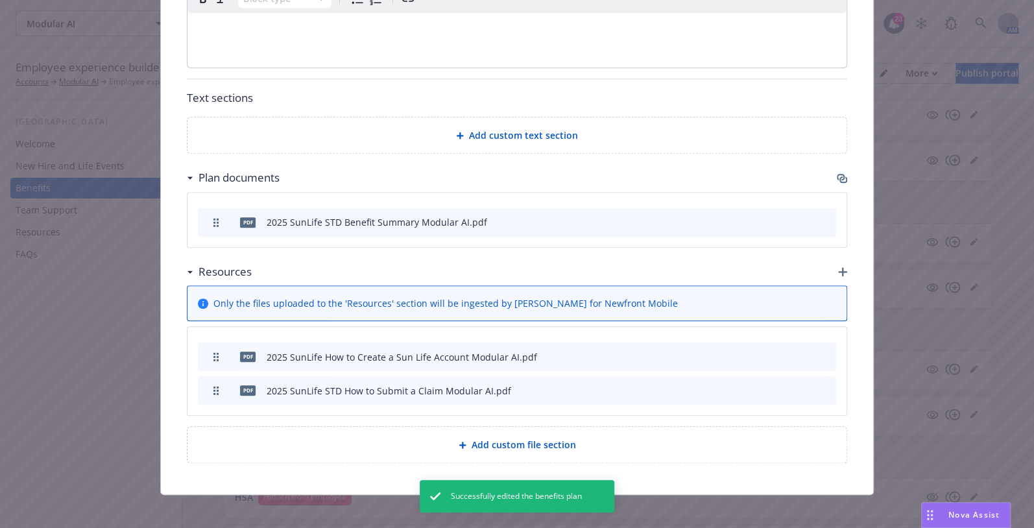
click at [842, 269] on icon "button" at bounding box center [842, 271] width 9 height 9
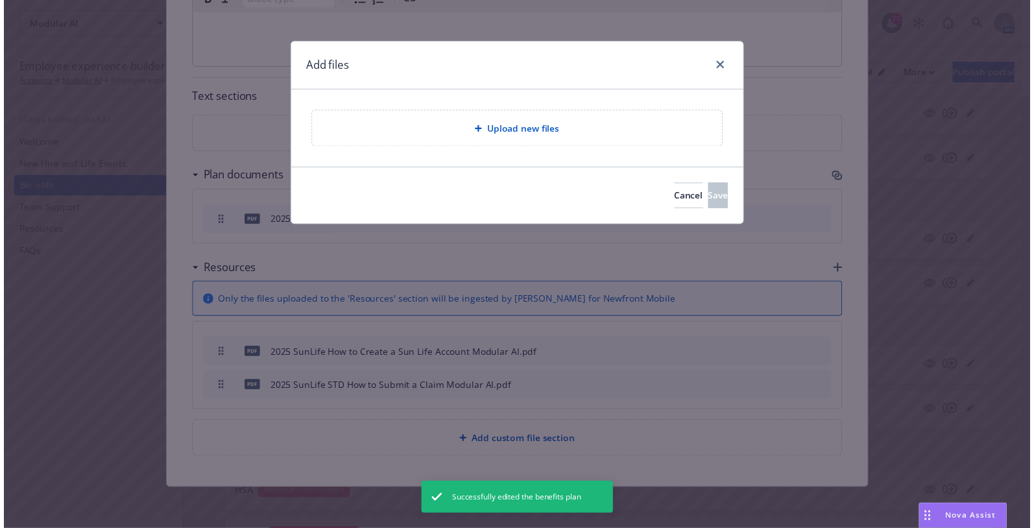
scroll to position [627, 0]
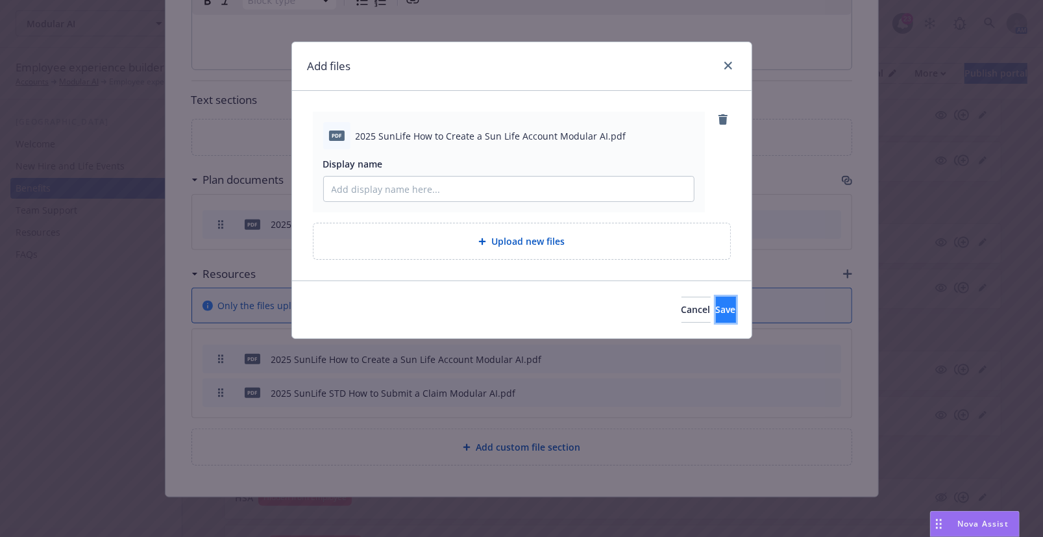
click at [716, 305] on span "Save" at bounding box center [726, 309] width 20 height 12
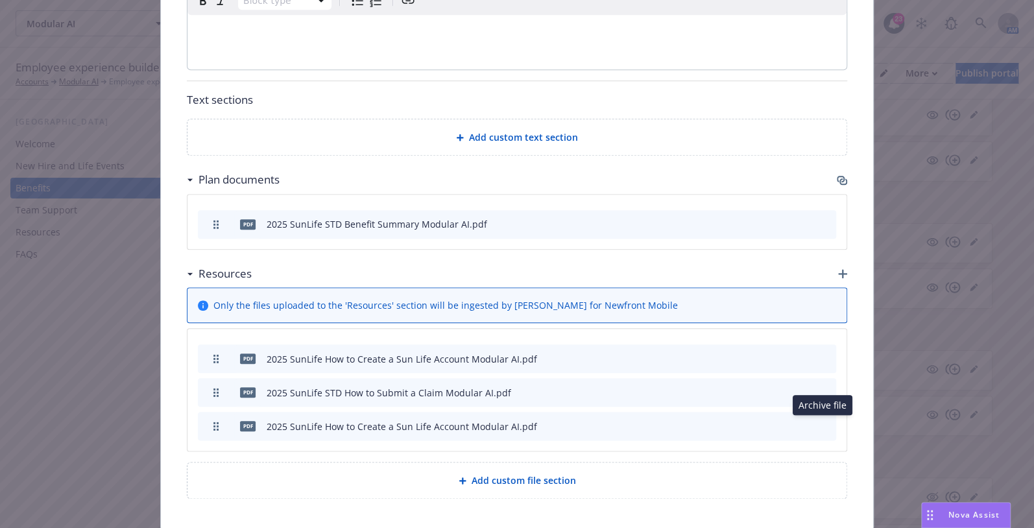
click at [826, 424] on button "archive file" at bounding box center [824, 425] width 13 height 13
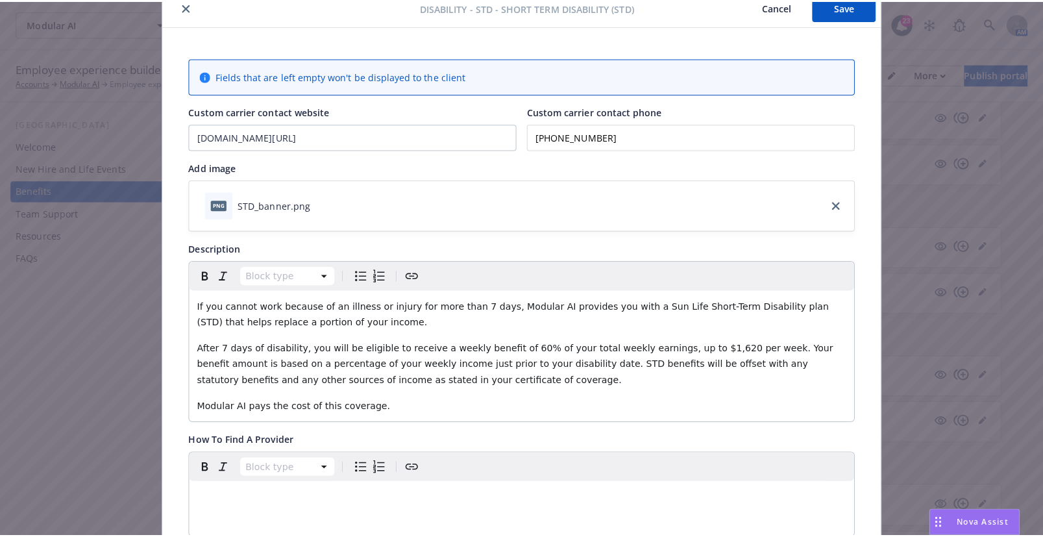
scroll to position [0, 0]
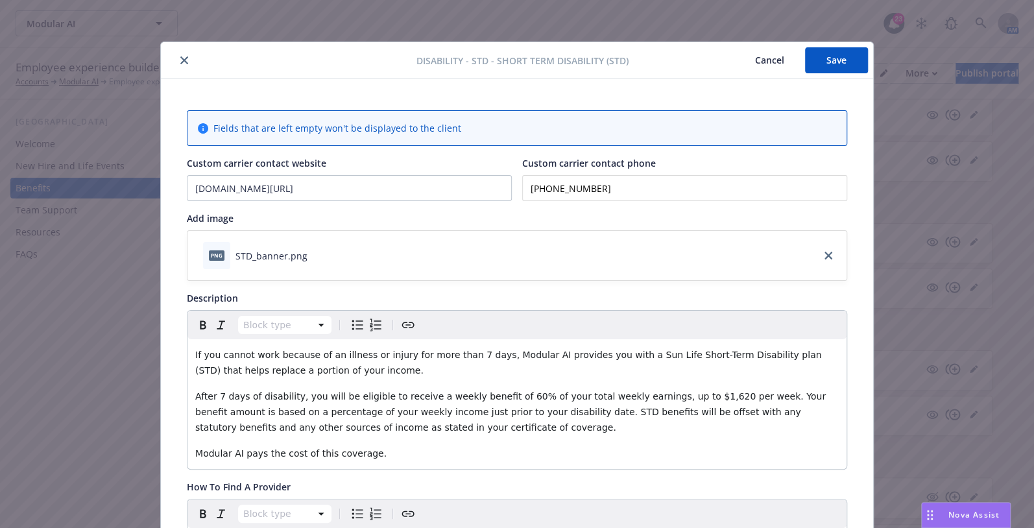
drag, startPoint x: 837, startPoint y: 64, endPoint x: 822, endPoint y: 64, distance: 14.3
click at [838, 64] on button "Save" at bounding box center [836, 60] width 63 height 26
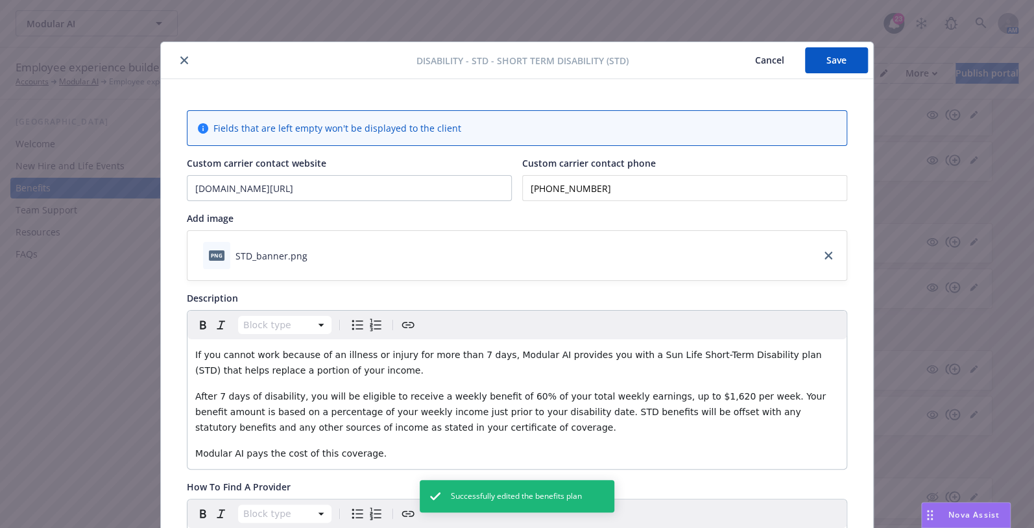
click at [180, 61] on icon "close" at bounding box center [184, 60] width 8 height 8
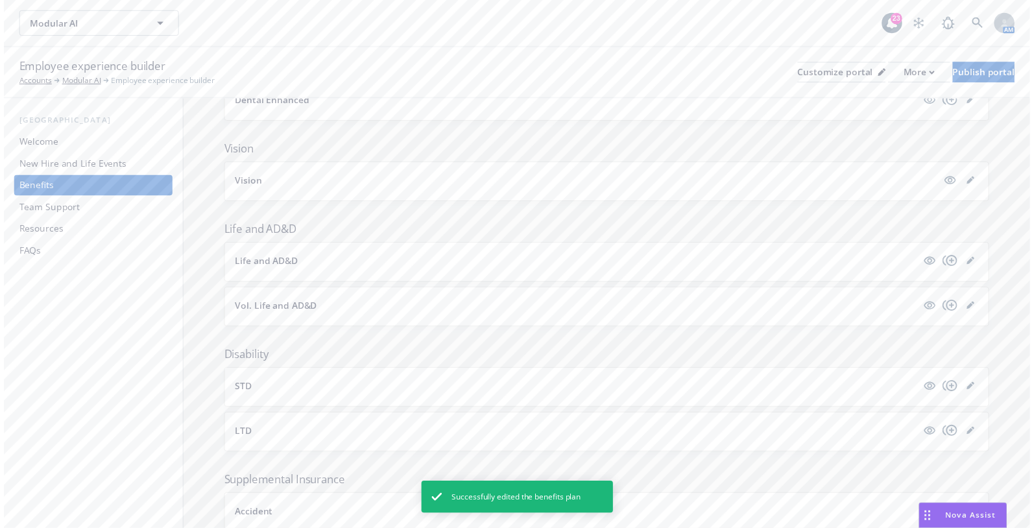
scroll to position [413, 0]
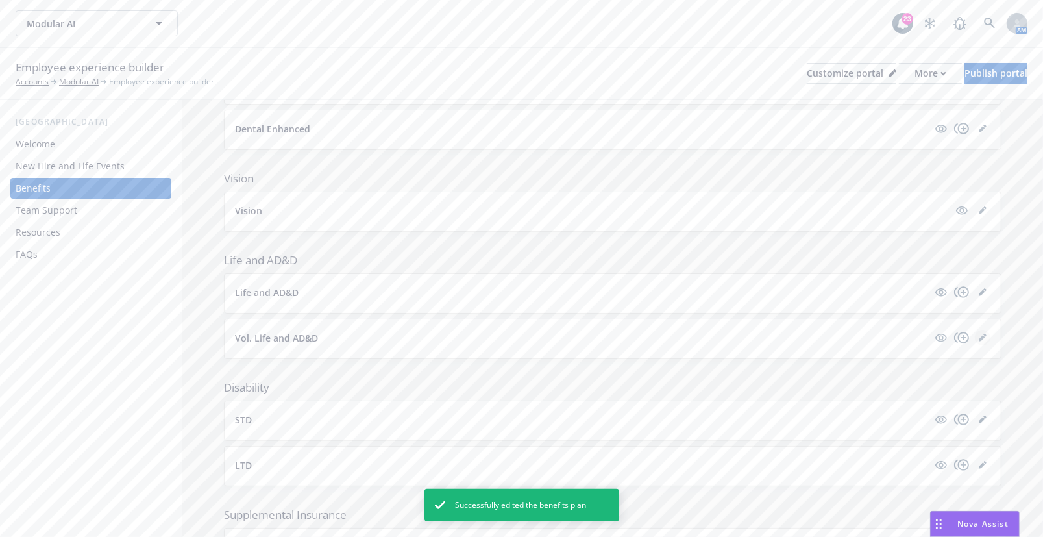
click at [979, 336] on icon "editPencil" at bounding box center [982, 338] width 6 height 6
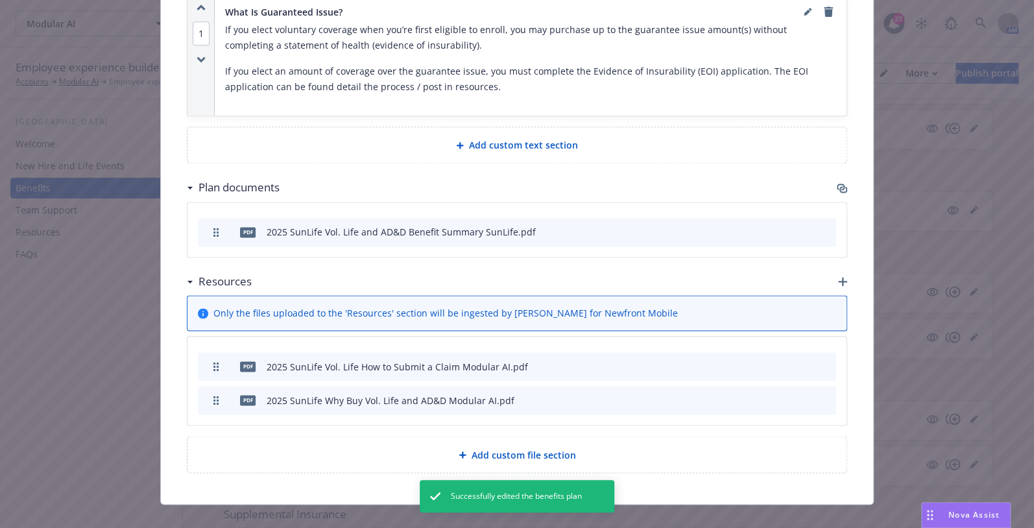
scroll to position [987, 0]
click at [838, 276] on icon "button" at bounding box center [842, 280] width 9 height 9
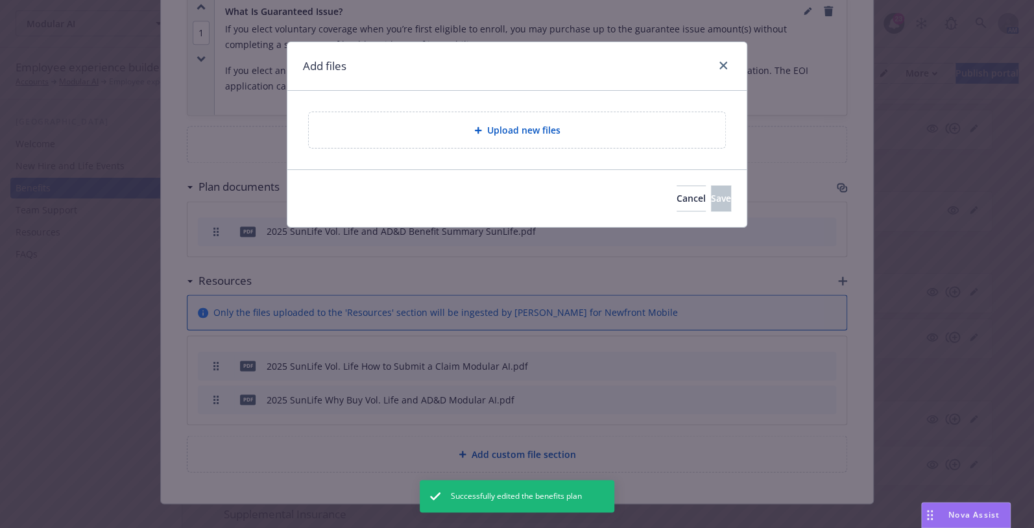
scroll to position [979, 0]
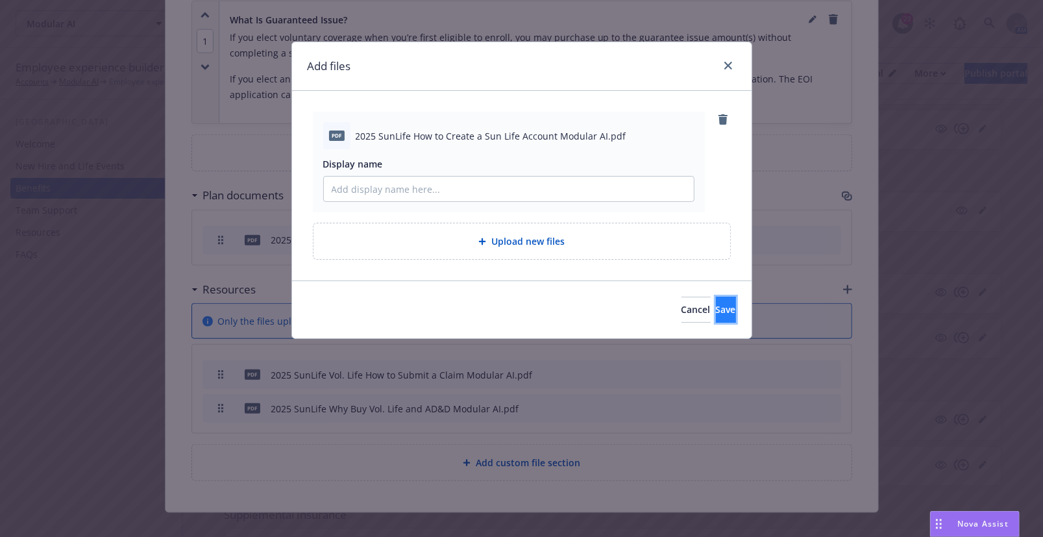
click at [716, 311] on span "Save" at bounding box center [726, 309] width 20 height 12
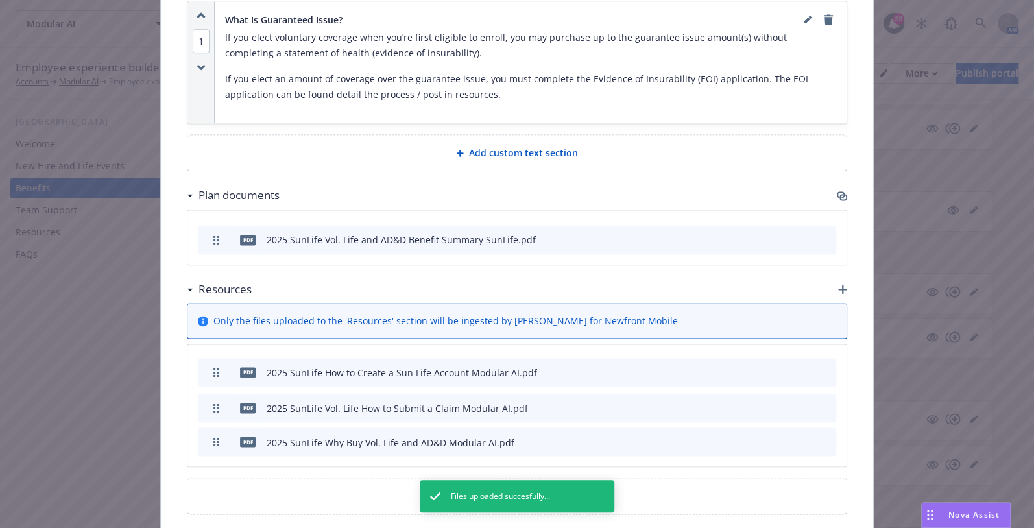
drag, startPoint x: 213, startPoint y: 428, endPoint x: 214, endPoint y: 358, distance: 70.1
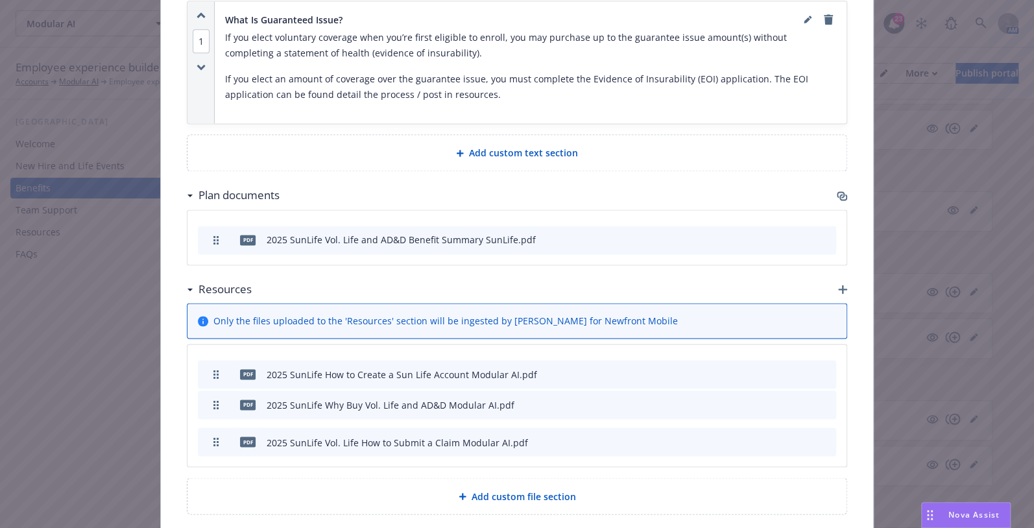
drag, startPoint x: 206, startPoint y: 425, endPoint x: 208, endPoint y: 388, distance: 37.0
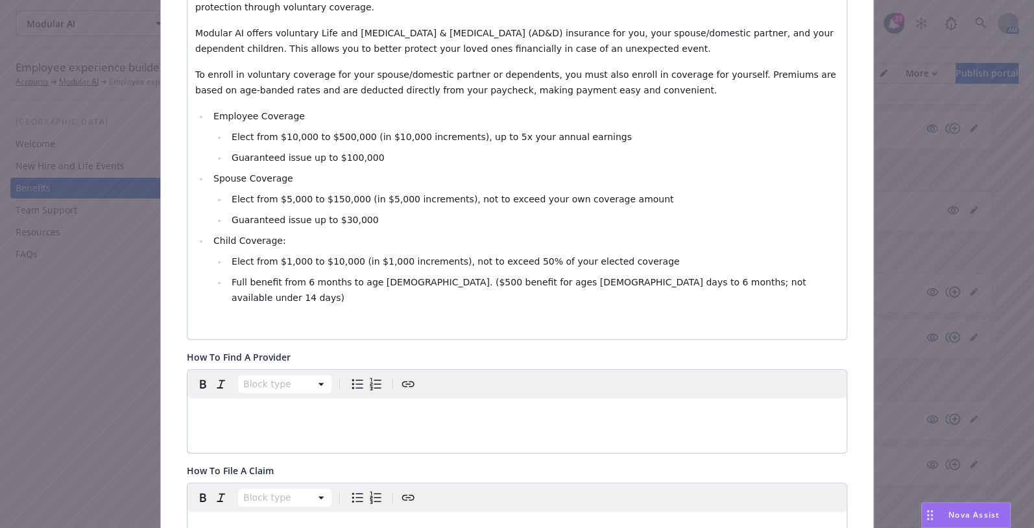
scroll to position [0, 0]
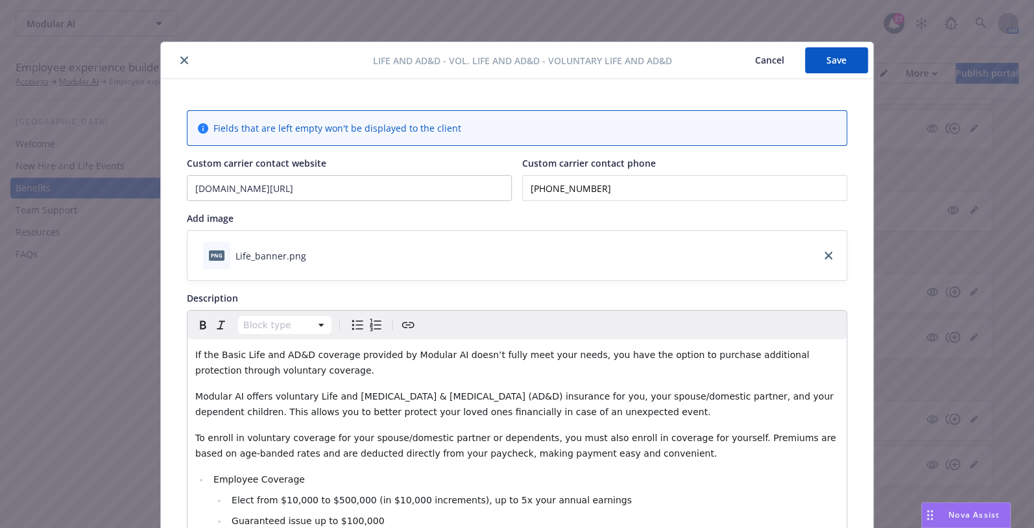
click at [823, 59] on button "Save" at bounding box center [836, 60] width 63 height 26
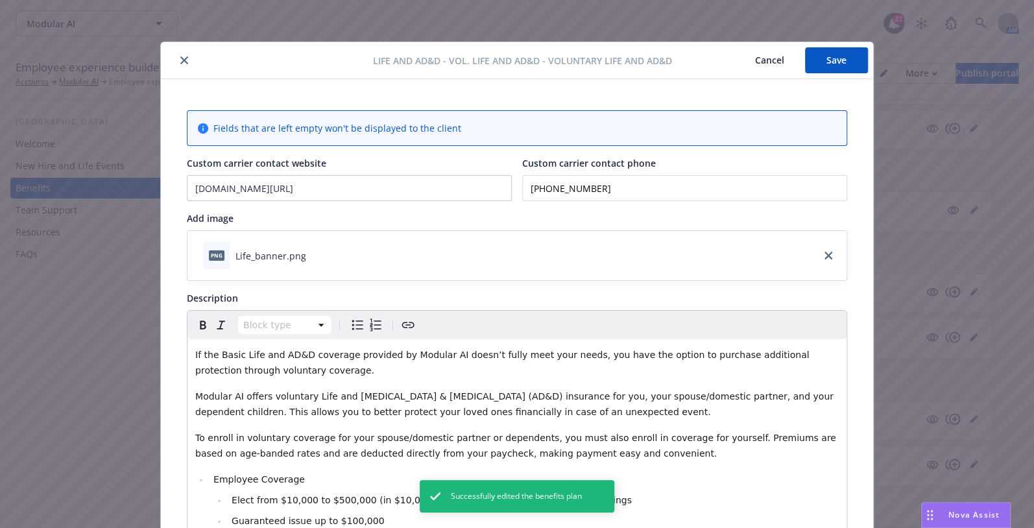
click at [180, 59] on icon "close" at bounding box center [184, 60] width 8 height 8
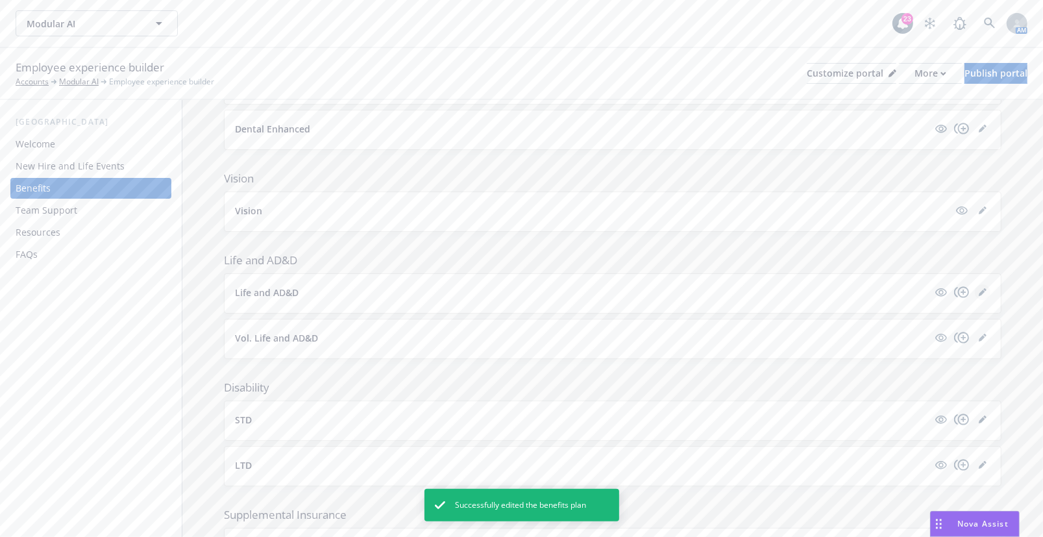
click at [979, 288] on icon "editPencil" at bounding box center [983, 292] width 8 height 8
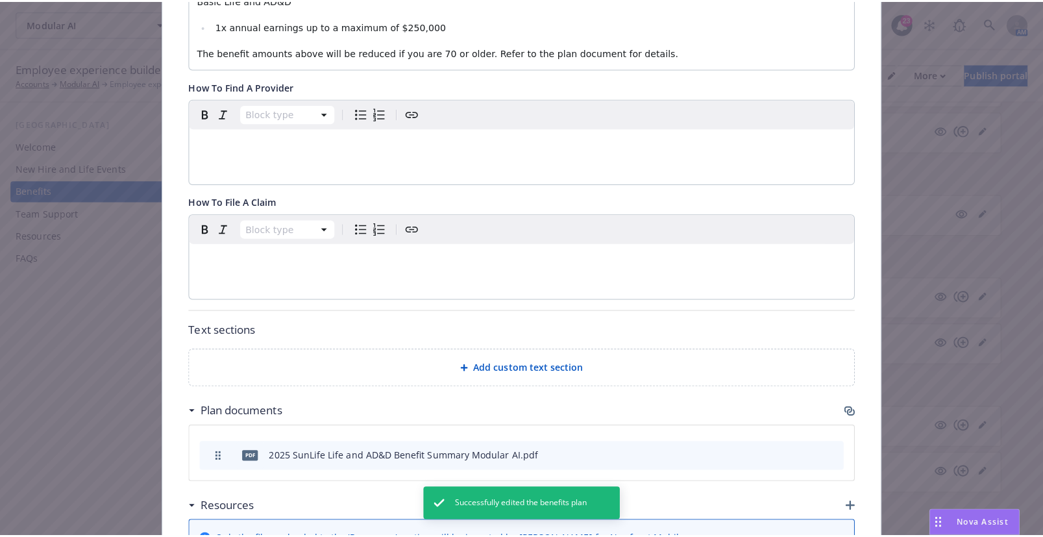
scroll to position [681, 0]
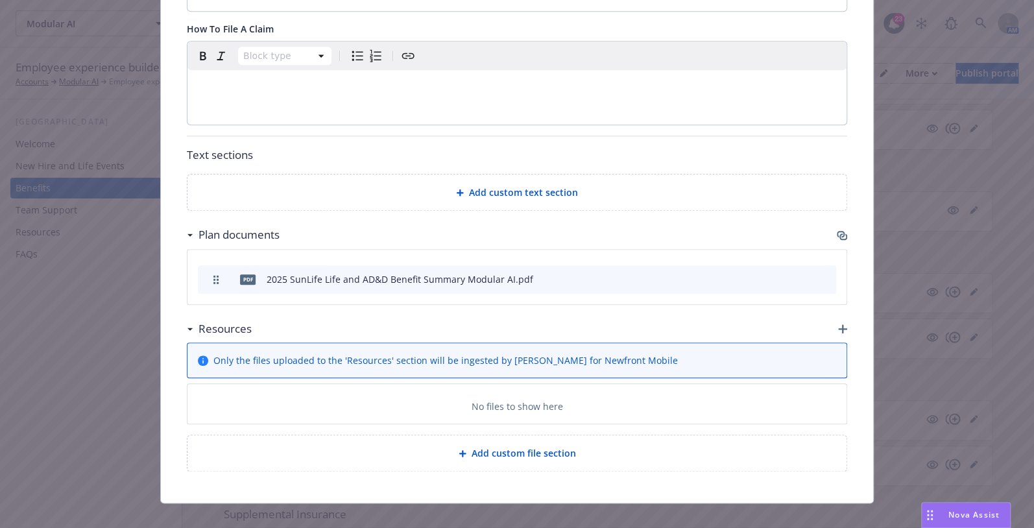
click at [838, 324] on icon "button" at bounding box center [842, 328] width 9 height 9
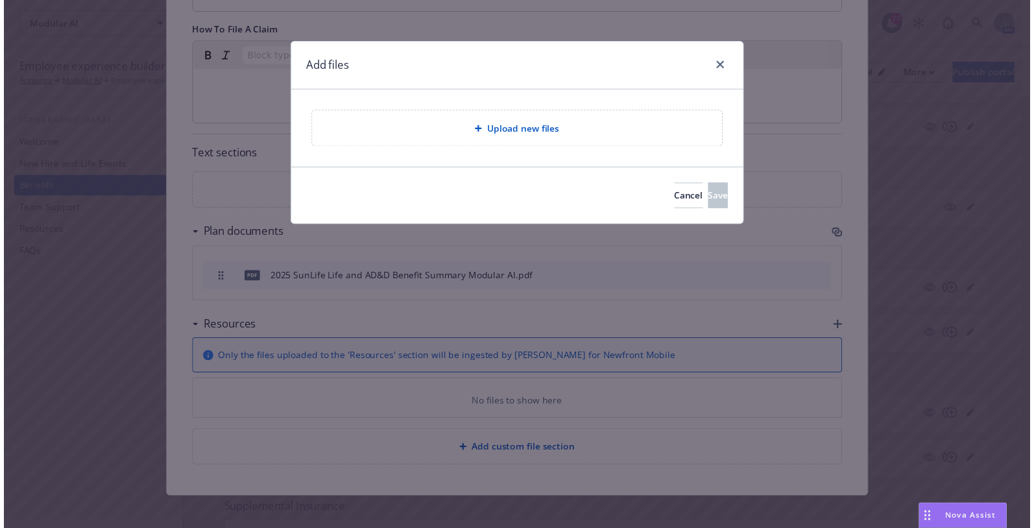
scroll to position [672, 0]
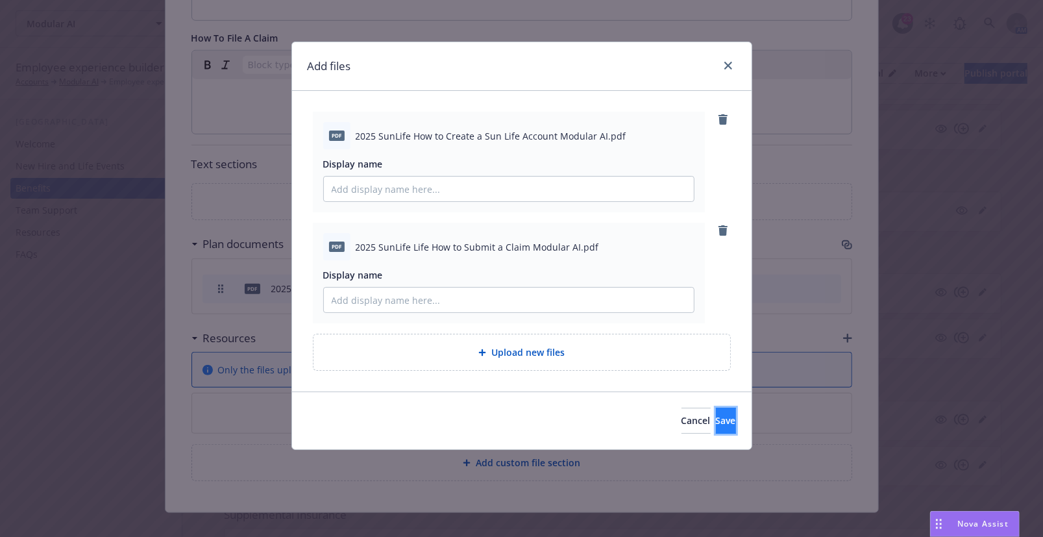
click at [716, 413] on button "Save" at bounding box center [726, 421] width 20 height 26
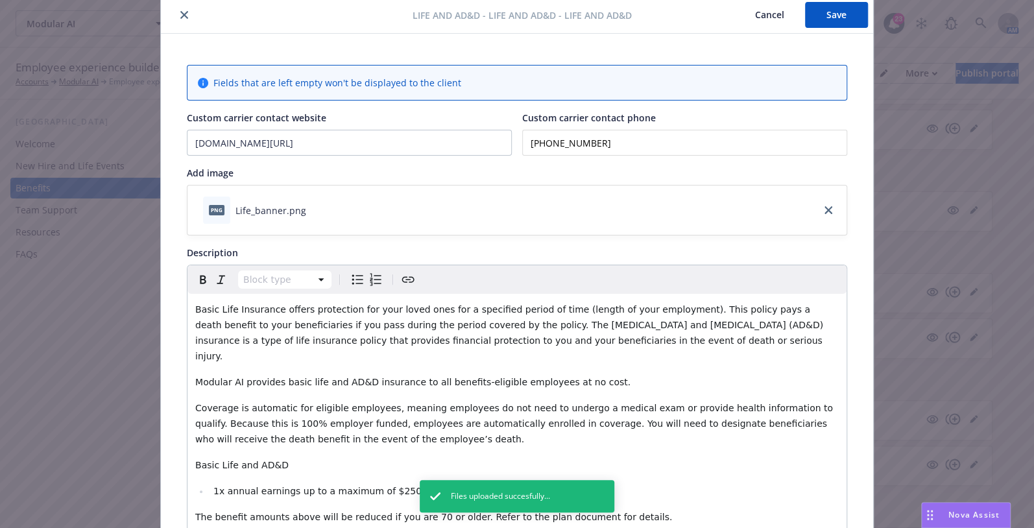
scroll to position [0, 0]
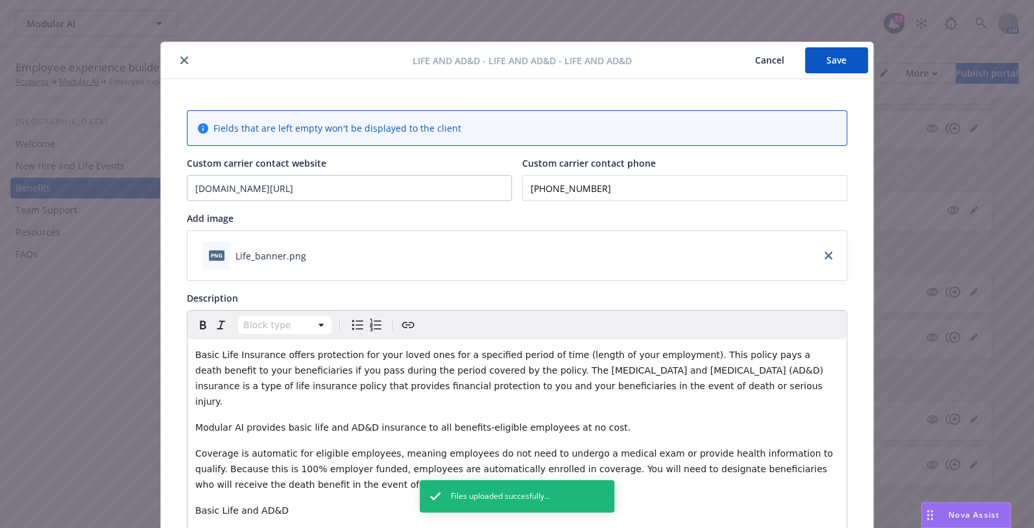
click at [822, 65] on button "Save" at bounding box center [836, 60] width 63 height 26
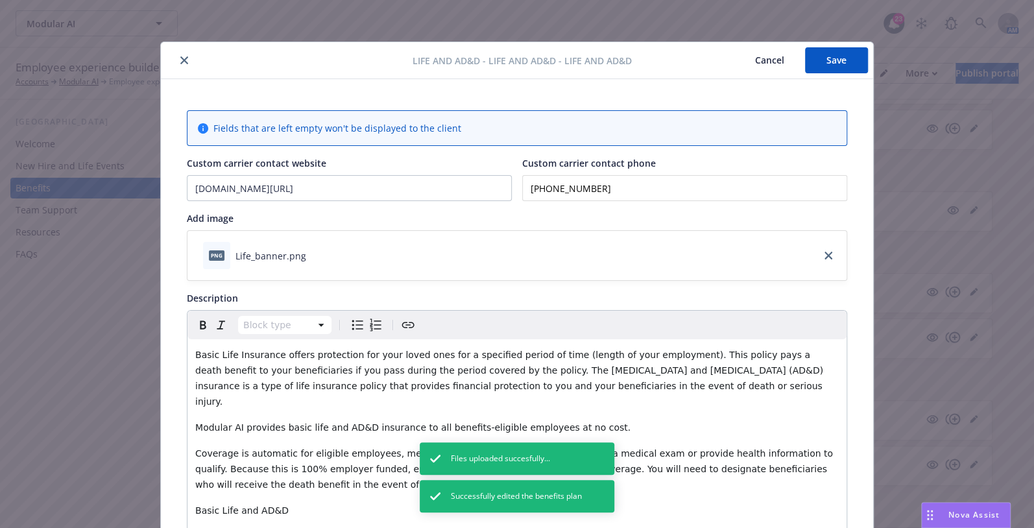
click at [181, 60] on icon "close" at bounding box center [184, 60] width 8 height 8
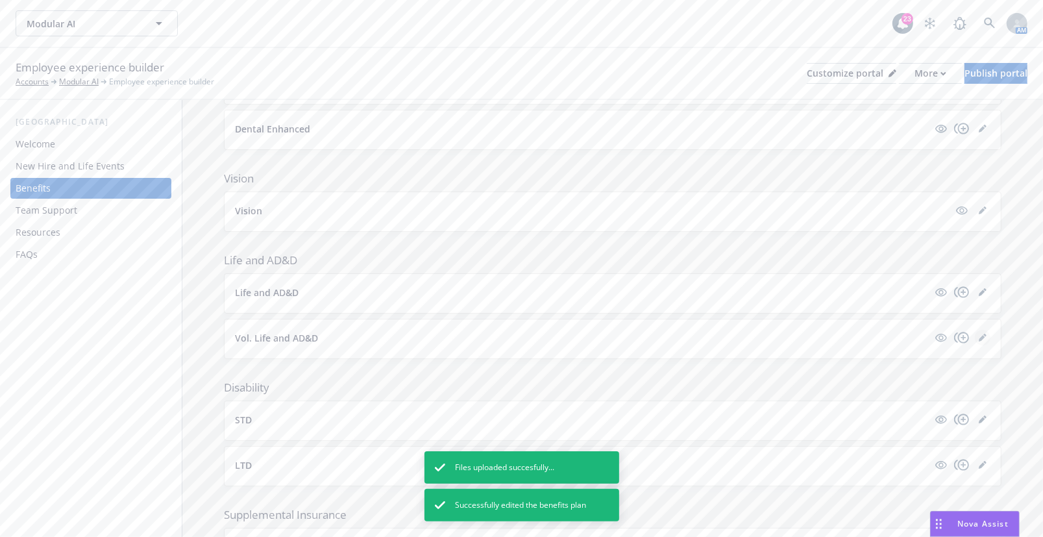
click at [979, 334] on icon "editPencil" at bounding box center [983, 338] width 8 height 8
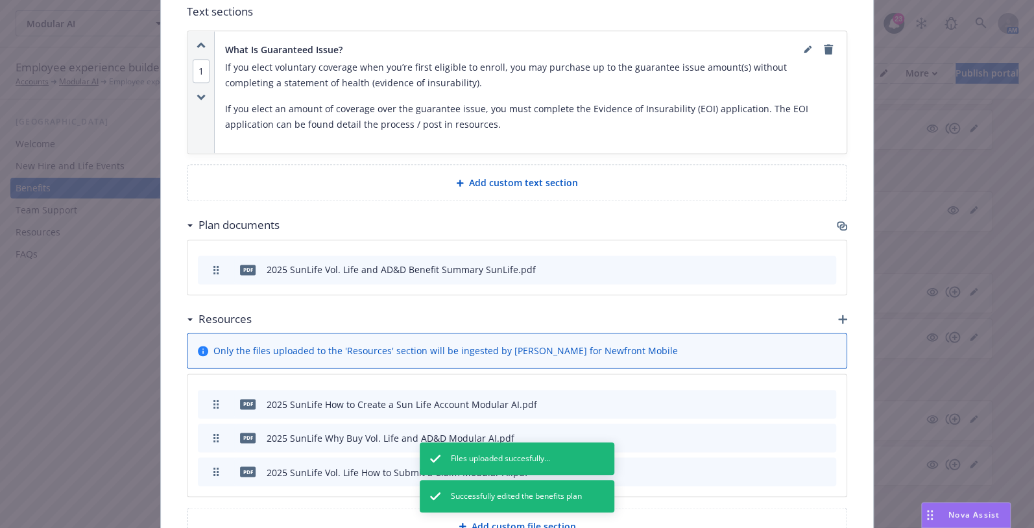
scroll to position [1021, 0]
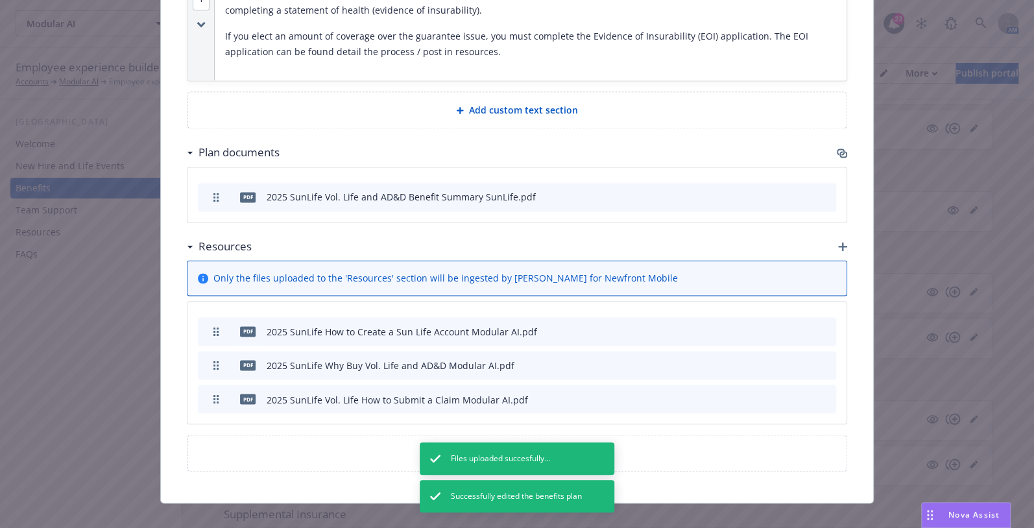
click at [824, 393] on icon "archive file" at bounding box center [825, 398] width 10 height 10
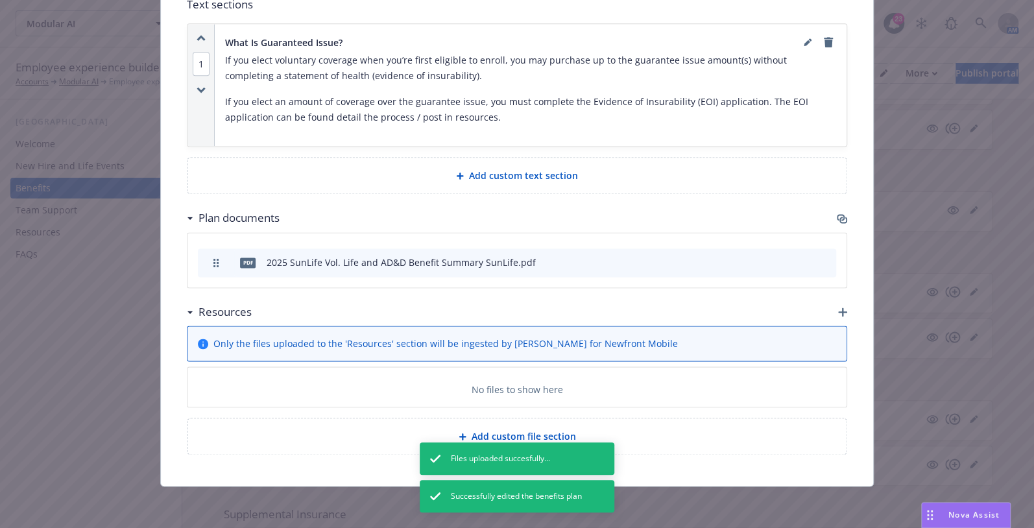
scroll to position [987, 0]
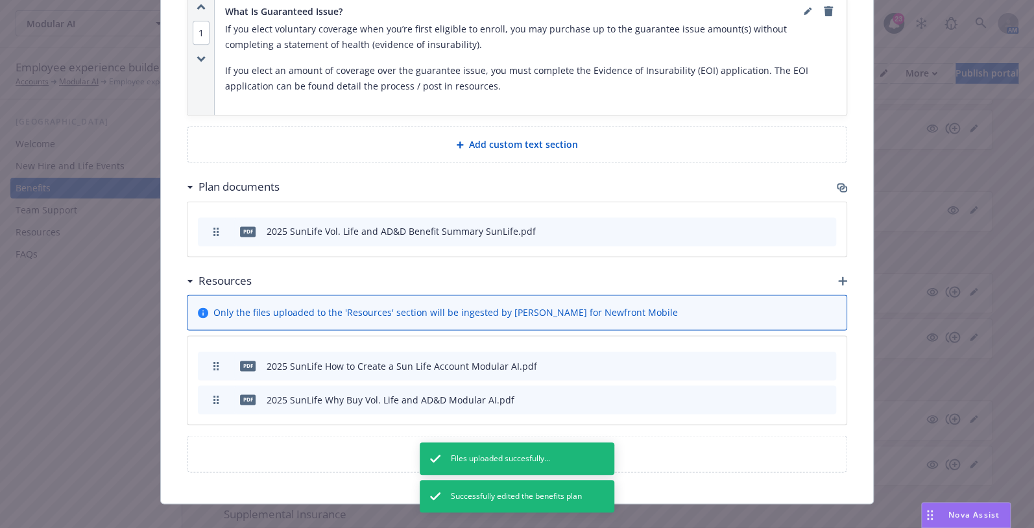
click at [837, 267] on div "Resources" at bounding box center [517, 280] width 661 height 27
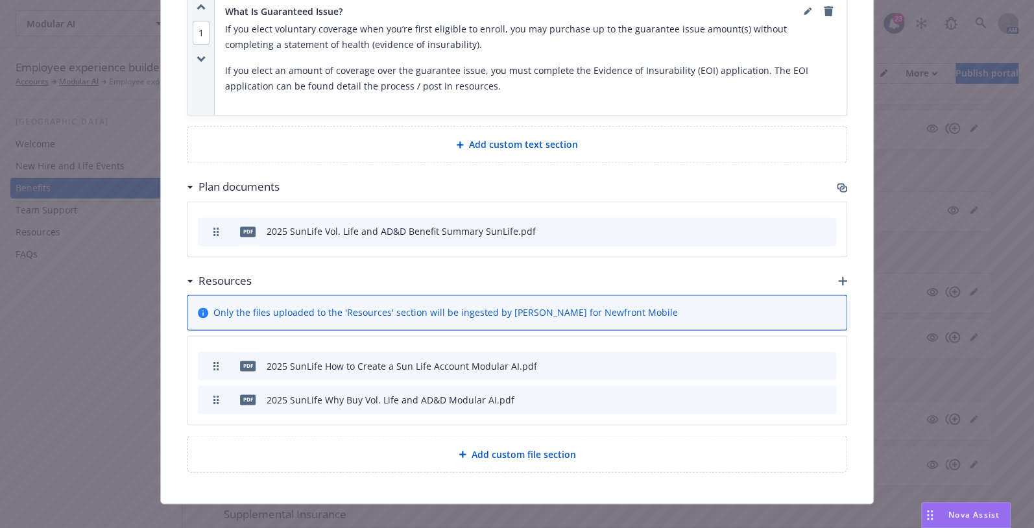
click at [838, 276] on icon "button" at bounding box center [842, 280] width 9 height 9
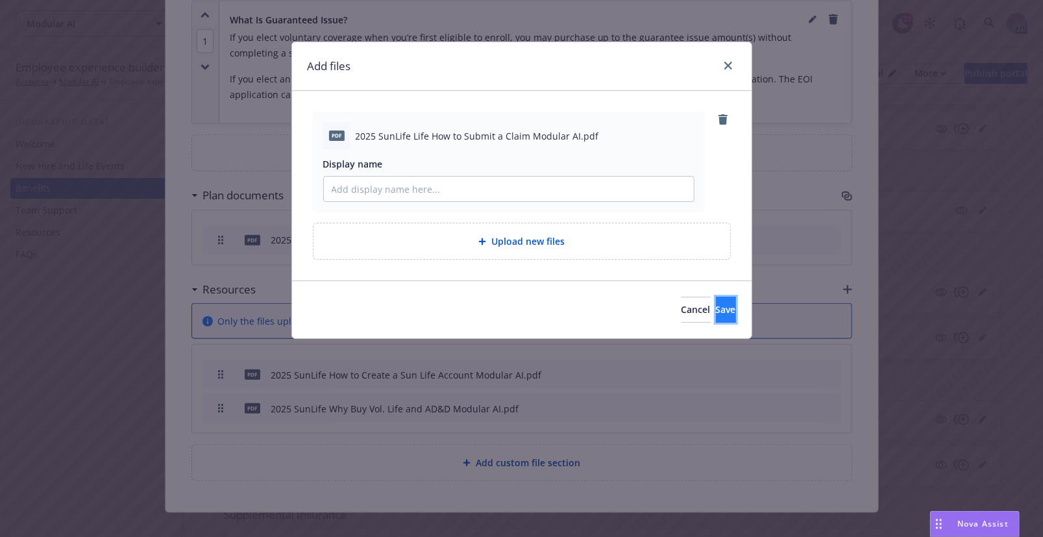
click at [716, 308] on span "Save" at bounding box center [726, 309] width 20 height 12
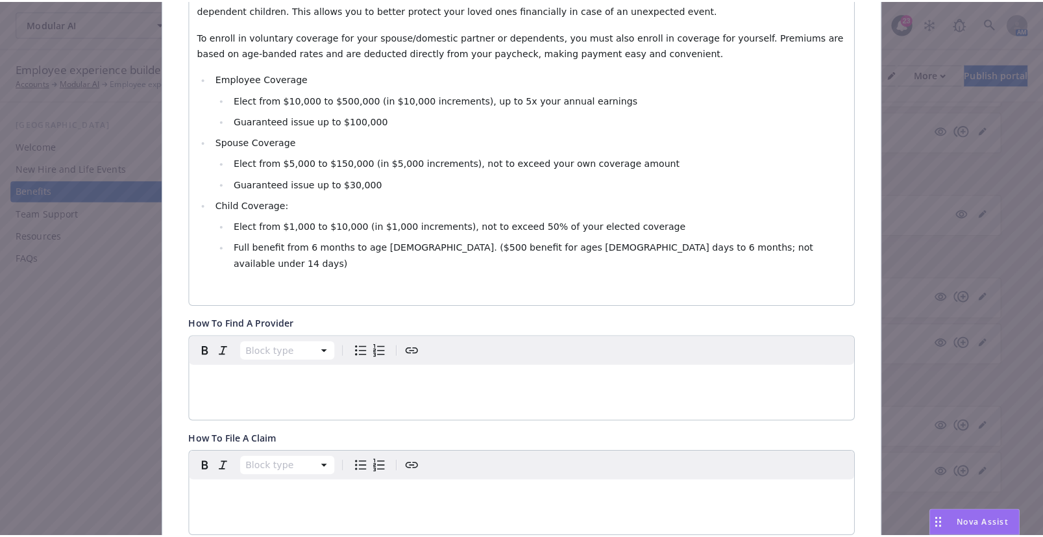
scroll to position [0, 0]
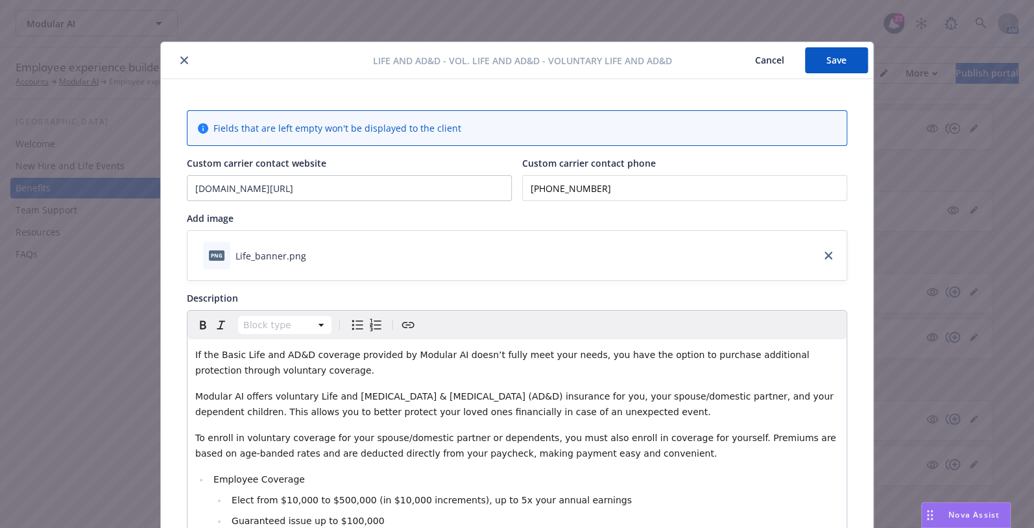
click at [837, 57] on button "Save" at bounding box center [836, 60] width 63 height 26
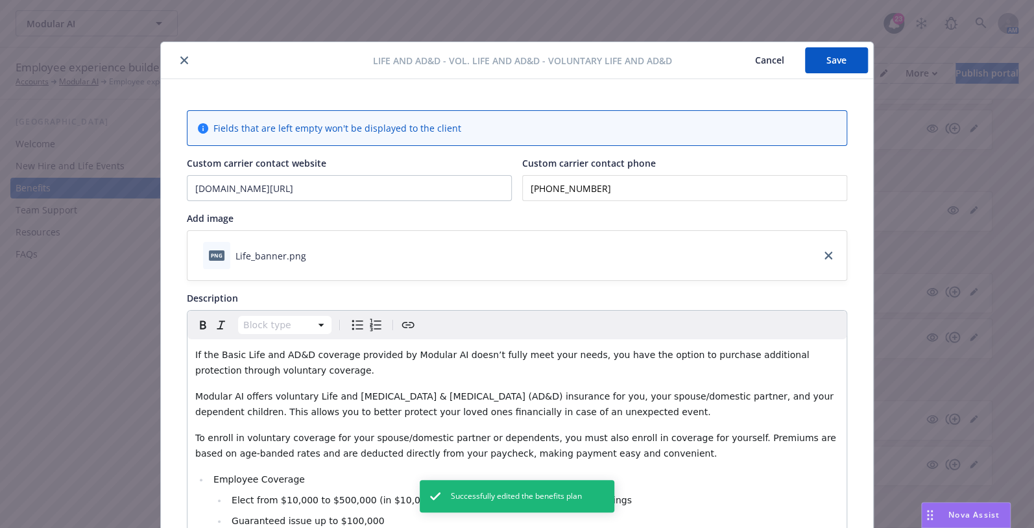
click at [185, 62] on button "close" at bounding box center [185, 61] width 16 height 16
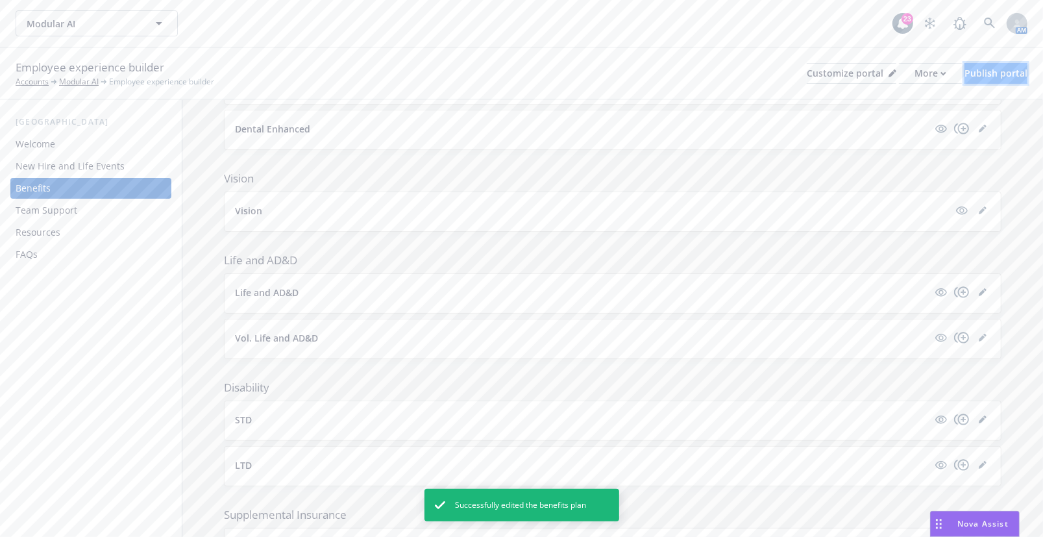
click at [983, 77] on div "Publish portal" at bounding box center [995, 73] width 63 height 19
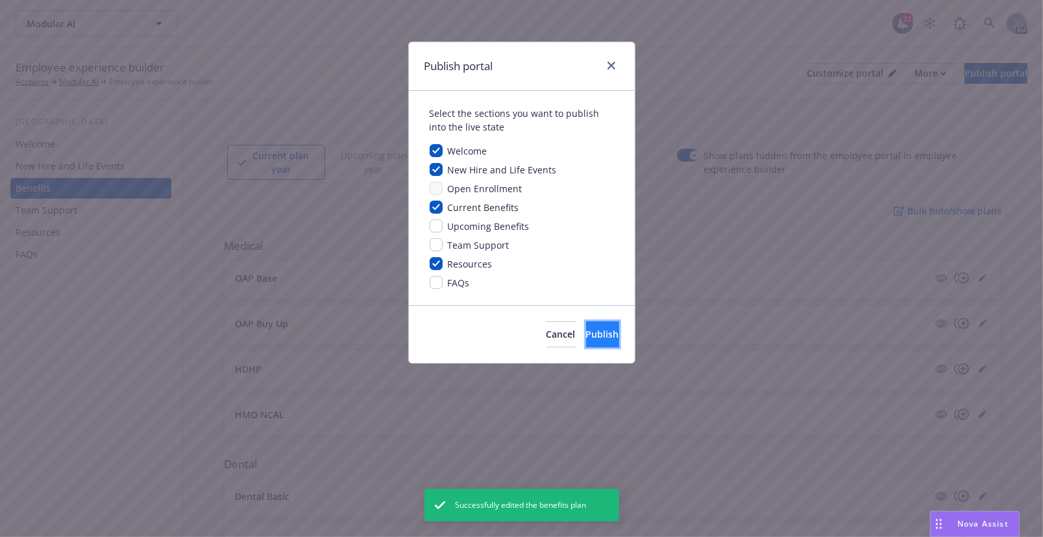
click at [603, 332] on button "Publish" at bounding box center [602, 334] width 33 height 26
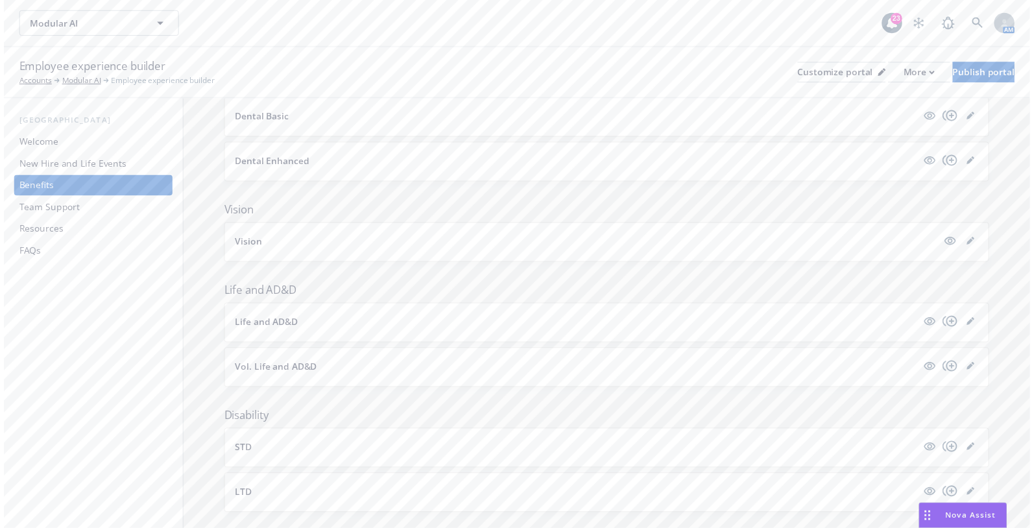
scroll to position [472, 0]
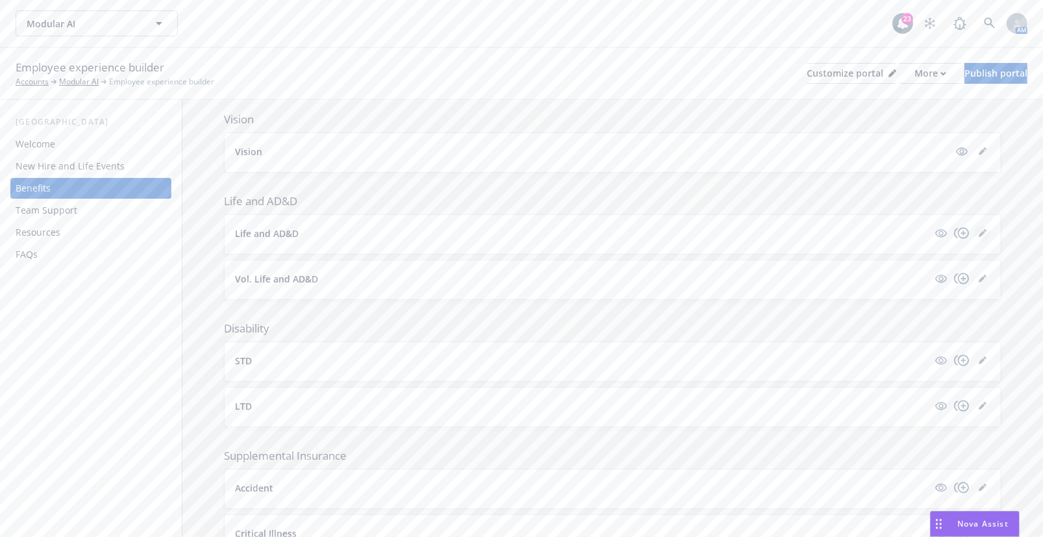
click at [979, 232] on icon "editPencil" at bounding box center [983, 233] width 8 height 8
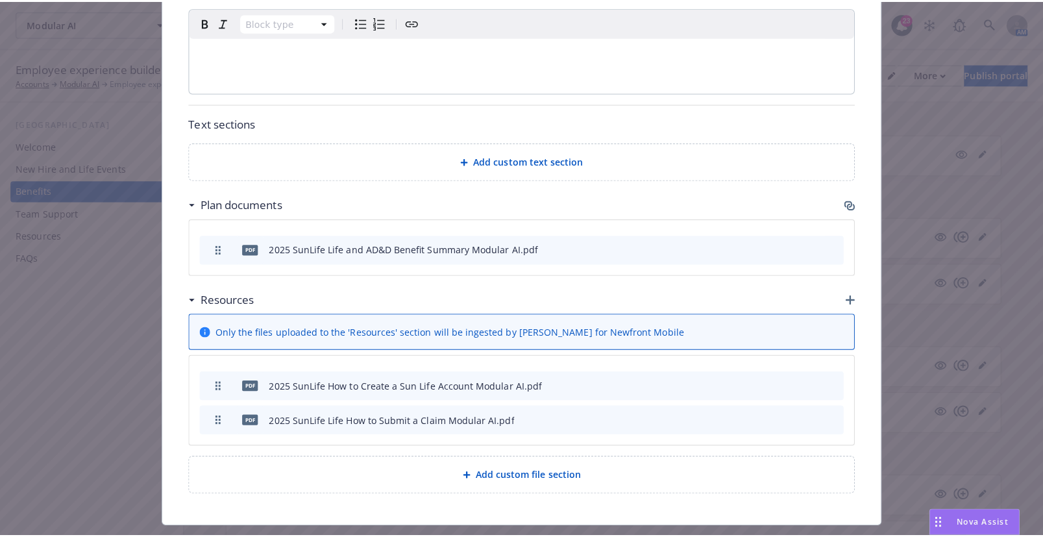
scroll to position [729, 0]
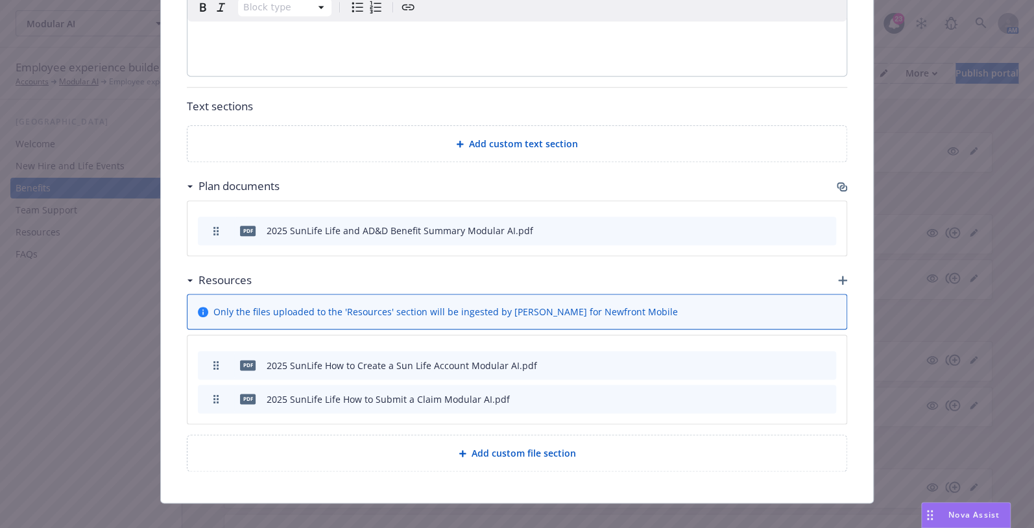
click at [751, 385] on div "pdf 2025 SunLife Life How to Submit a Claim Modular AI.pdf" at bounding box center [517, 399] width 639 height 29
click at [759, 397] on icon "button" at bounding box center [762, 400] width 6 height 6
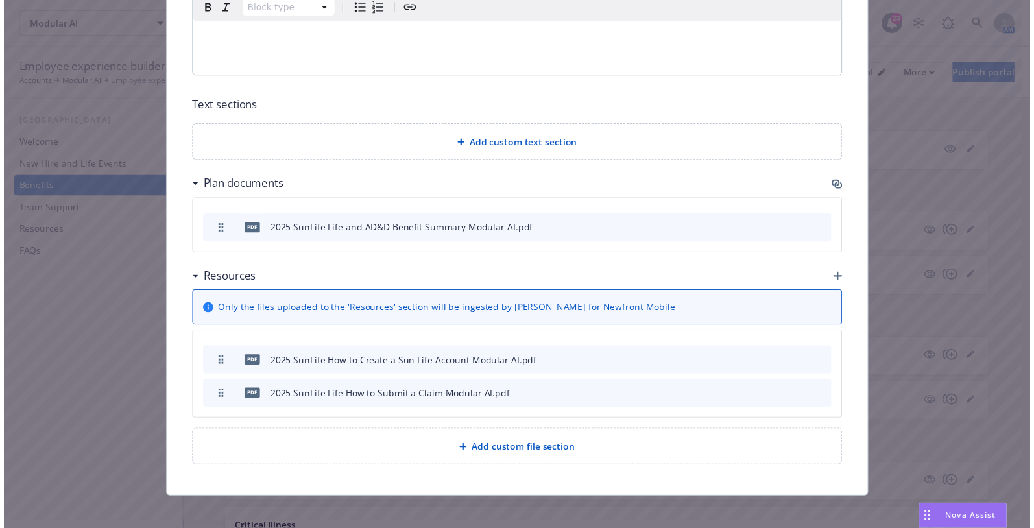
scroll to position [720, 0]
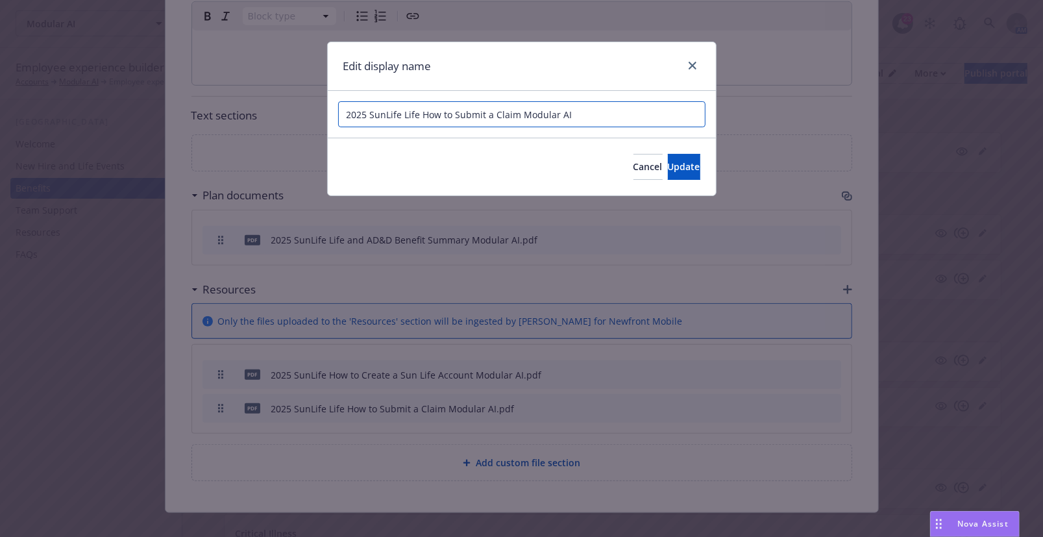
drag, startPoint x: 456, startPoint y: 116, endPoint x: 482, endPoint y: 112, distance: 26.2
click at [482, 112] on input "2025 SunLife Life How to Submit a Claim Modular AI" at bounding box center [521, 114] width 367 height 26
type input "2025 SunLife Life How to File a Claim Modular AI"
click at [668, 172] on span "Update" at bounding box center [684, 166] width 32 height 12
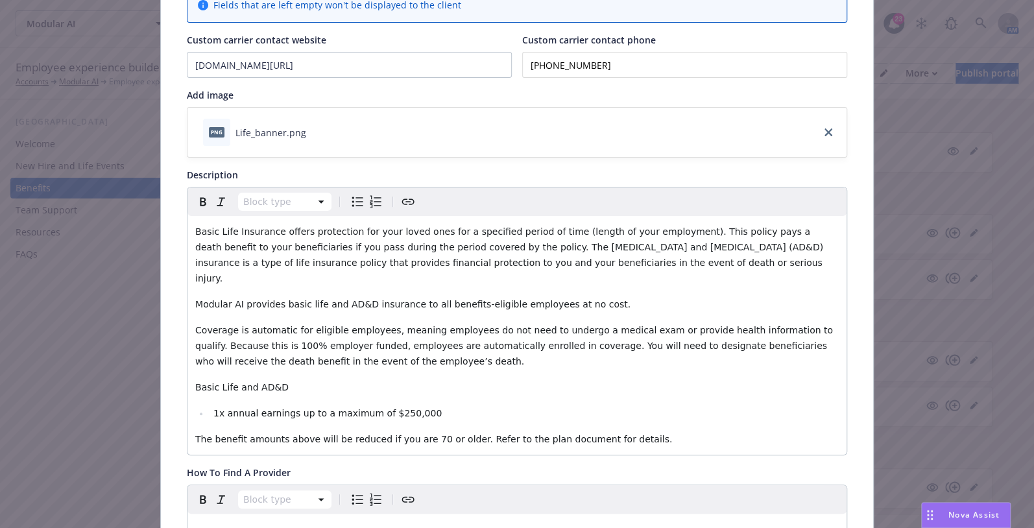
scroll to position [0, 0]
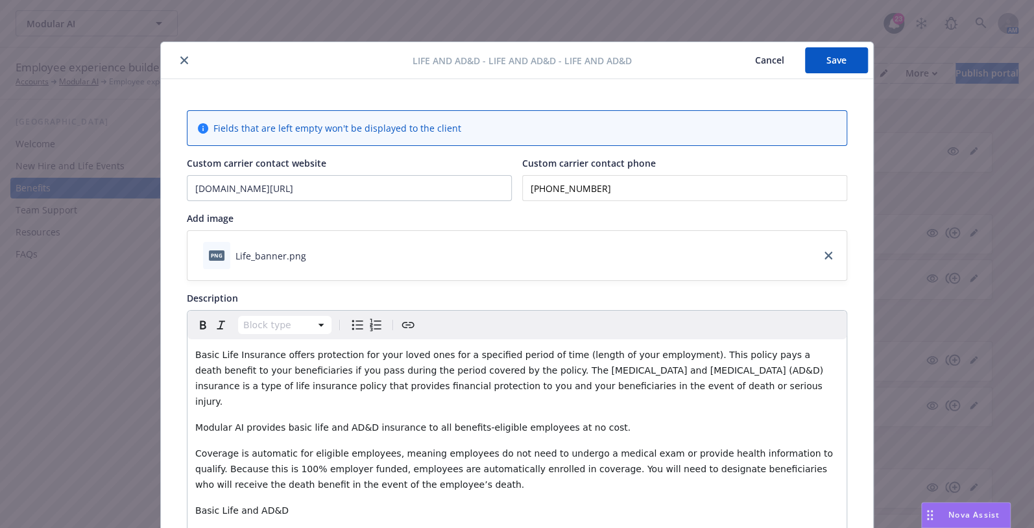
click at [841, 63] on button "Save" at bounding box center [836, 60] width 63 height 26
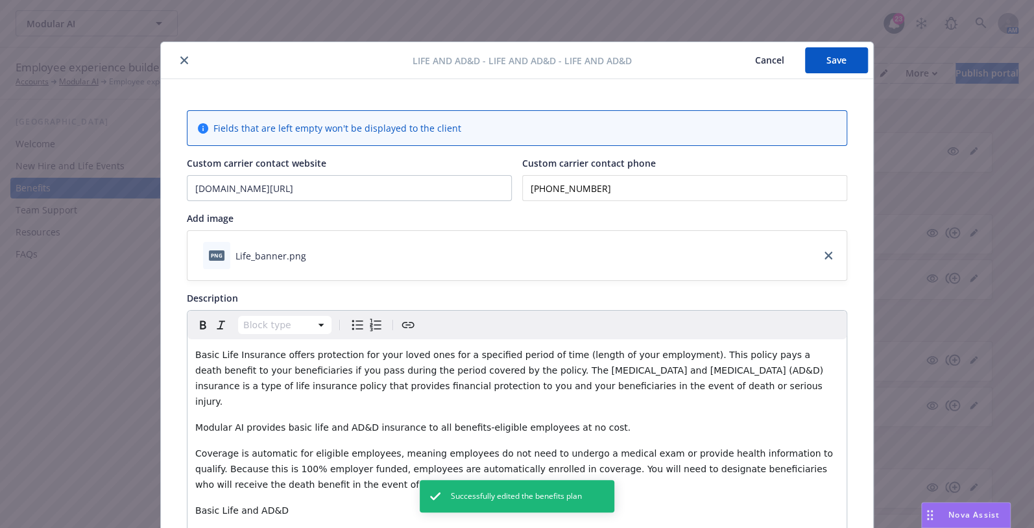
click at [180, 61] on icon "close" at bounding box center [184, 60] width 8 height 8
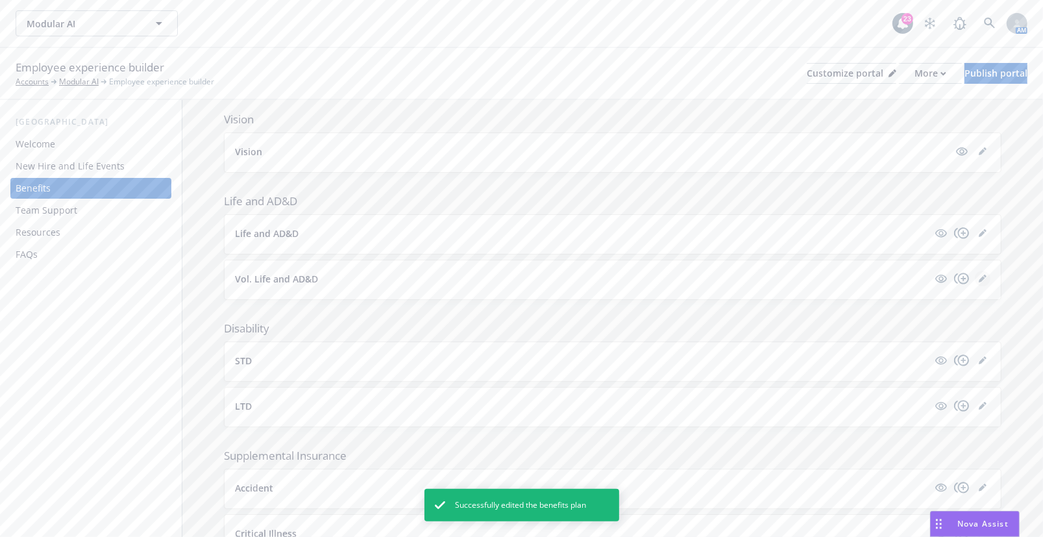
click at [979, 275] on icon "editPencil" at bounding box center [983, 279] width 8 height 8
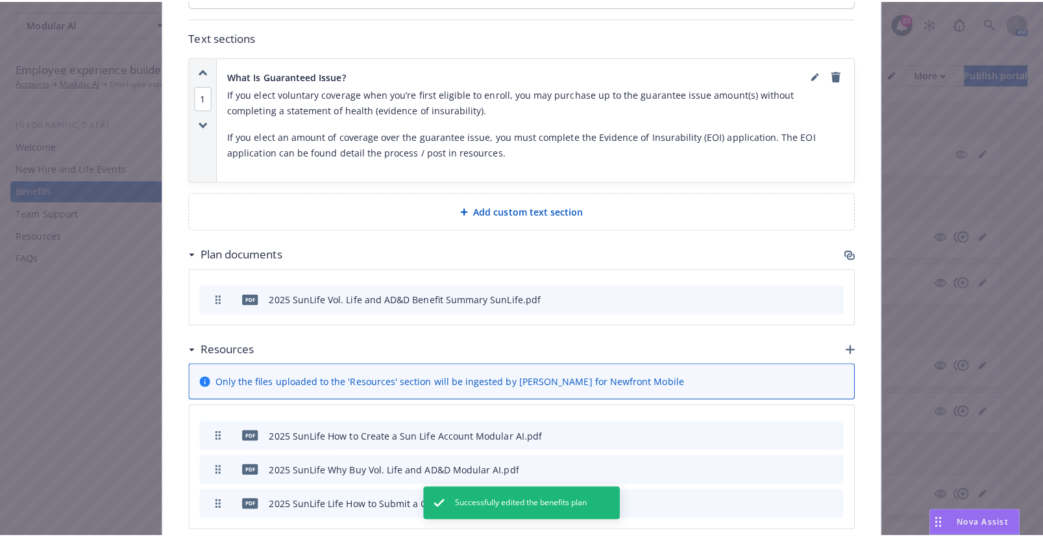
scroll to position [1021, 0]
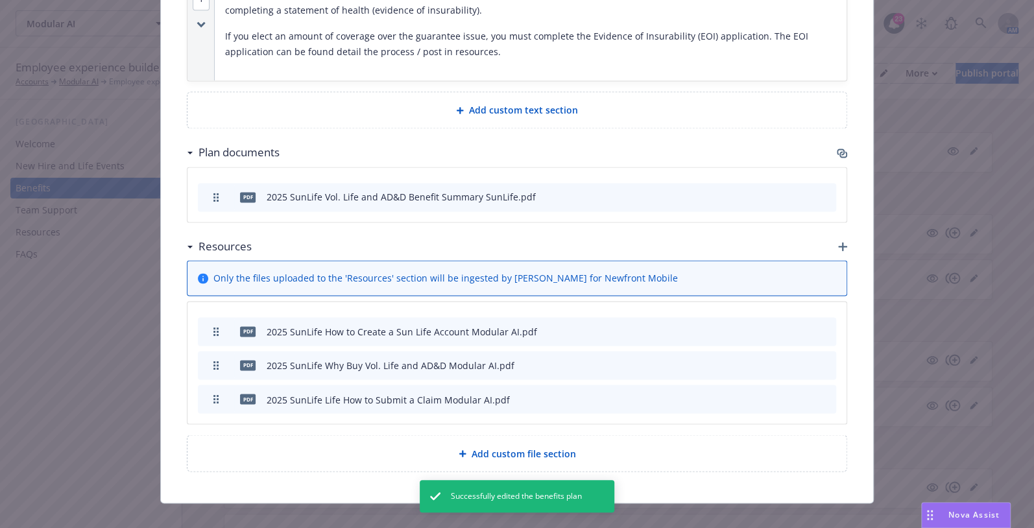
click at [759, 395] on icon "button" at bounding box center [763, 399] width 8 height 8
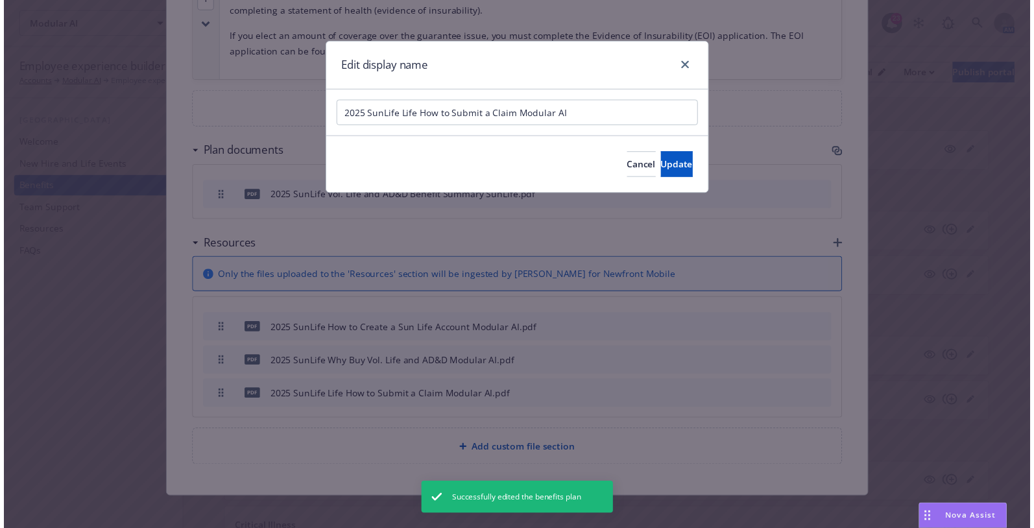
scroll to position [1012, 0]
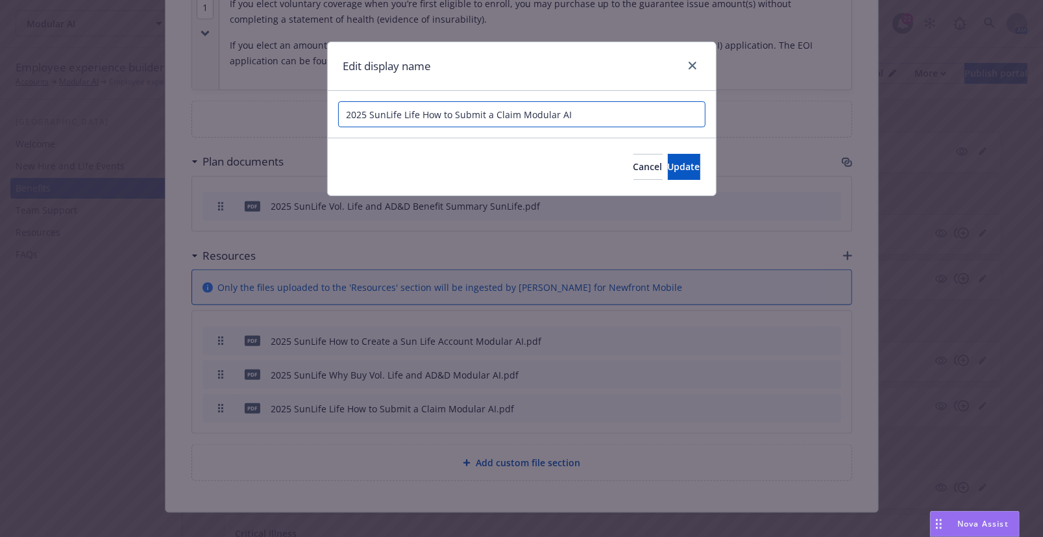
drag, startPoint x: 454, startPoint y: 116, endPoint x: 483, endPoint y: 119, distance: 29.4
click at [483, 119] on input "2025 SunLife Life How to Submit a Claim Modular AI" at bounding box center [521, 114] width 367 height 26
type input "2025 SunLife Life How to File a Claim Modular AI"
click at [700, 162] on button "Update" at bounding box center [684, 167] width 32 height 26
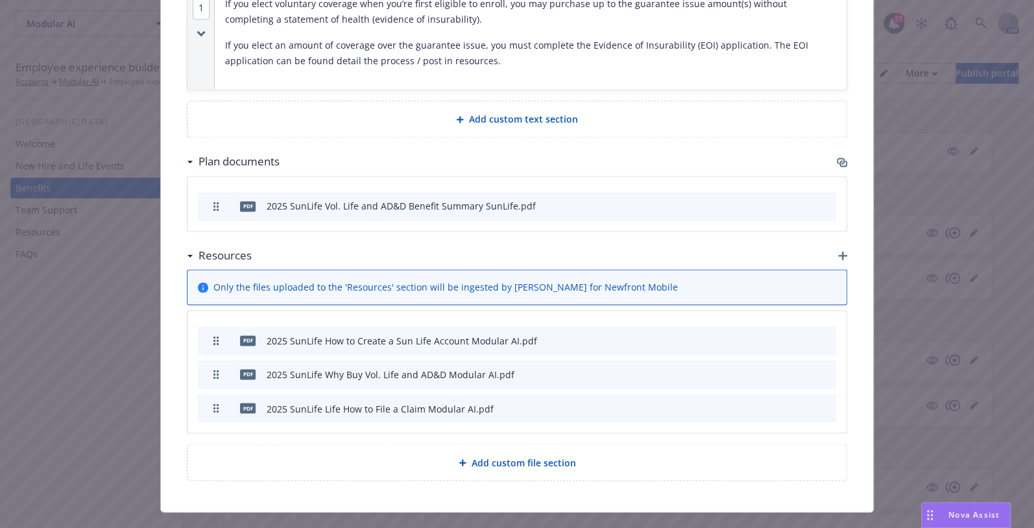
click at [729, 148] on div "Plan documents" at bounding box center [517, 161] width 661 height 27
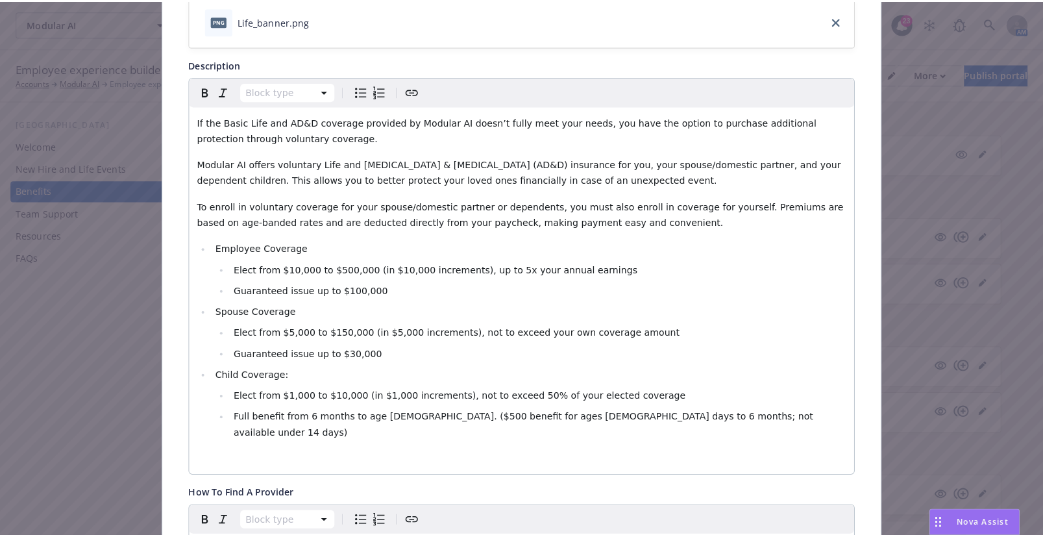
scroll to position [0, 0]
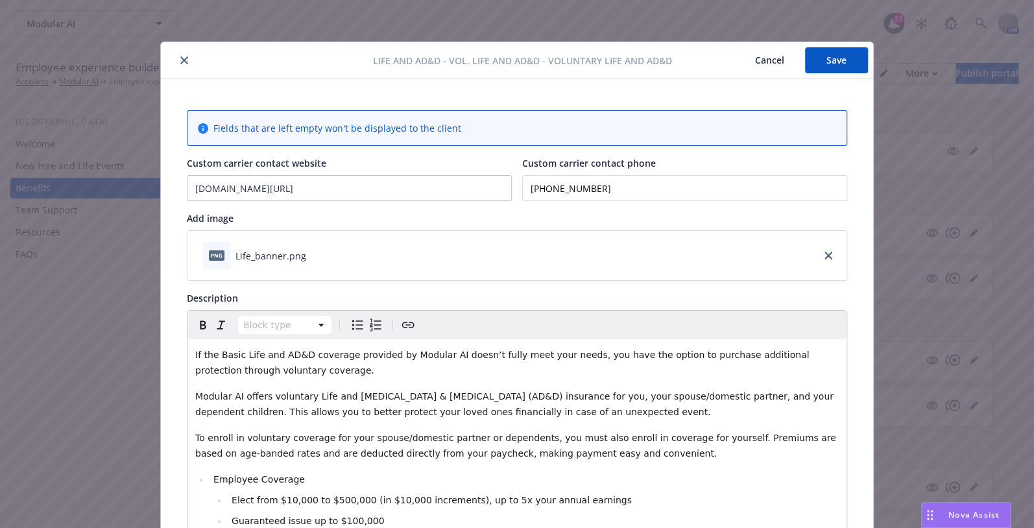
click at [812, 64] on button "Save" at bounding box center [836, 60] width 63 height 26
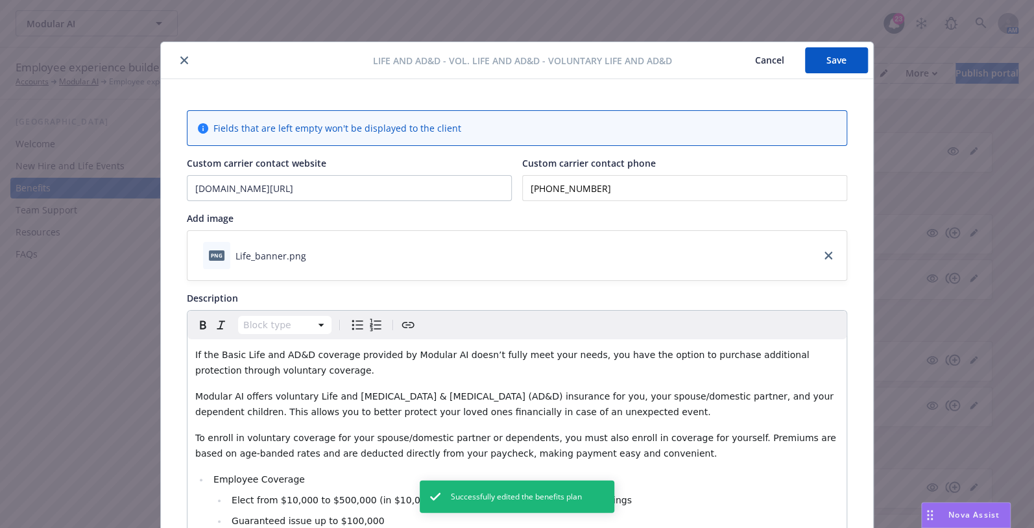
click at [180, 62] on icon "close" at bounding box center [184, 60] width 8 height 8
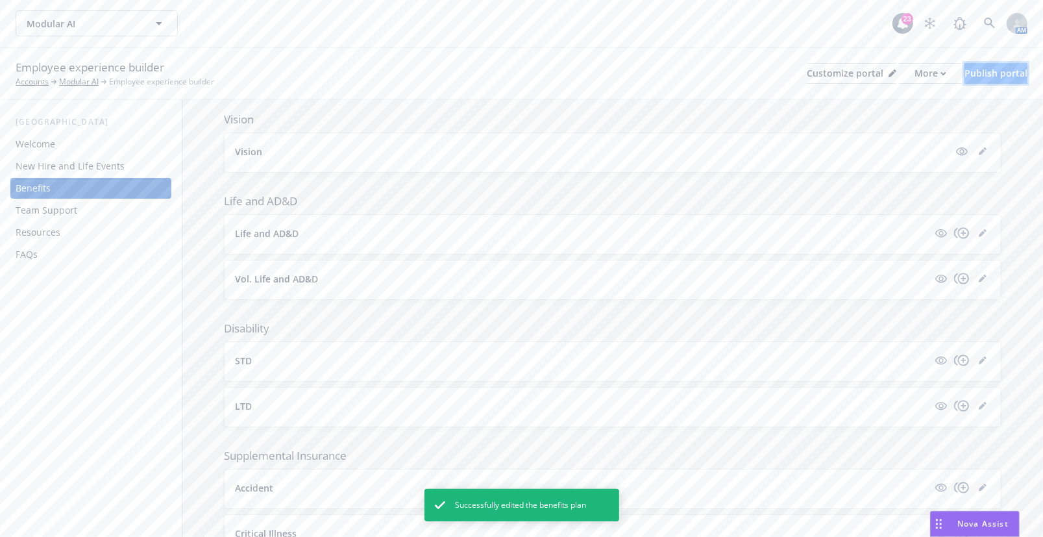
click at [964, 73] on div "Publish portal" at bounding box center [995, 73] width 63 height 19
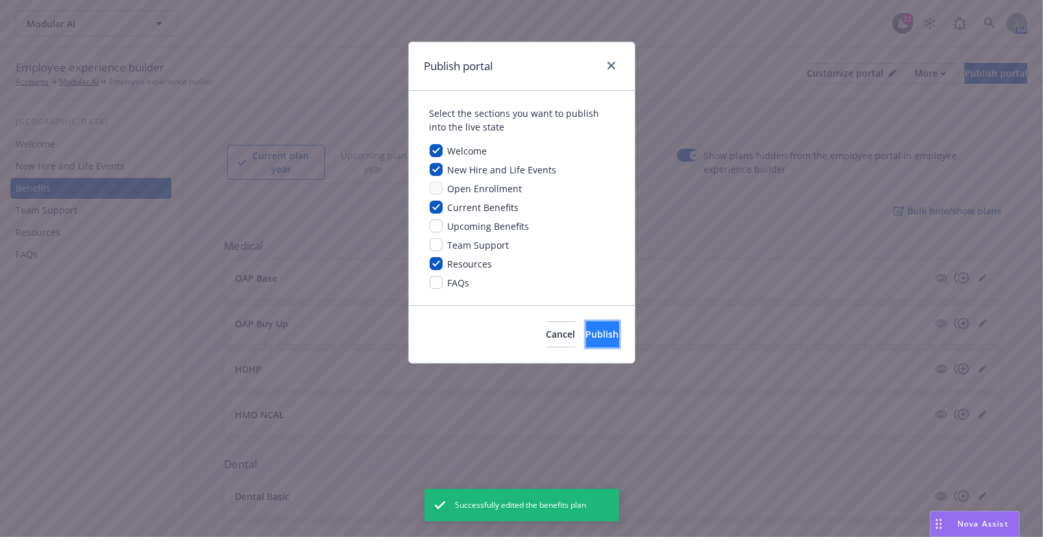
click at [589, 324] on button "Publish" at bounding box center [602, 334] width 33 height 26
